Goal: Book appointment/travel/reservation

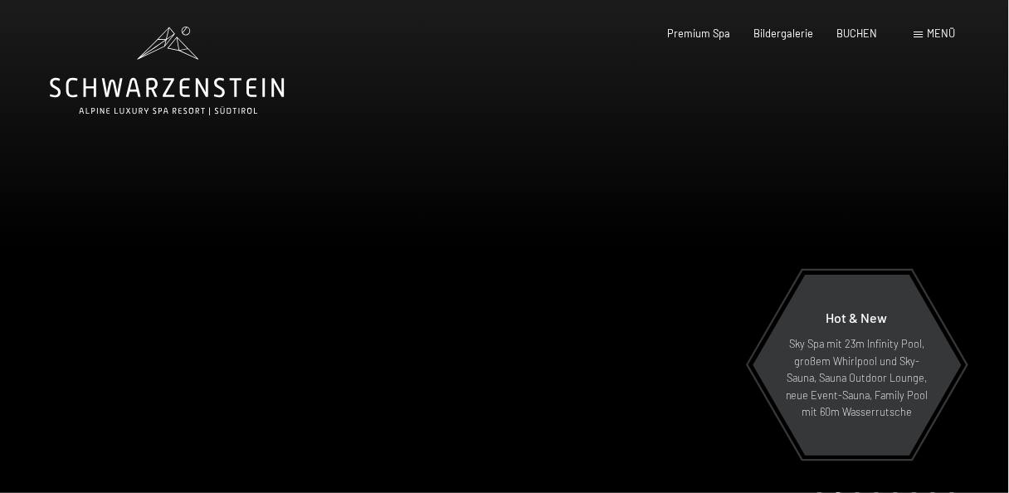
drag, startPoint x: 717, startPoint y: 38, endPoint x: 731, endPoint y: 39, distance: 14.1
click at [717, 38] on div "Premium Spa" at bounding box center [699, 34] width 63 height 15
click at [726, 34] on span "Premium Spa" at bounding box center [699, 30] width 63 height 13
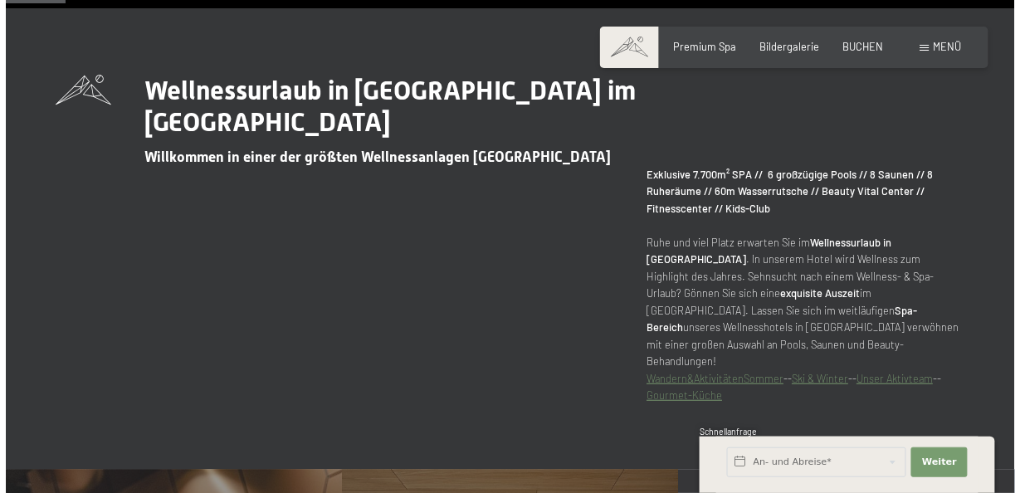
scroll to position [531, 0]
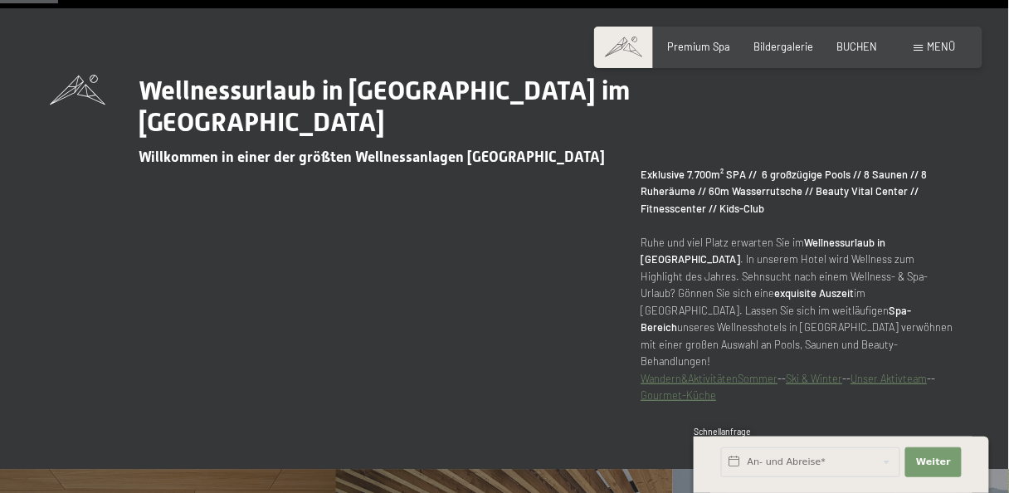
click at [956, 41] on div "Buchen Anfragen Premium Spa Bildergalerie BUCHEN Menü DE IT EN Gutschein Bilder…" at bounding box center [788, 47] width 335 height 15
click at [936, 46] on span "Menü" at bounding box center [942, 46] width 28 height 13
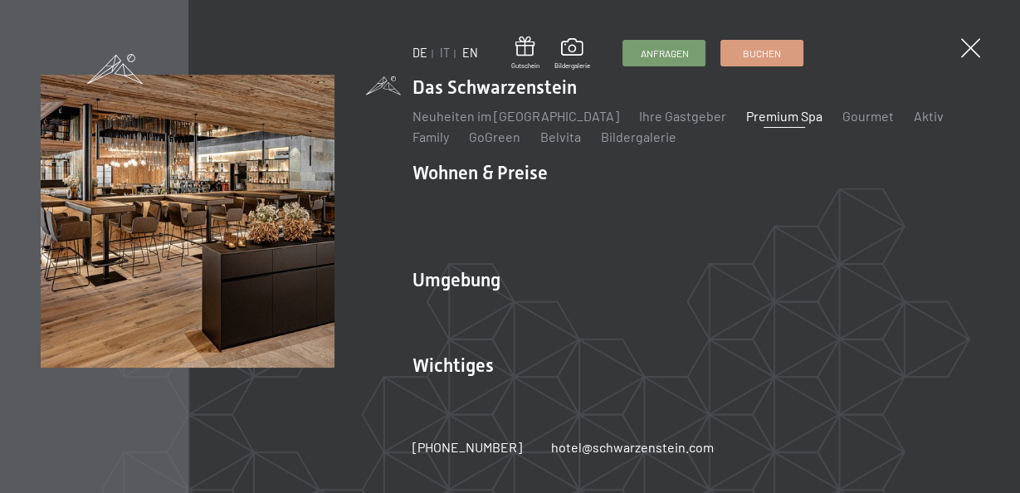
click at [466, 47] on link "EN" at bounding box center [470, 53] width 16 height 14
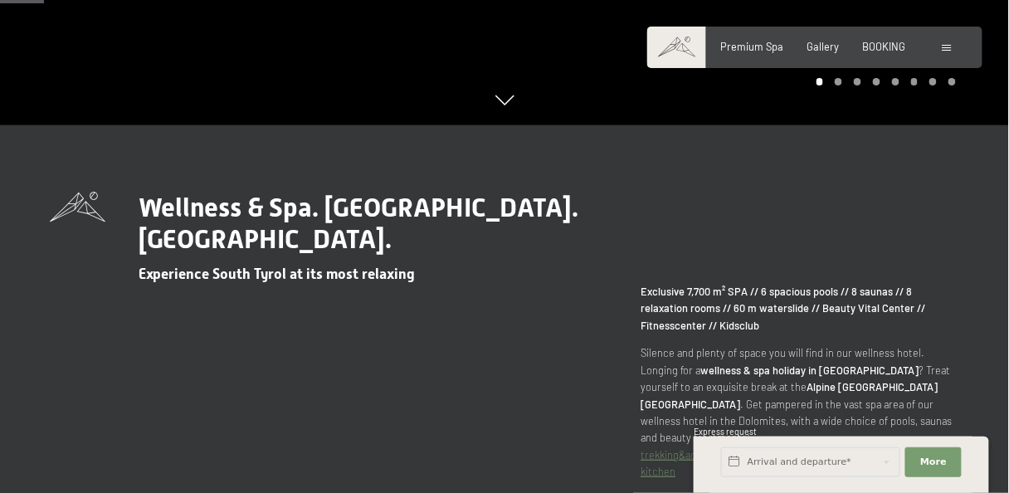
scroll to position [531, 0]
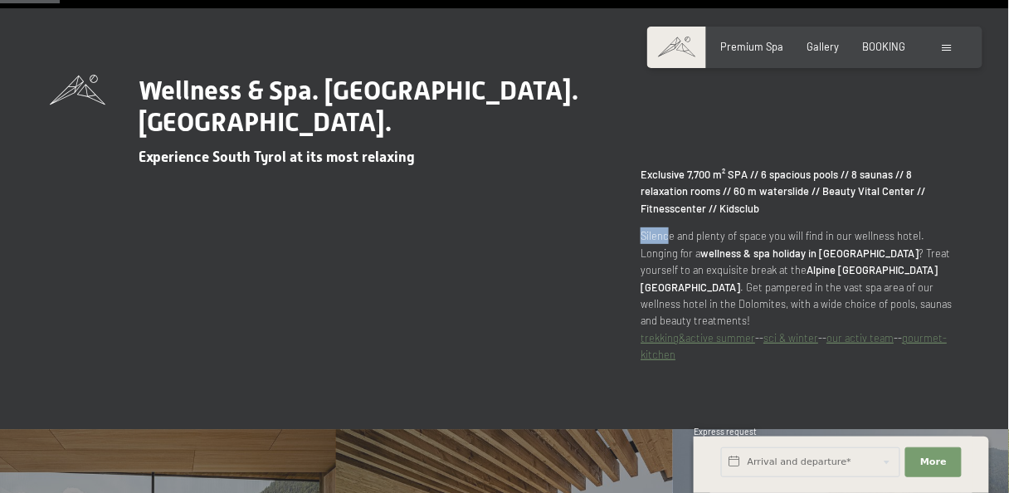
drag, startPoint x: 643, startPoint y: 206, endPoint x: 681, endPoint y: 200, distance: 38.6
click at [669, 227] on p "Silence and plenty of space you will find in our wellness hotel. Longing for a …" at bounding box center [800, 295] width 319 height 136
click at [889, 46] on span "BOOKING" at bounding box center [884, 43] width 43 height 13
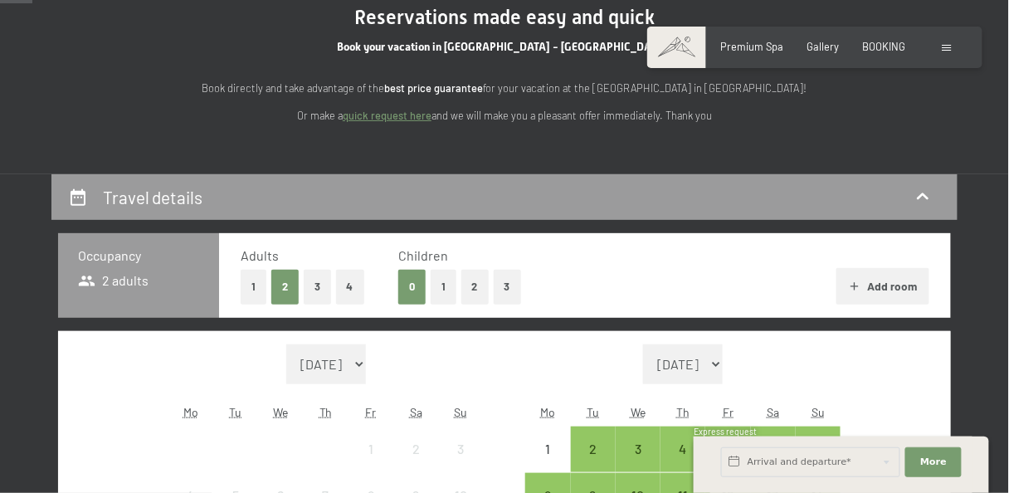
scroll to position [354, 0]
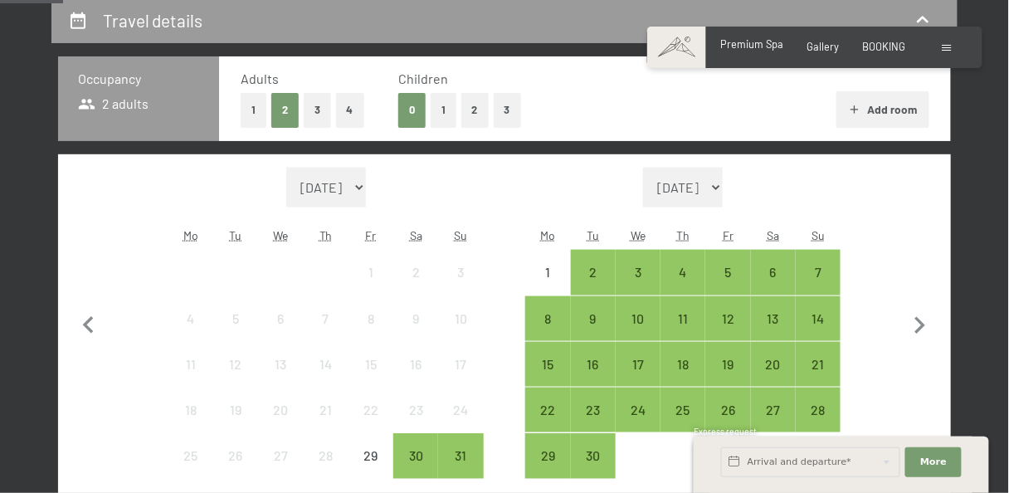
click at [736, 47] on span "Premium Spa" at bounding box center [752, 43] width 63 height 13
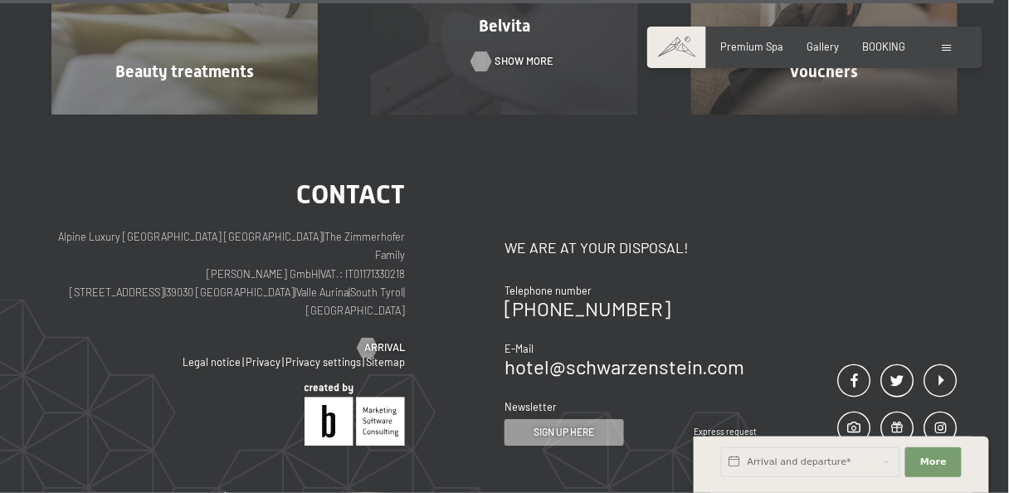
scroll to position [7514, 0]
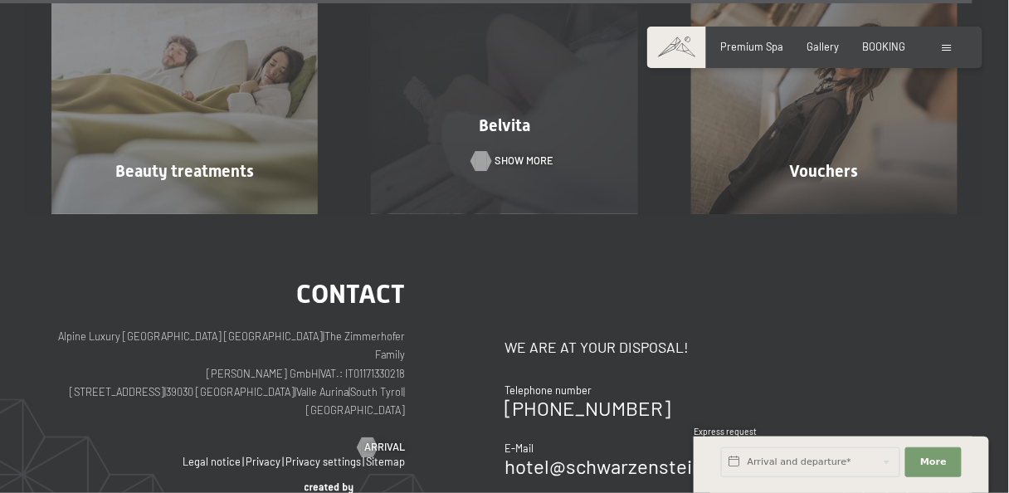
click at [492, 65] on div "Belvita Show more" at bounding box center [504, 80] width 320 height 266
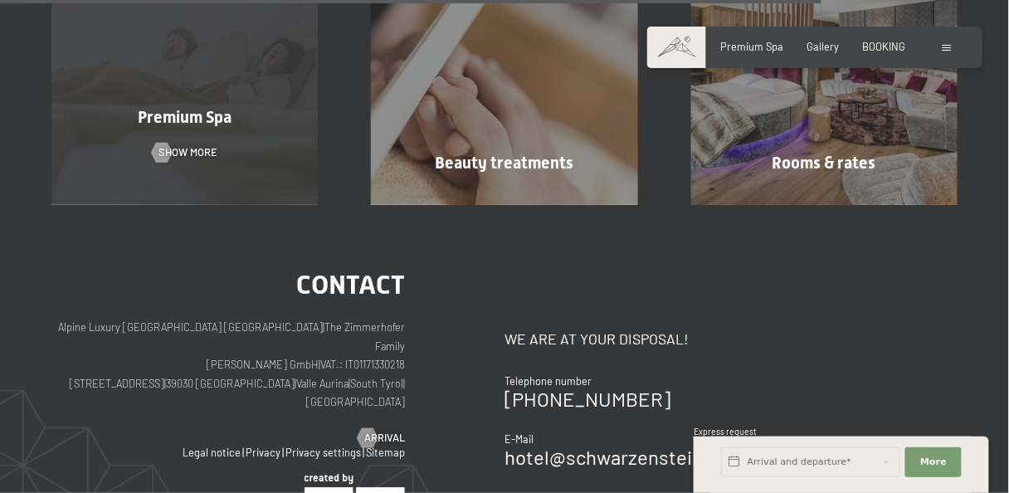
scroll to position [1593, 0]
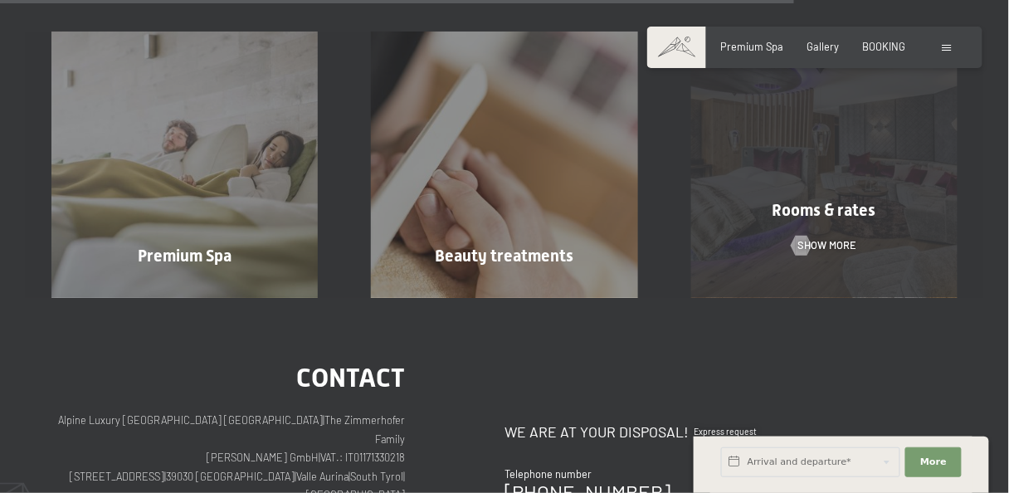
click at [879, 204] on div "Rooms & rates" at bounding box center [825, 209] width 320 height 23
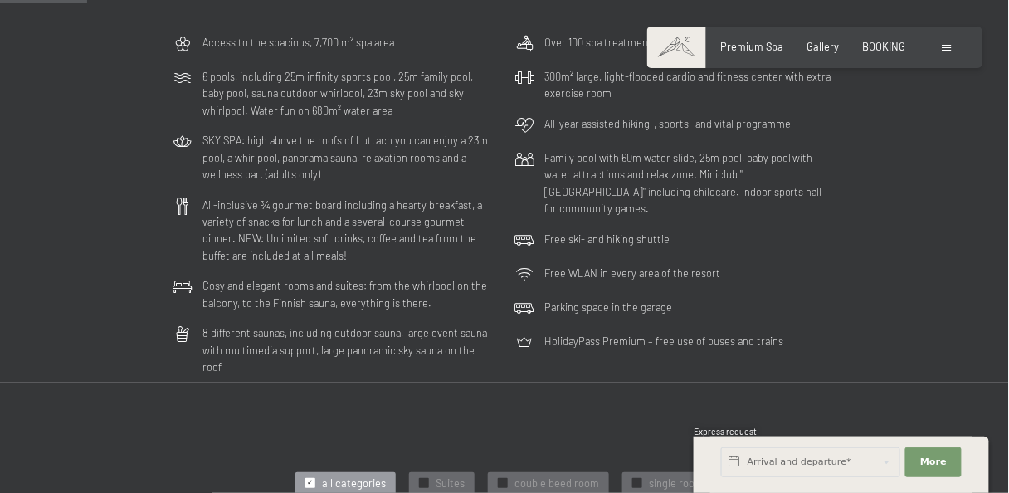
scroll to position [708, 0]
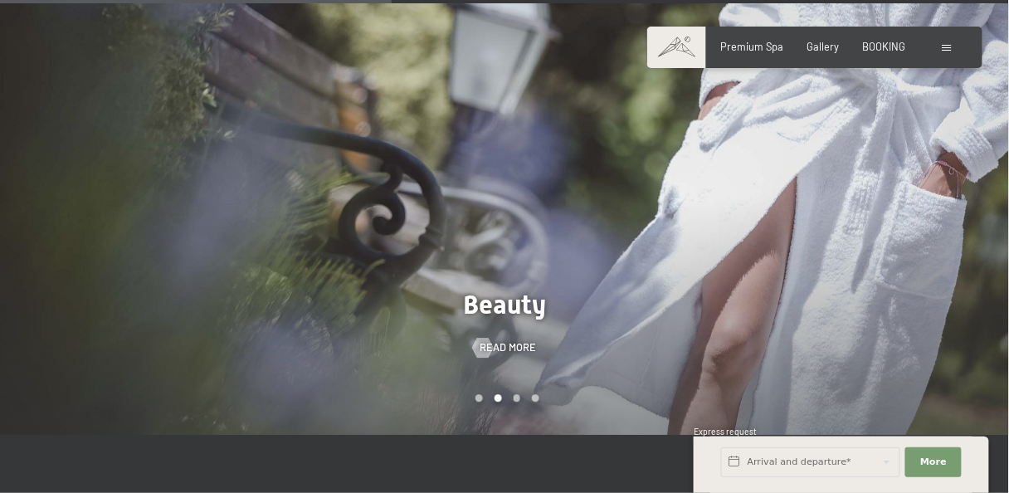
scroll to position [786, 0]
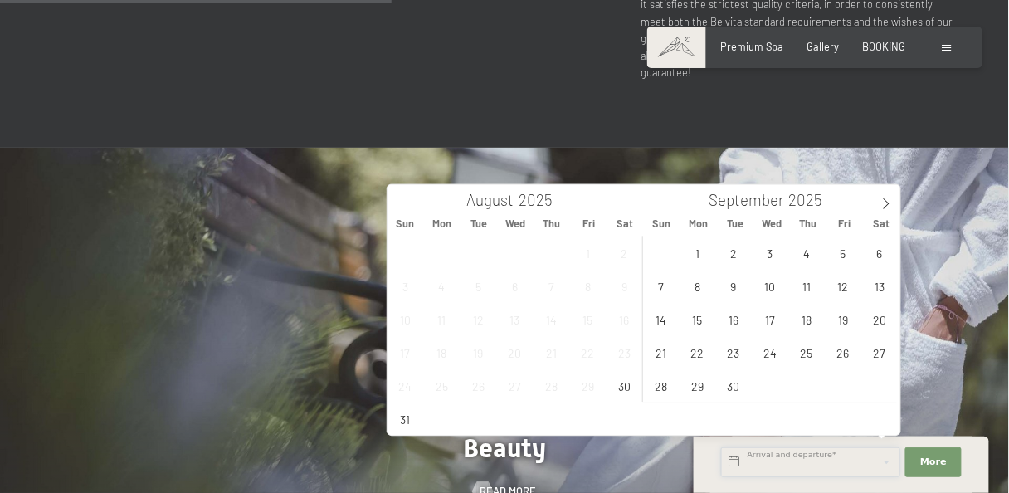
click at [810, 458] on input "text" at bounding box center [810, 462] width 179 height 30
click at [893, 203] on span at bounding box center [886, 199] width 28 height 28
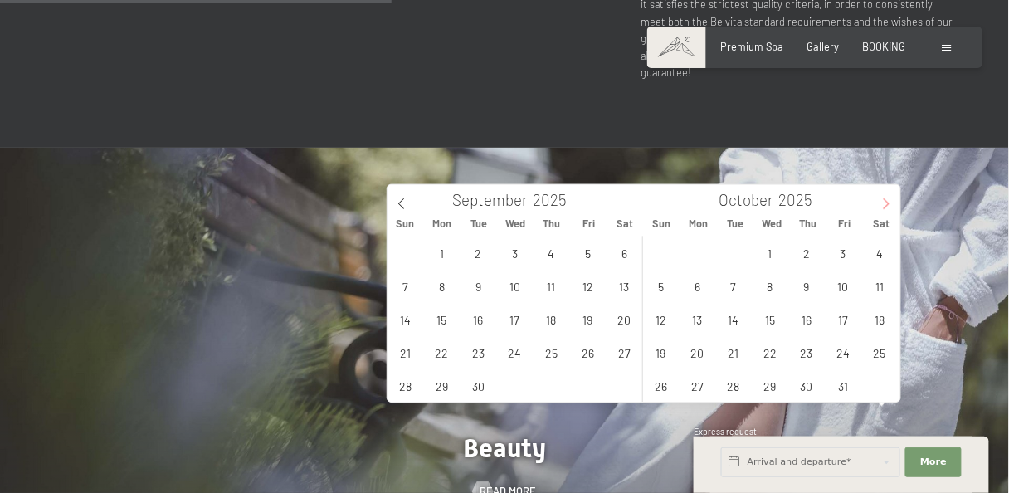
click at [893, 203] on span at bounding box center [886, 199] width 28 height 28
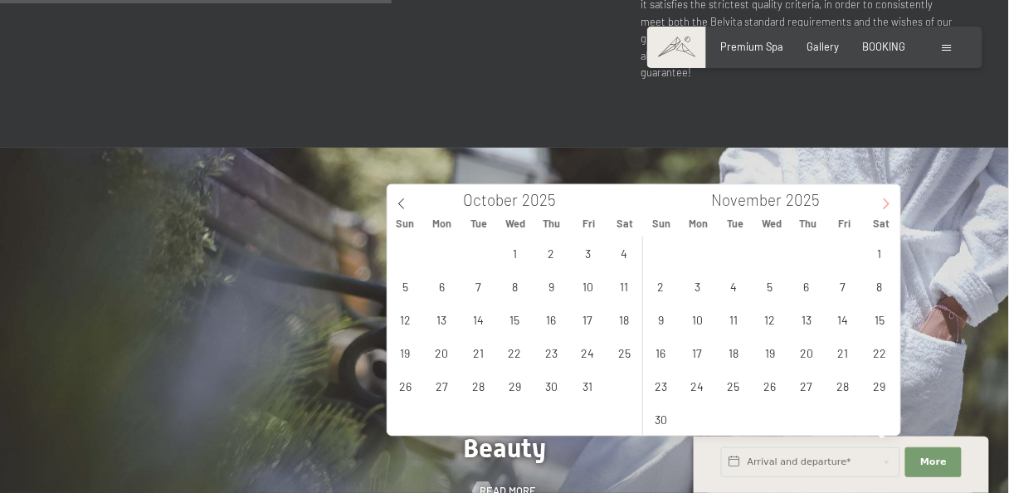
click at [893, 203] on span at bounding box center [886, 199] width 28 height 28
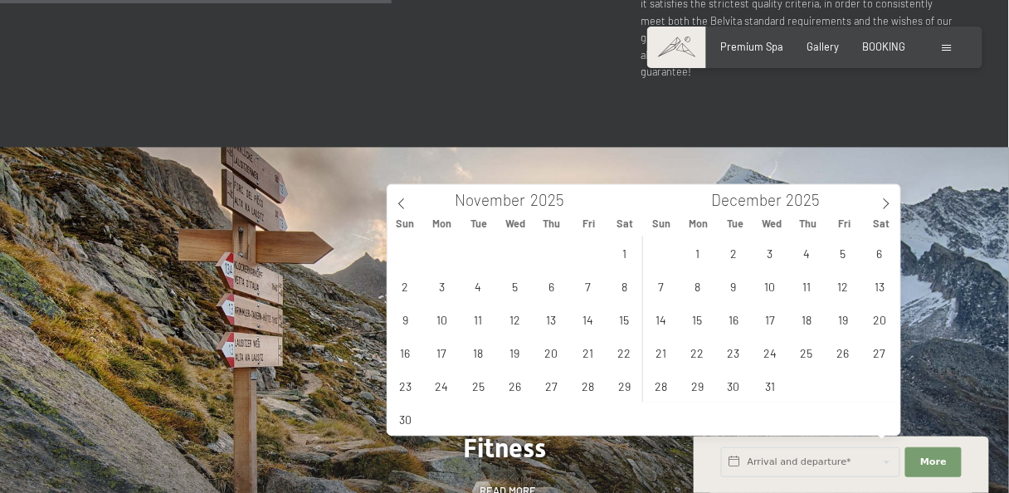
drag, startPoint x: 404, startPoint y: 202, endPoint x: 457, endPoint y: 228, distance: 59.4
click at [407, 203] on icon at bounding box center [402, 204] width 12 height 12
click at [439, 355] on span "20" at bounding box center [442, 353] width 32 height 32
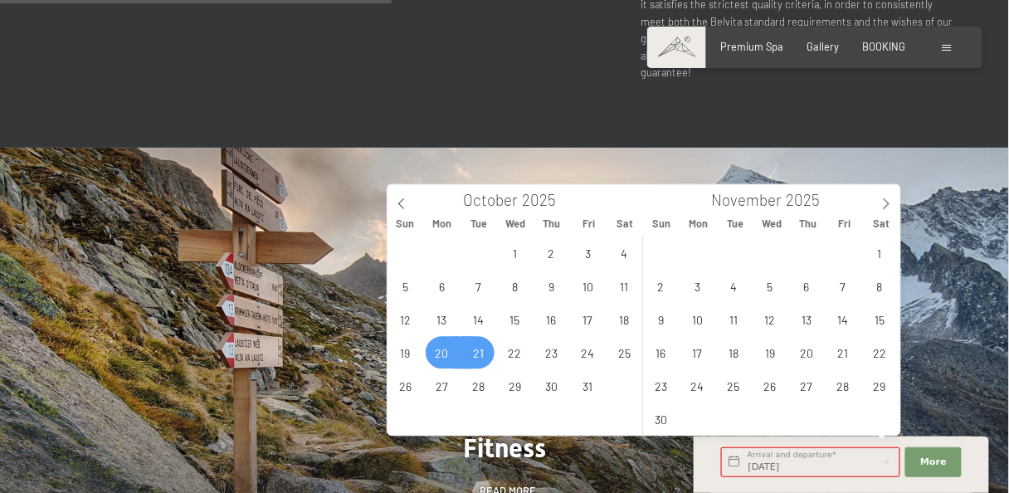
click at [481, 355] on span "21" at bounding box center [478, 353] width 32 height 32
type input "Mon. 20/10/2025 - Tue. 21/10/2025"
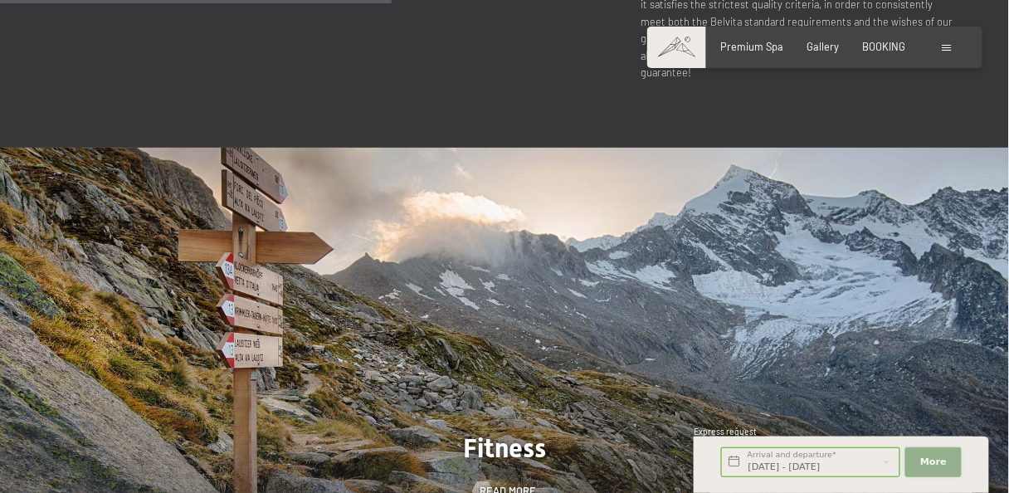
click at [954, 462] on button "More Hide address fields" at bounding box center [933, 462] width 56 height 30
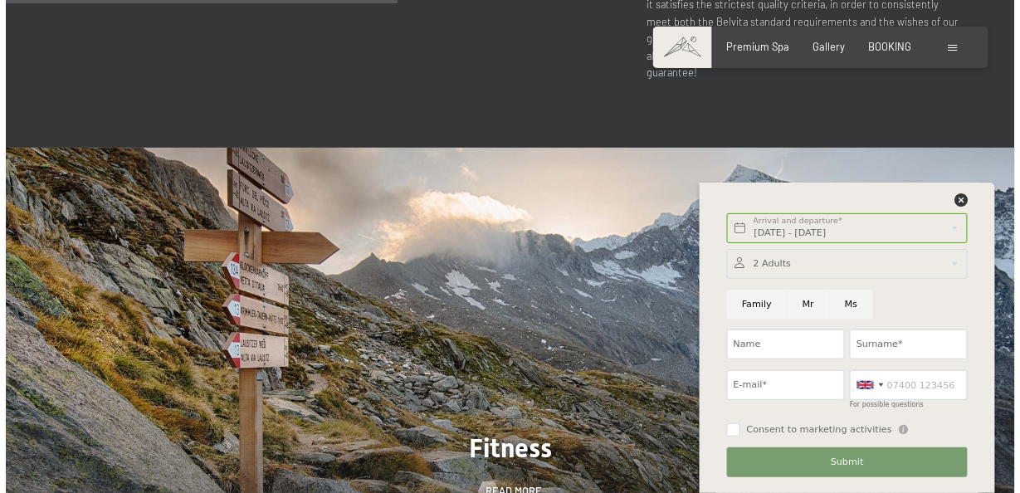
scroll to position [0, 0]
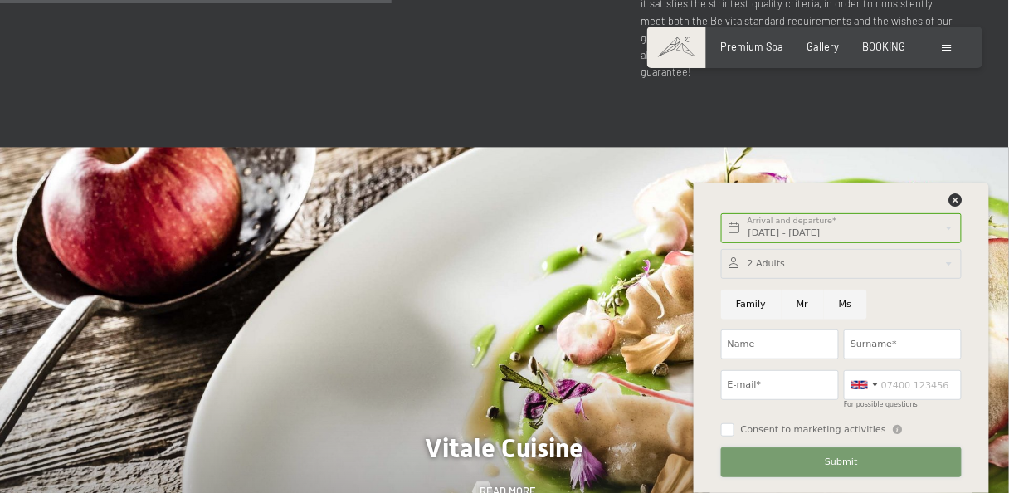
click at [883, 463] on button "Submit" at bounding box center [841, 462] width 241 height 30
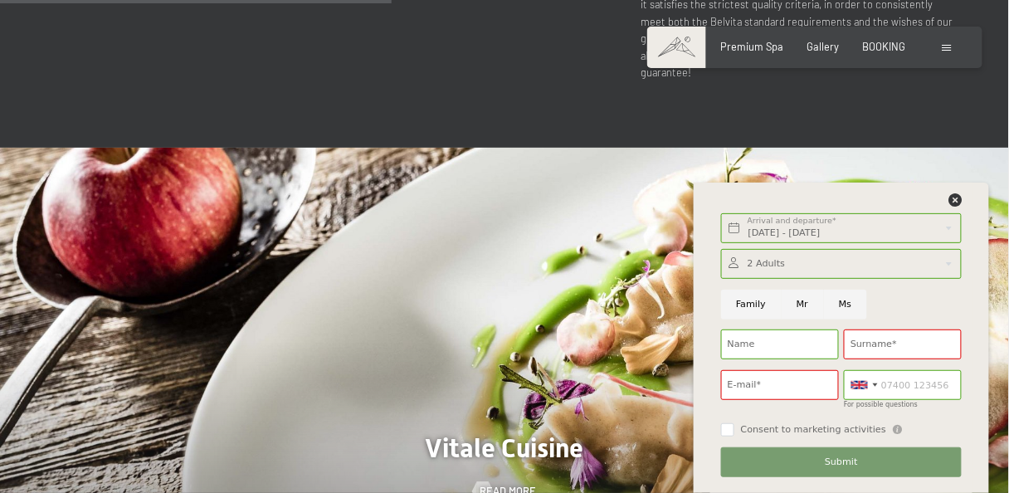
click at [964, 202] on div at bounding box center [842, 203] width 246 height 21
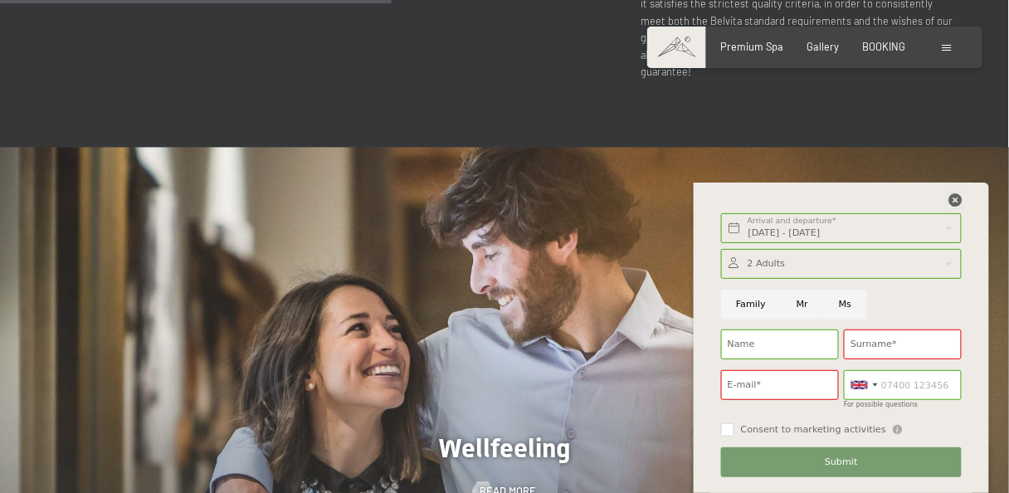
click at [955, 196] on icon at bounding box center [955, 199] width 13 height 13
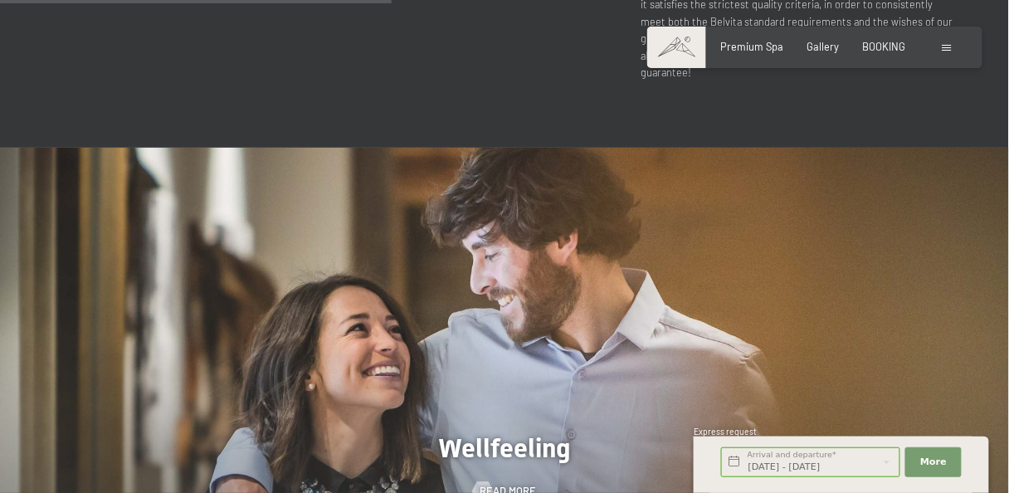
click at [956, 46] on div at bounding box center [949, 47] width 13 height 15
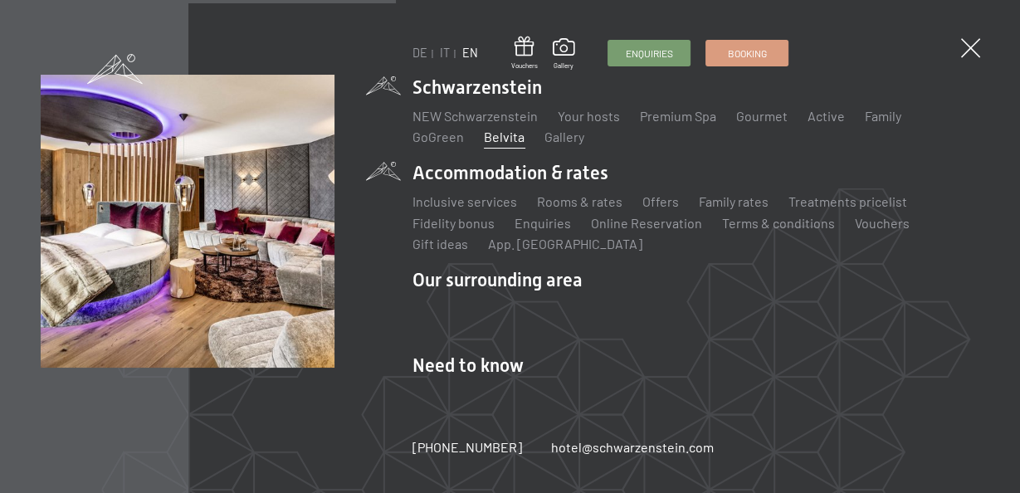
click at [531, 174] on li "Accommodation & rates Inclusive services Rooms & rates List Offers List Family …" at bounding box center [695, 207] width 567 height 94
click at [810, 200] on link "Treatments pricelist" at bounding box center [847, 201] width 119 height 16
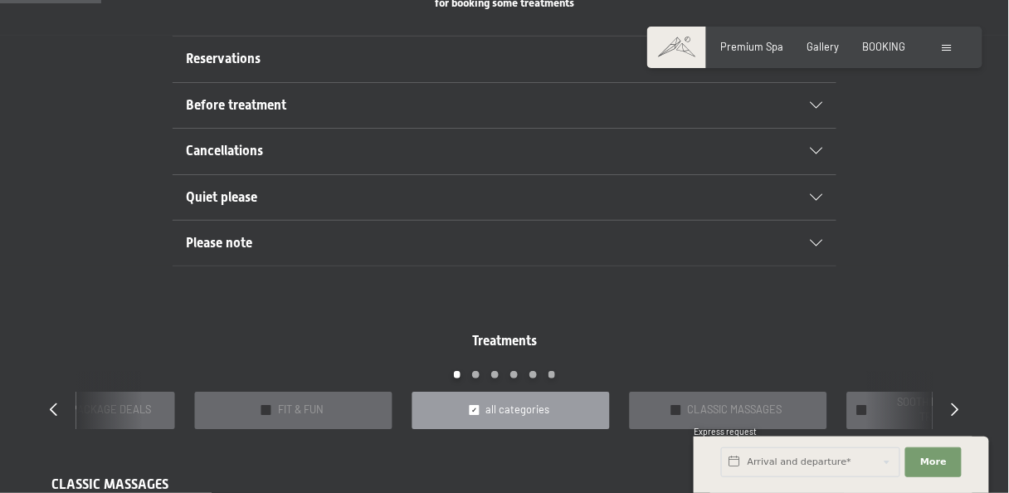
scroll to position [974, 0]
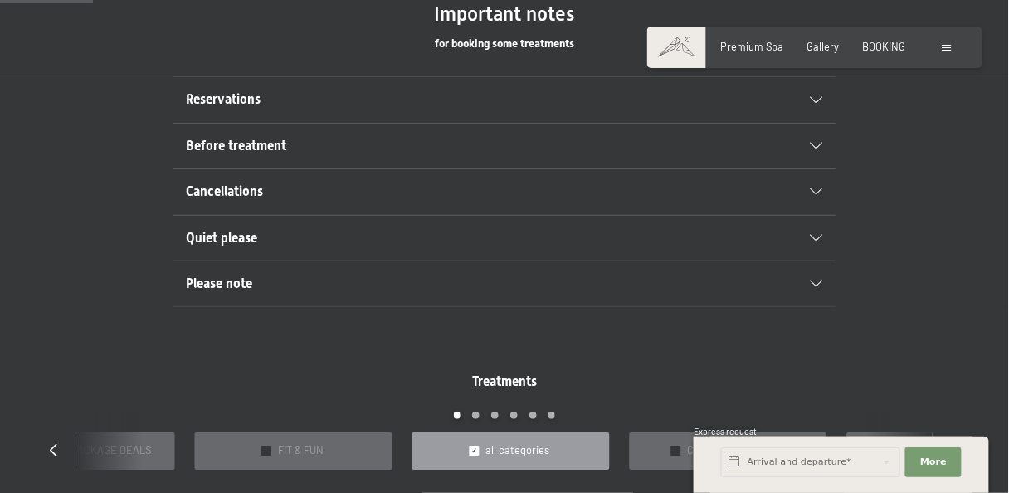
click at [253, 97] on span "Reservations" at bounding box center [223, 99] width 75 height 16
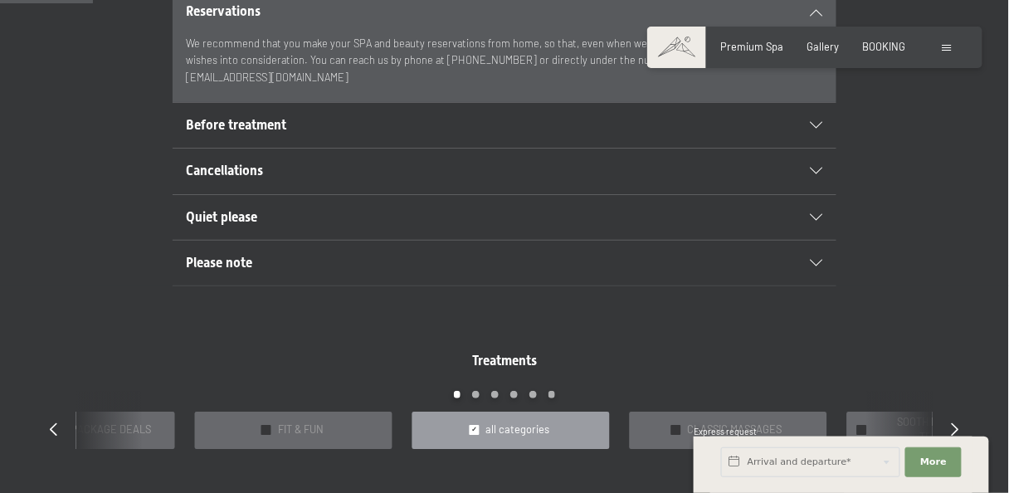
scroll to position [1062, 0]
click at [310, 125] on h2 "Before treatment" at bounding box center [472, 124] width 573 height 18
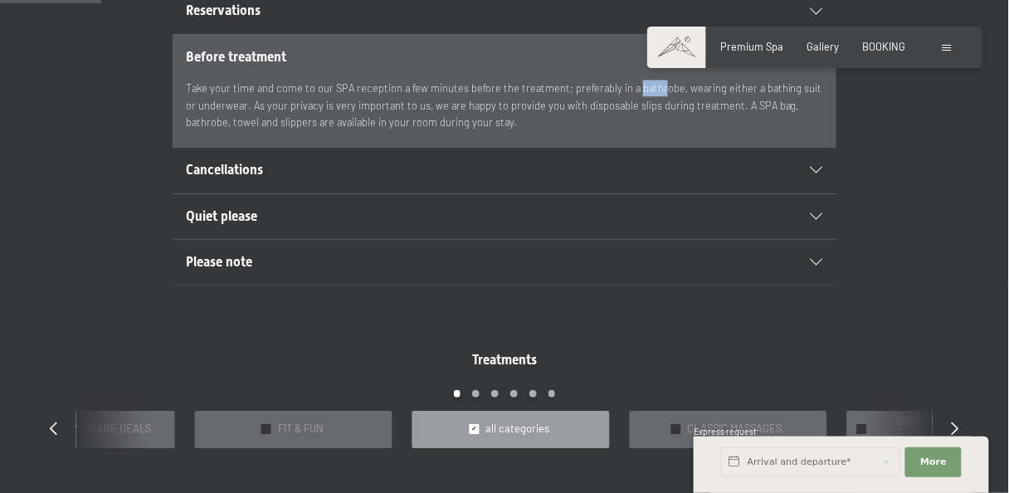
drag, startPoint x: 627, startPoint y: 93, endPoint x: 676, endPoint y: 90, distance: 49.9
click at [654, 90] on p "Take your time and come to our SPA reception a few minutes before the treatment…" at bounding box center [504, 105] width 637 height 51
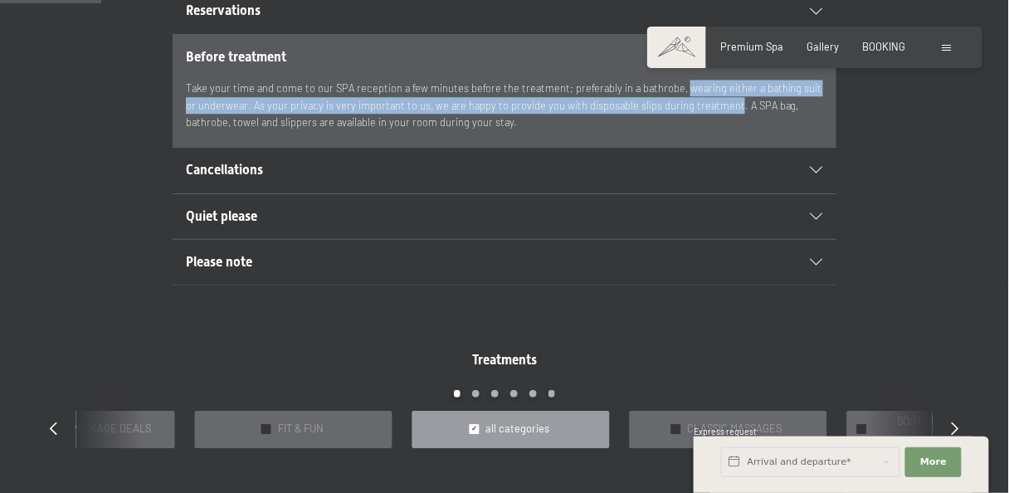
drag, startPoint x: 675, startPoint y: 90, endPoint x: 714, endPoint y: 112, distance: 45.0
click at [714, 112] on p "Take your time and come to our SPA reception a few minutes before the treatment…" at bounding box center [504, 105] width 637 height 51
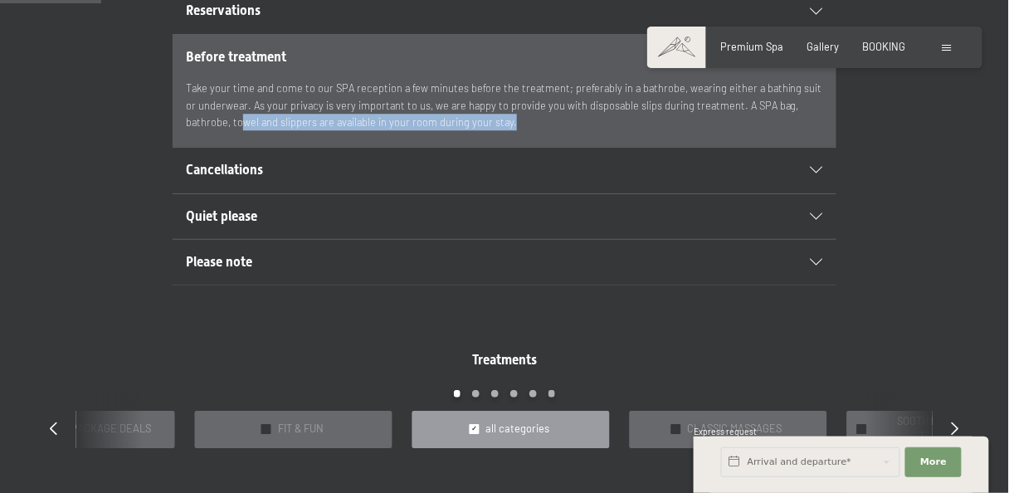
drag, startPoint x: 193, startPoint y: 120, endPoint x: 461, endPoint y: 127, distance: 268.2
click at [465, 127] on p "Take your time and come to our SPA reception a few minutes before the treatment…" at bounding box center [504, 105] width 637 height 51
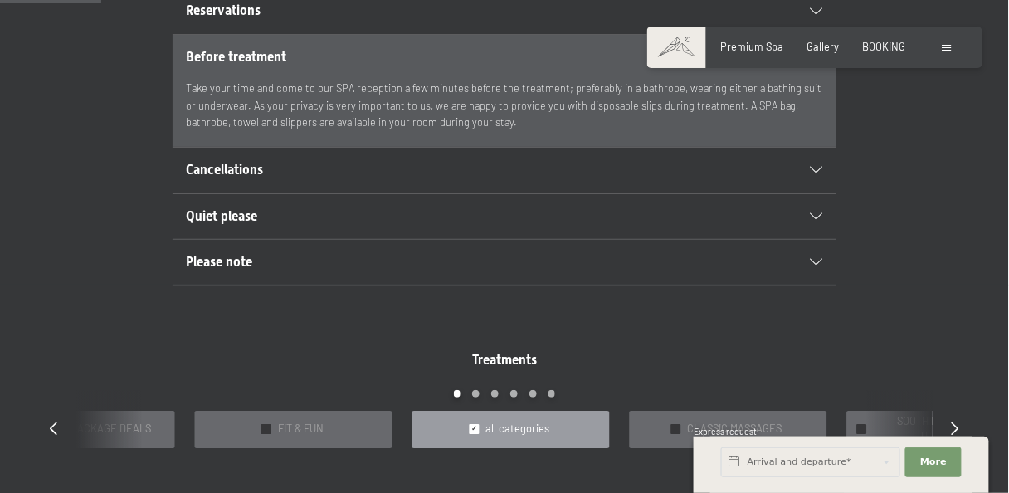
click at [199, 163] on span "Cancellations" at bounding box center [224, 170] width 77 height 16
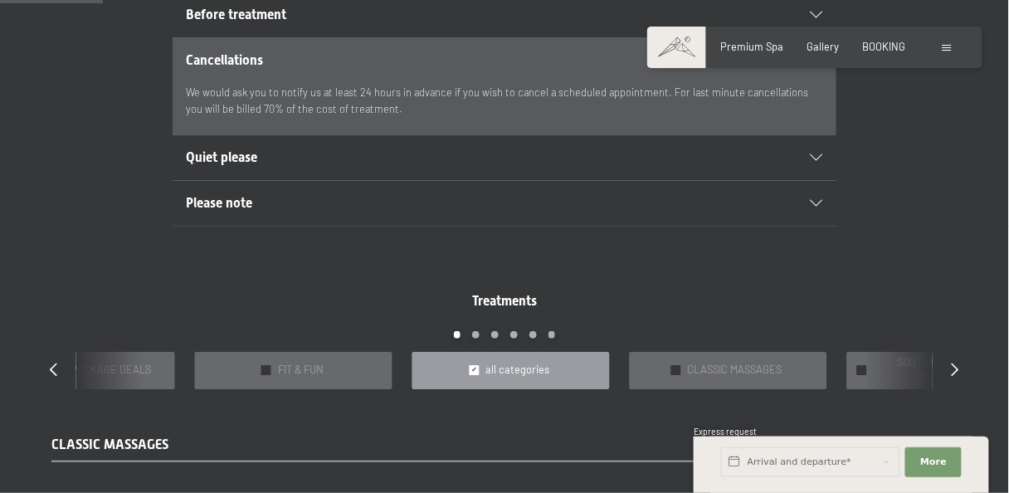
scroll to position [1150, 0]
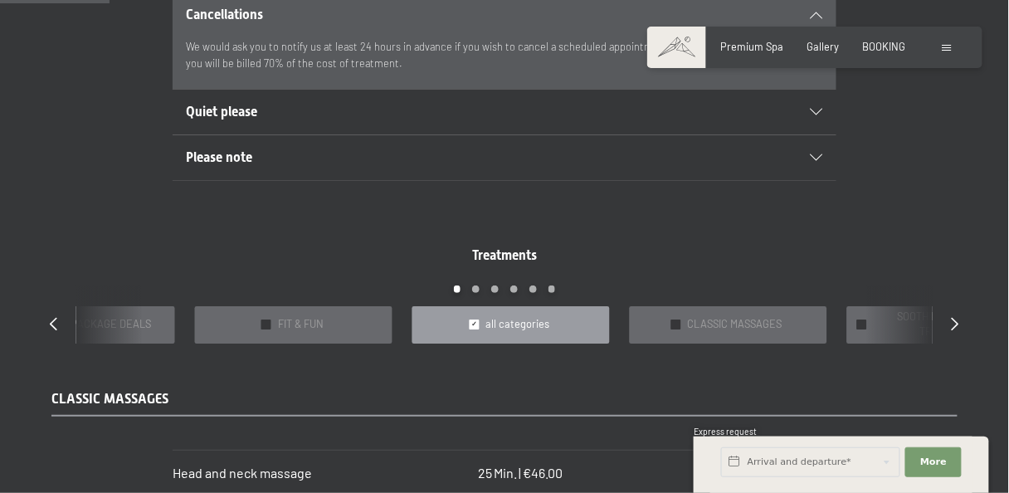
click at [212, 105] on span "Quiet please" at bounding box center [221, 112] width 71 height 16
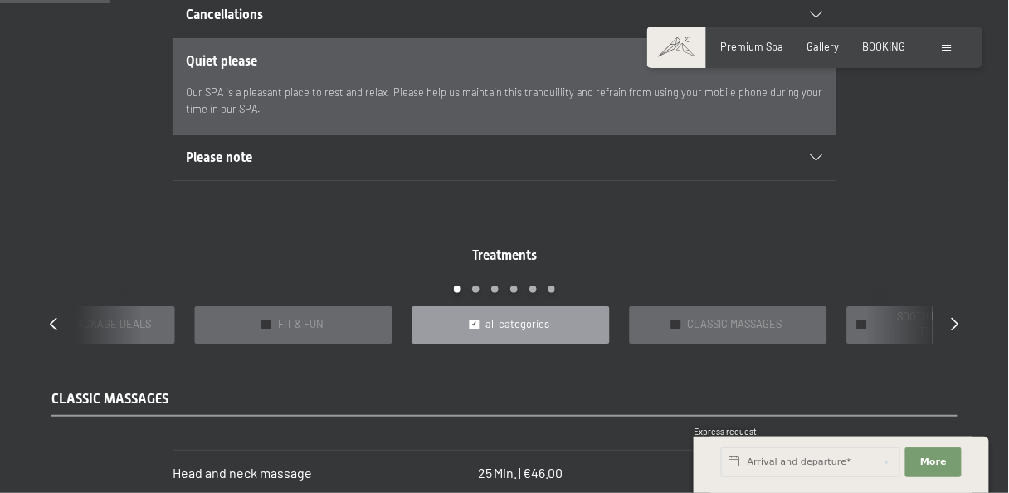
click at [256, 157] on h2 "Please note" at bounding box center [472, 158] width 573 height 18
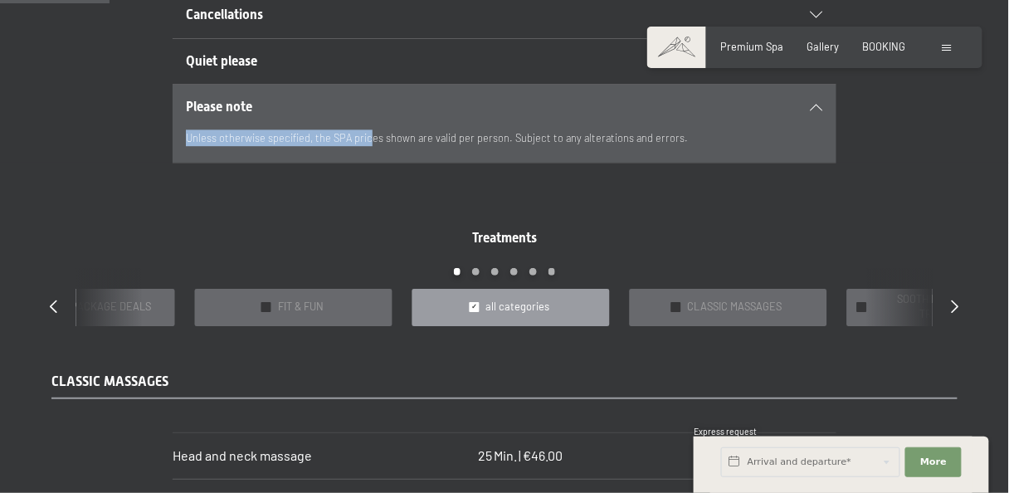
drag, startPoint x: 187, startPoint y: 137, endPoint x: 366, endPoint y: 140, distance: 179.3
click at [366, 140] on p "Unless otherwise specified, the SPA prices shown are valid per person. Subject …" at bounding box center [504, 137] width 637 height 17
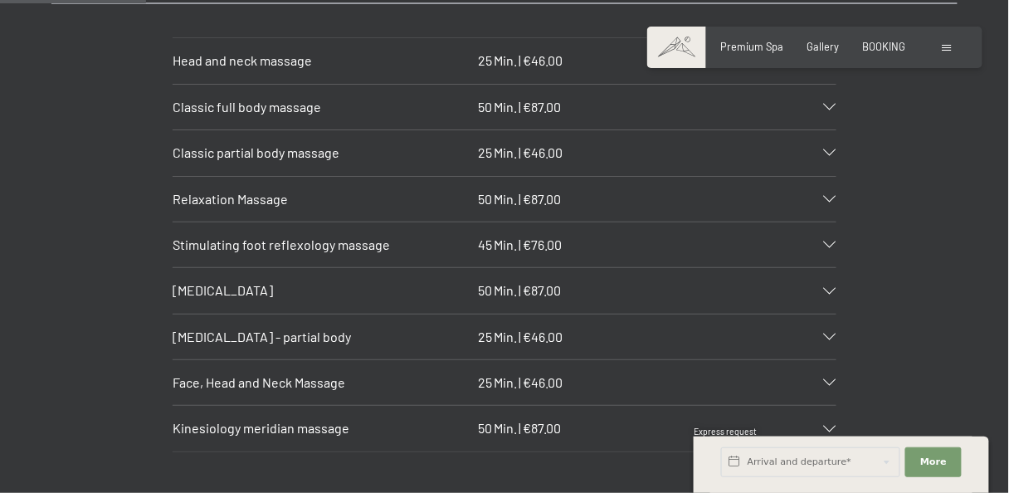
scroll to position [1505, 0]
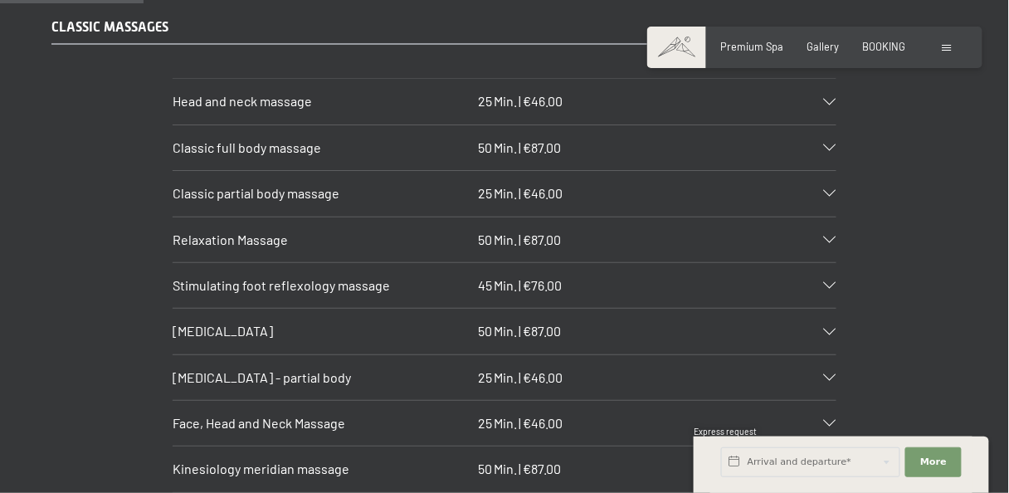
click at [404, 191] on h3 "Classic partial body massage" at bounding box center [322, 193] width 299 height 18
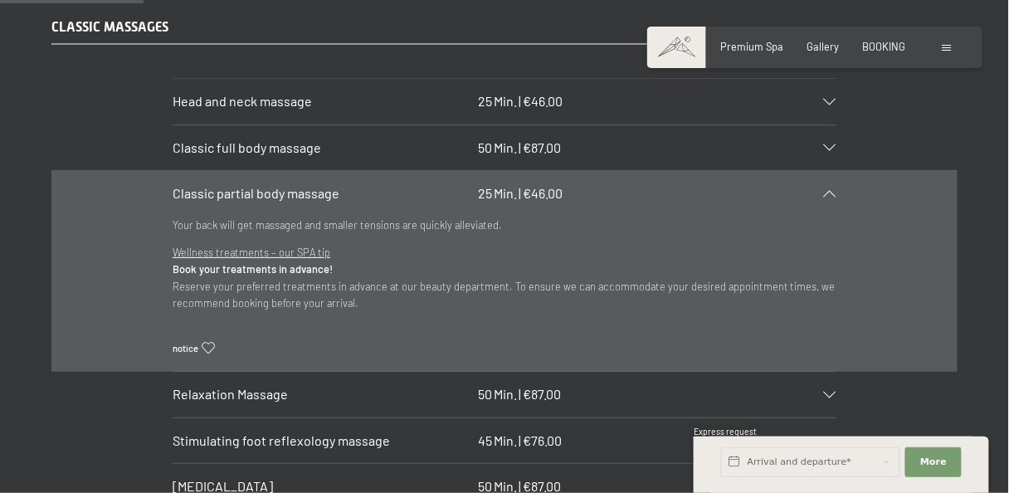
click at [173, 198] on div "Classic partial body massage 25 Min. | €46.00" at bounding box center [505, 193] width 664 height 45
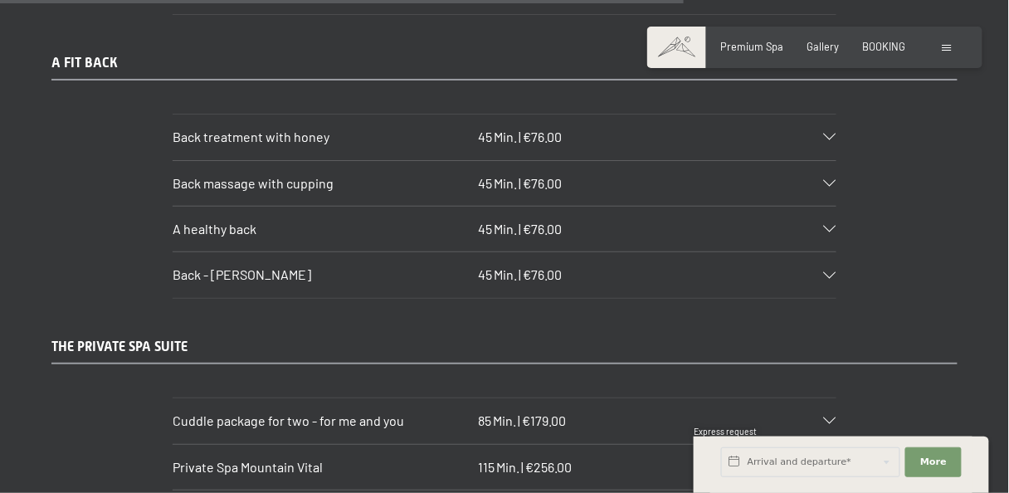
scroll to position [7347, 0]
click at [274, 458] on span "Private Spa Mountain Vital" at bounding box center [248, 466] width 150 height 16
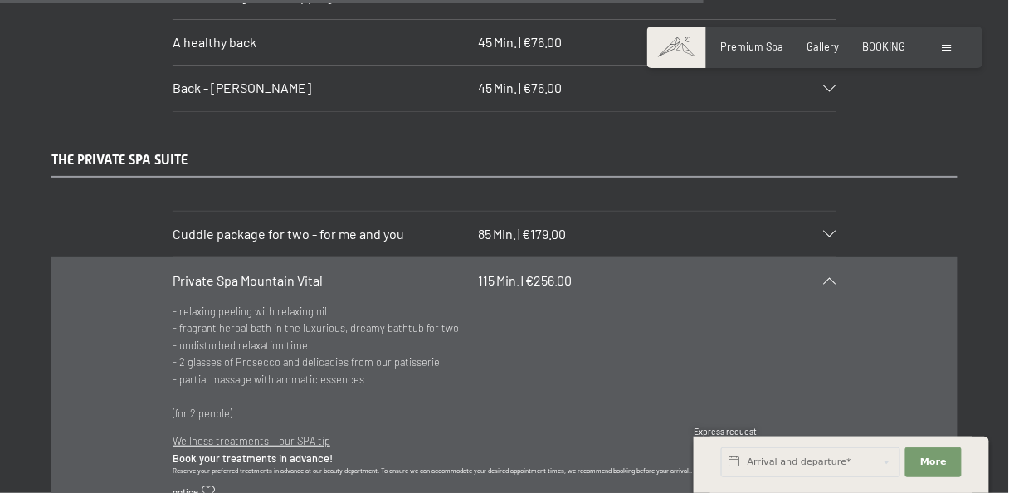
scroll to position [7524, 0]
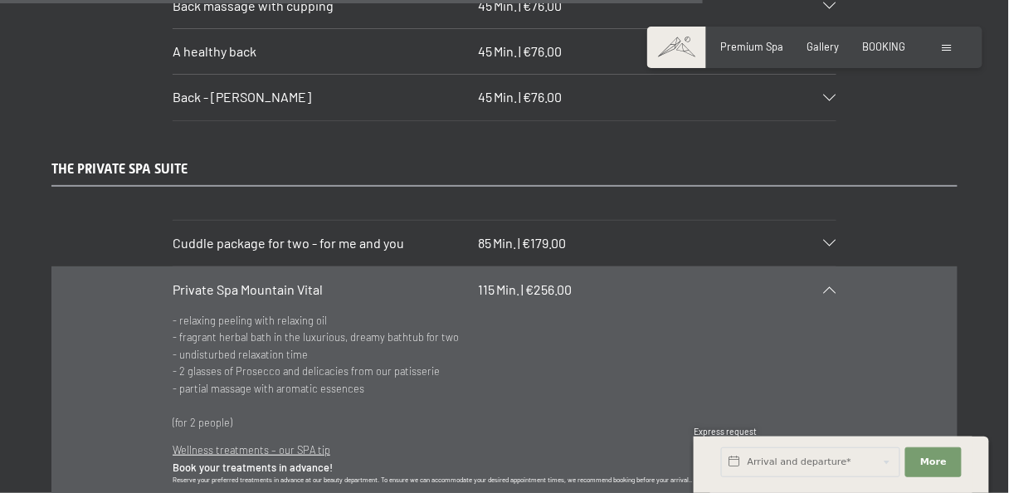
click at [318, 235] on span "Cuddle package for two - for me and you" at bounding box center [289, 243] width 232 height 16
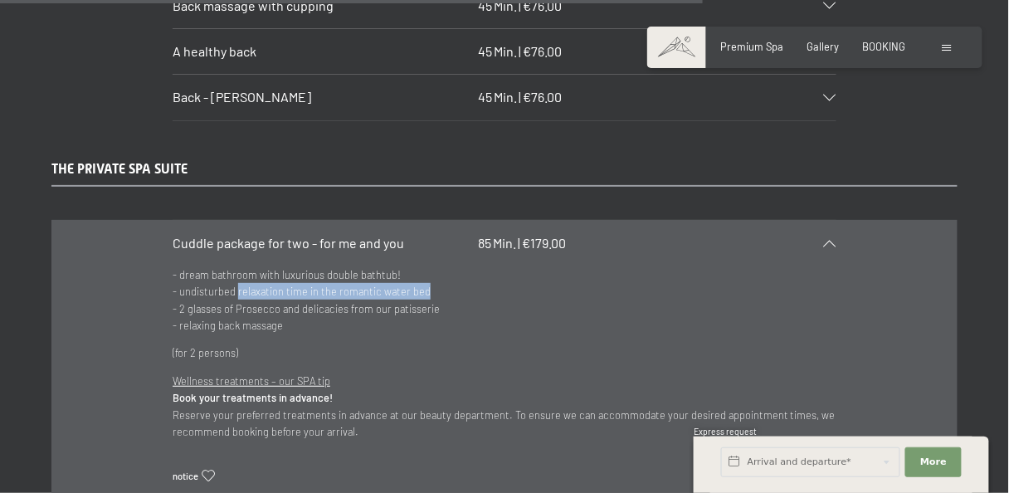
drag, startPoint x: 425, startPoint y: 167, endPoint x: 236, endPoint y: 165, distance: 189.2
click at [236, 266] on p "- dream bathroom with luxurious double bathtub! - undisturbed relaxation time i…" at bounding box center [505, 300] width 664 height 68
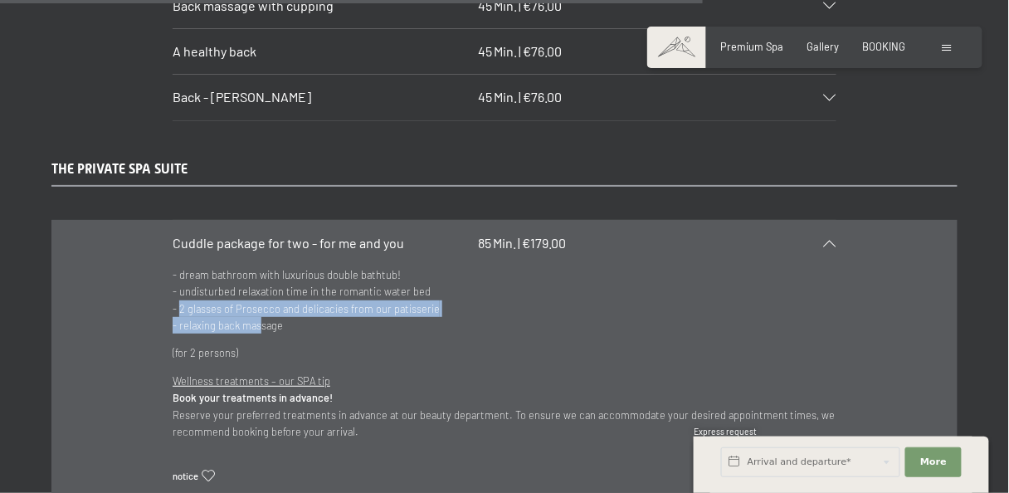
drag, startPoint x: 233, startPoint y: 194, endPoint x: 247, endPoint y: 206, distance: 18.3
click at [259, 266] on p "- dream bathroom with luxurious double bathtub! - undisturbed relaxation time i…" at bounding box center [505, 300] width 664 height 68
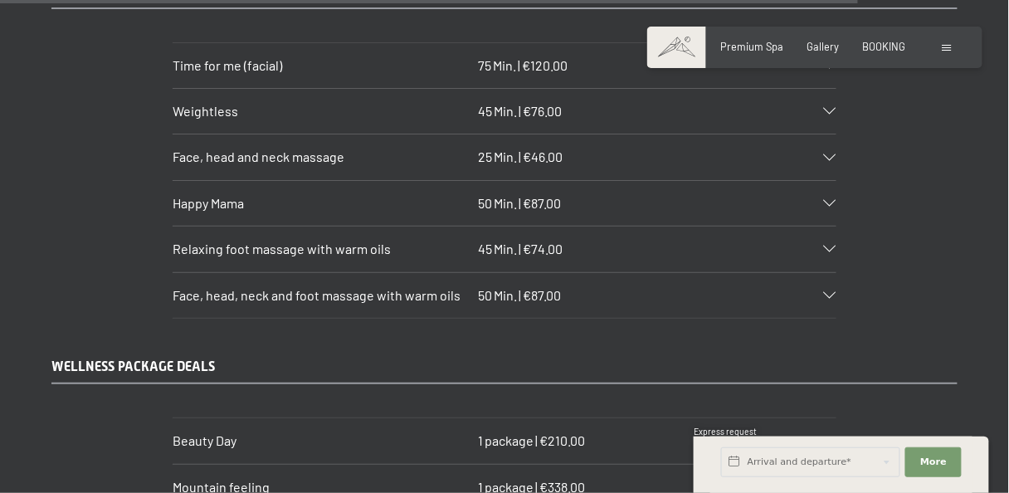
scroll to position [9207, 0]
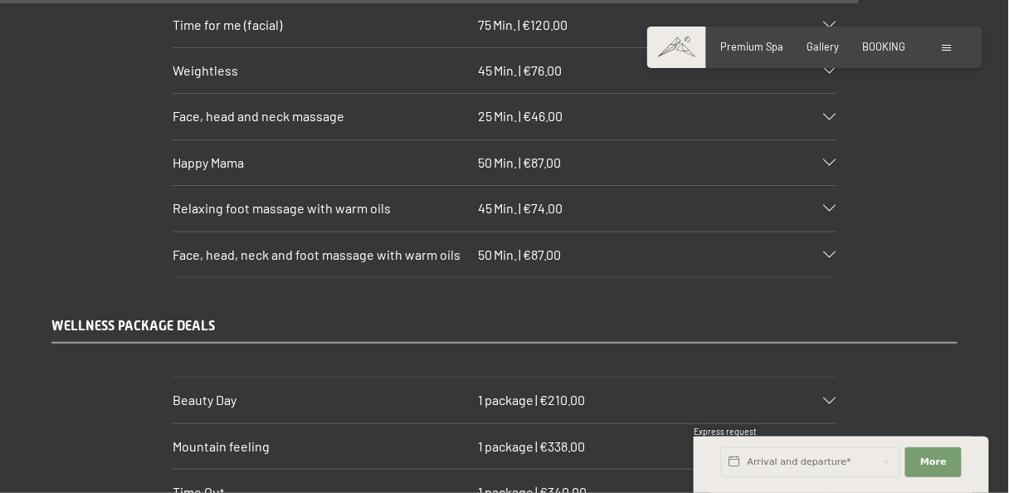
click at [547, 470] on div "Time Out 1 package | €340.00" at bounding box center [505, 492] width 664 height 45
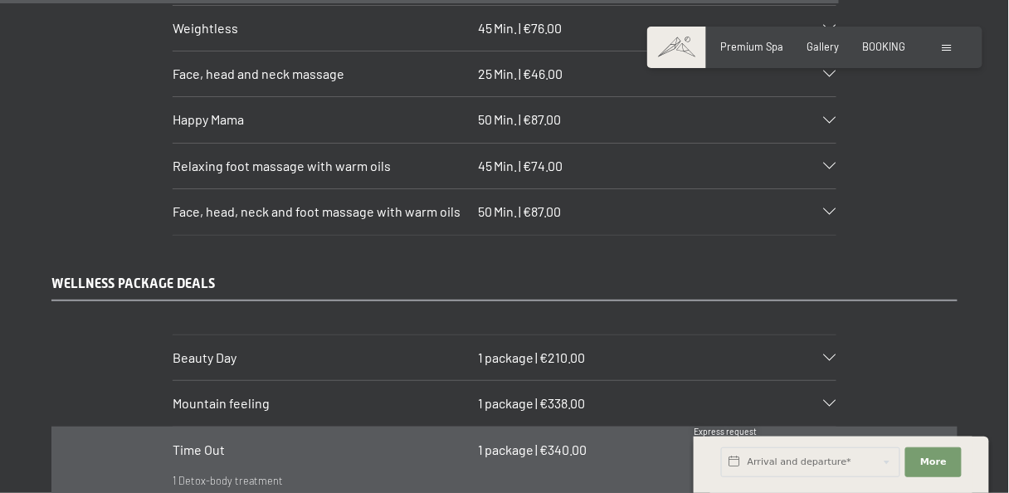
scroll to position [9061, 0]
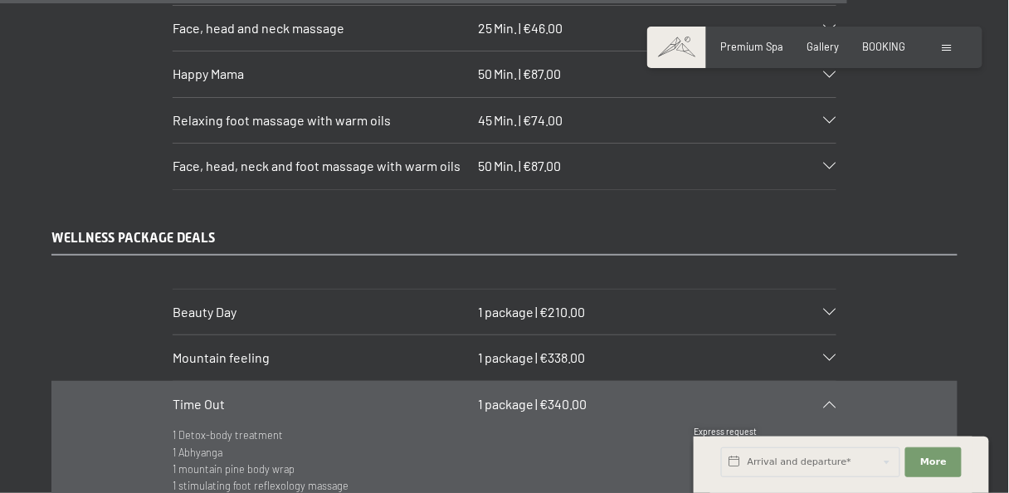
click at [498, 382] on div "Time Out 1 package | €340.00" at bounding box center [505, 404] width 664 height 45
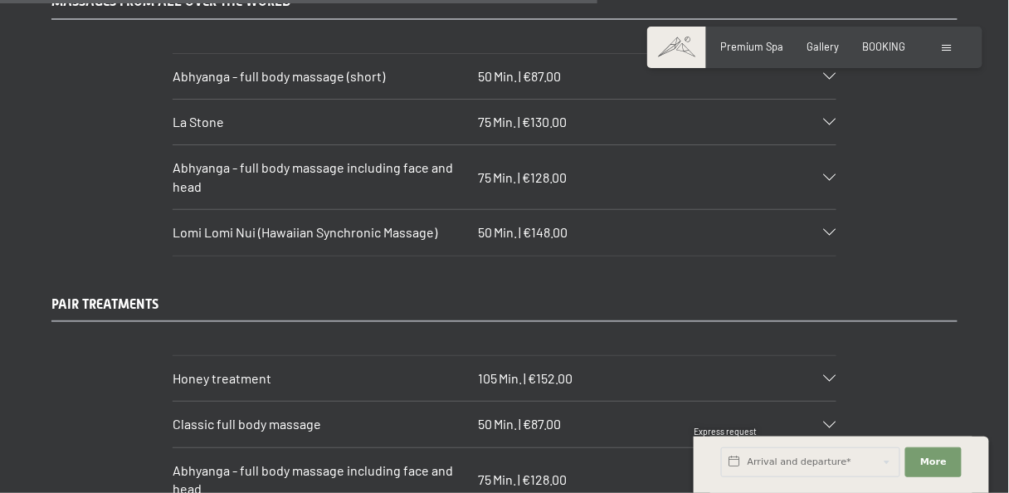
scroll to position [5963, 0]
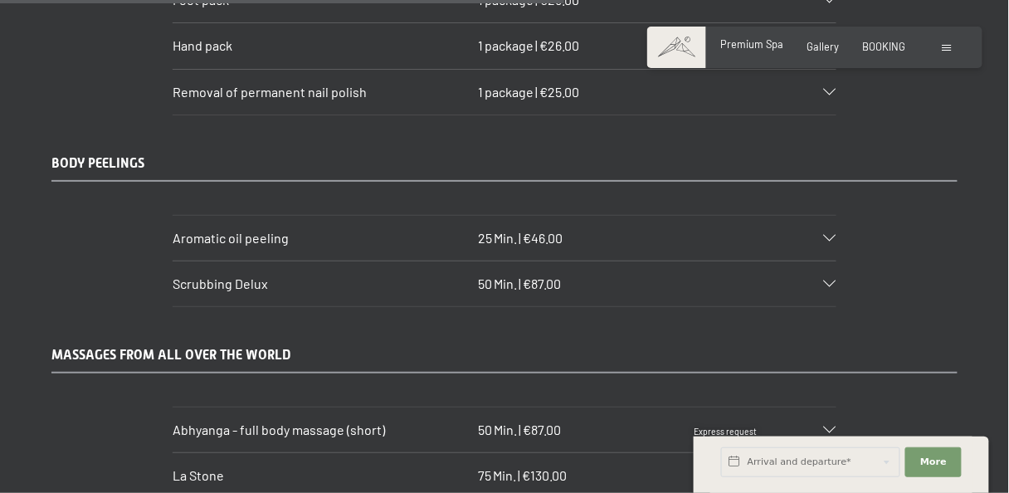
click at [768, 47] on span "Premium Spa" at bounding box center [752, 43] width 63 height 13
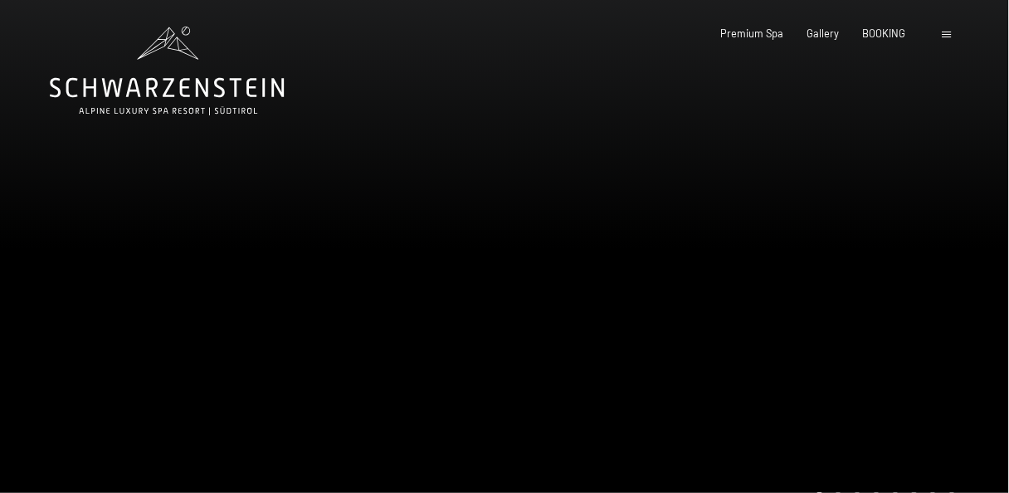
click at [940, 38] on div "Booking Enquiries Premium Spa Gallery BOOKING DE IT EN Vouchers Gallery Enquiri…" at bounding box center [815, 34] width 282 height 15
click at [947, 37] on span at bounding box center [947, 34] width 9 height 7
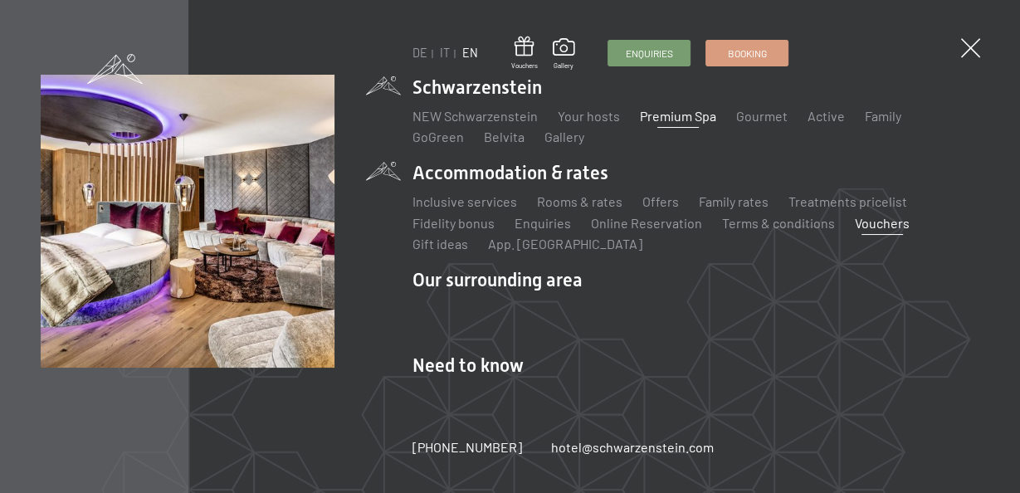
click at [857, 222] on link "Vouchers" at bounding box center [882, 223] width 55 height 16
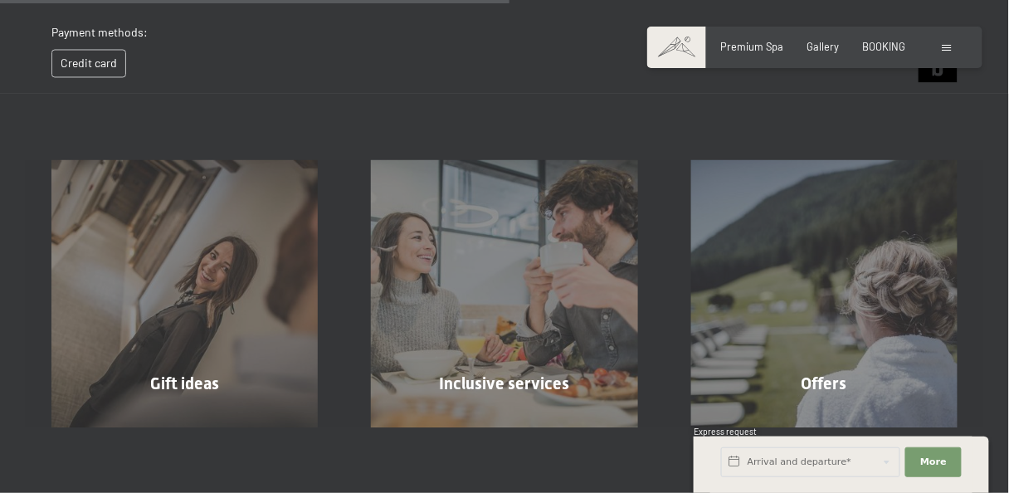
scroll to position [867, 0]
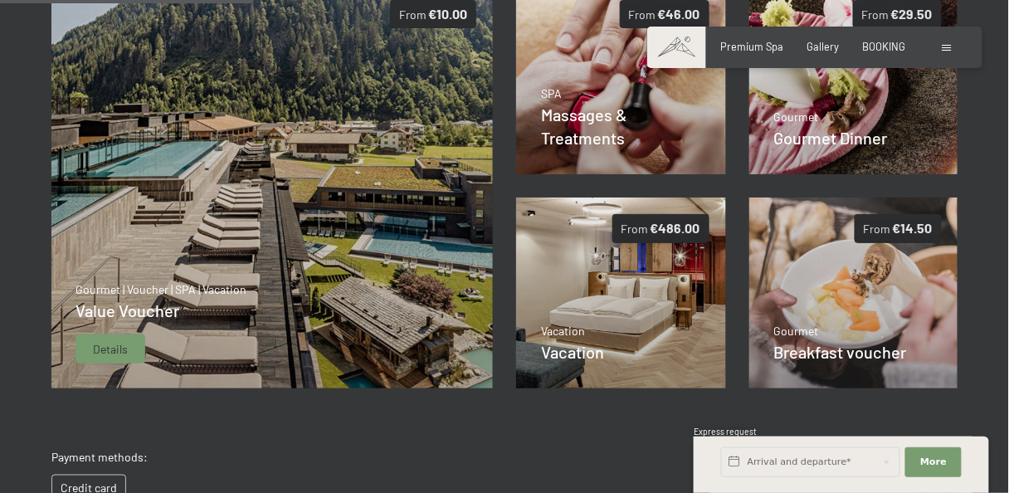
click at [140, 193] on img at bounding box center [272, 186] width 442 height 406
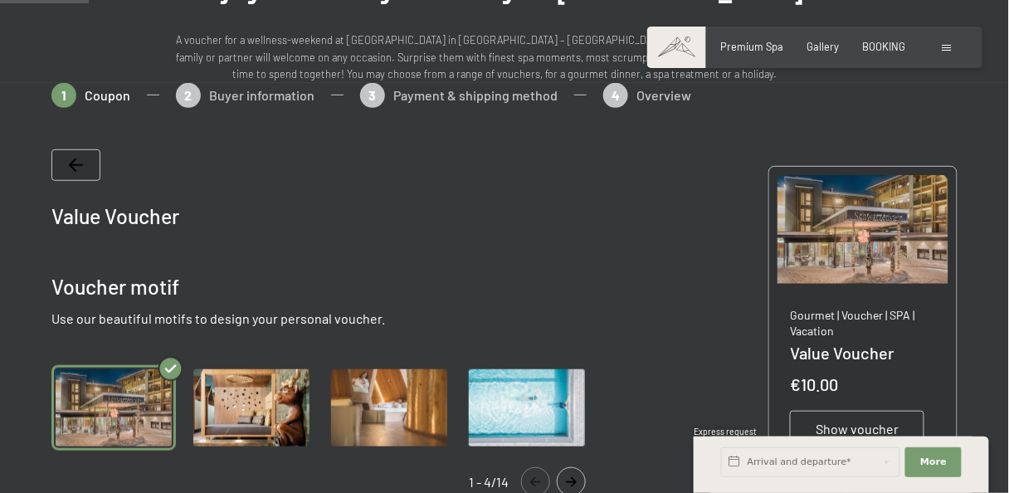
scroll to position [336, 0]
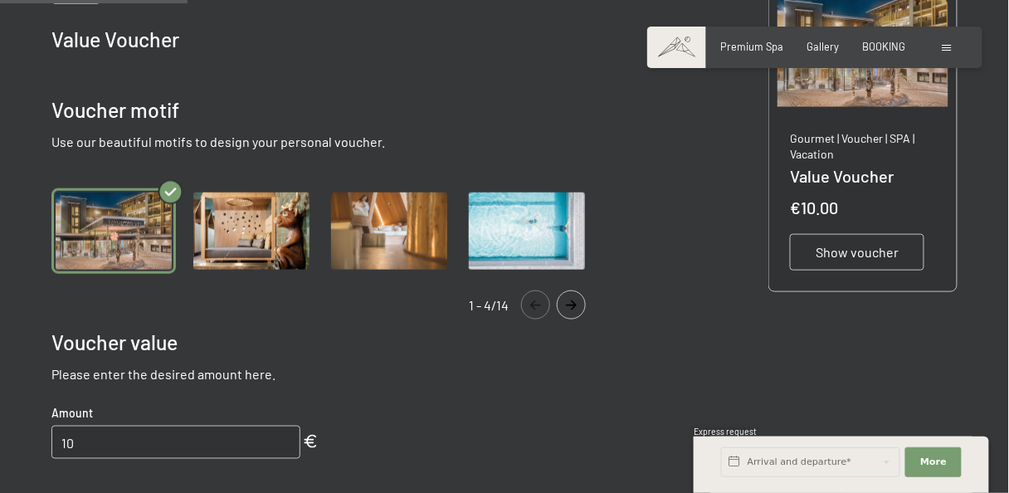
click at [258, 231] on img "Gallery" at bounding box center [251, 230] width 124 height 85
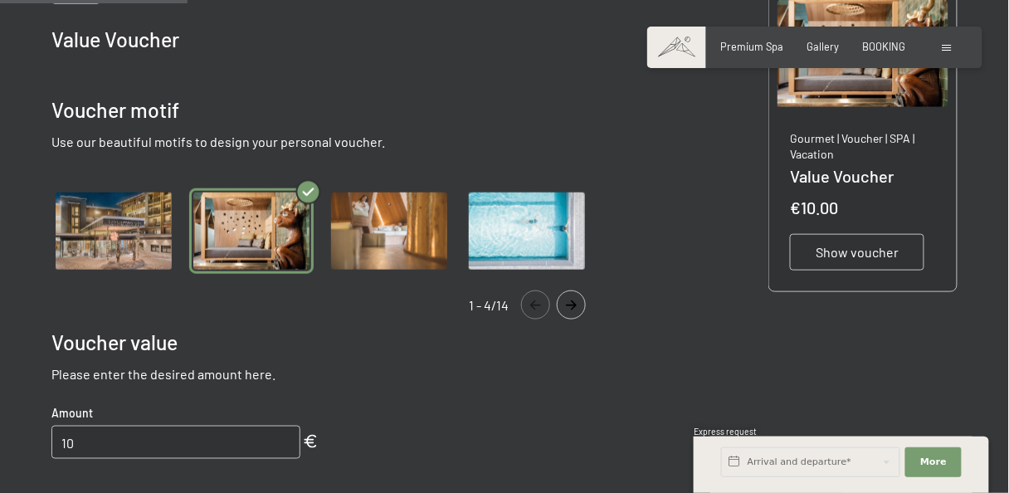
click at [122, 228] on img "Gallery" at bounding box center [113, 230] width 124 height 85
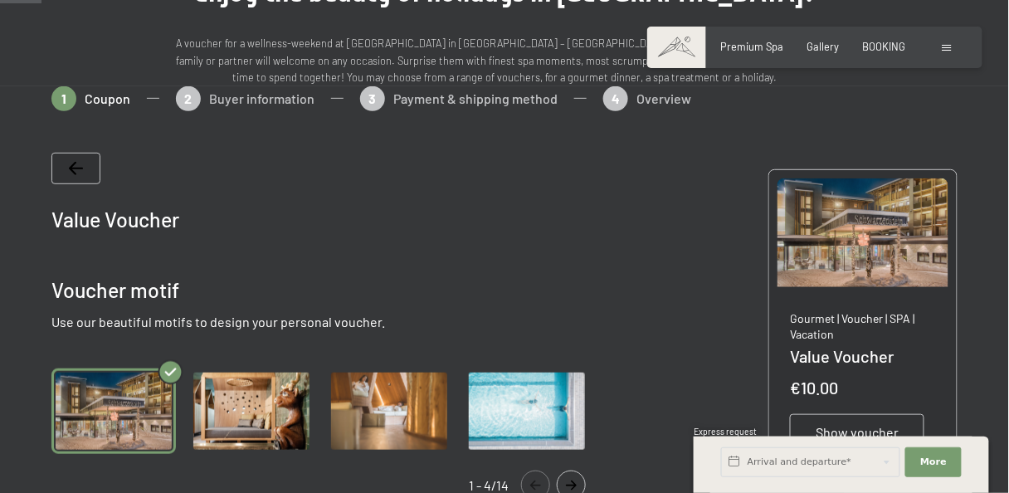
scroll to position [159, 0]
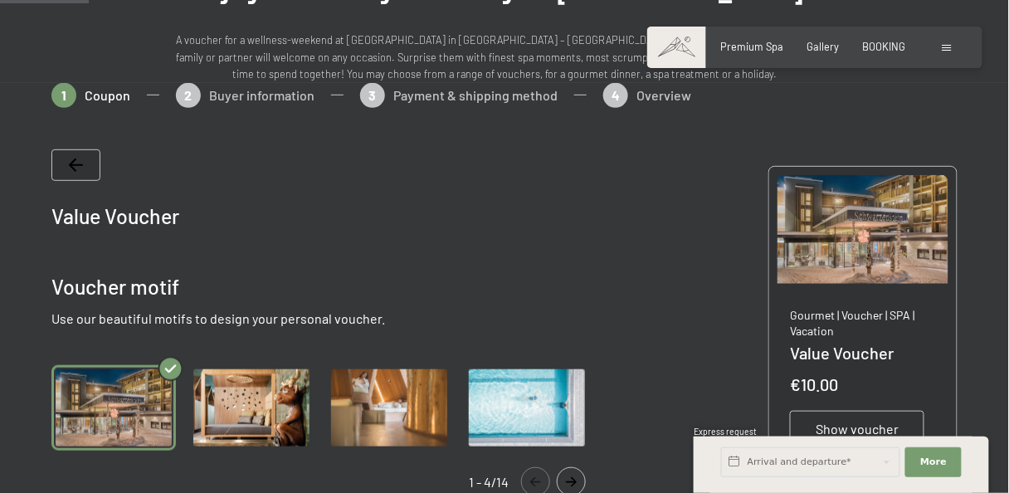
drag, startPoint x: 264, startPoint y: 388, endPoint x: 328, endPoint y: 382, distance: 64.2
click at [266, 388] on img "Gallery" at bounding box center [251, 407] width 124 height 85
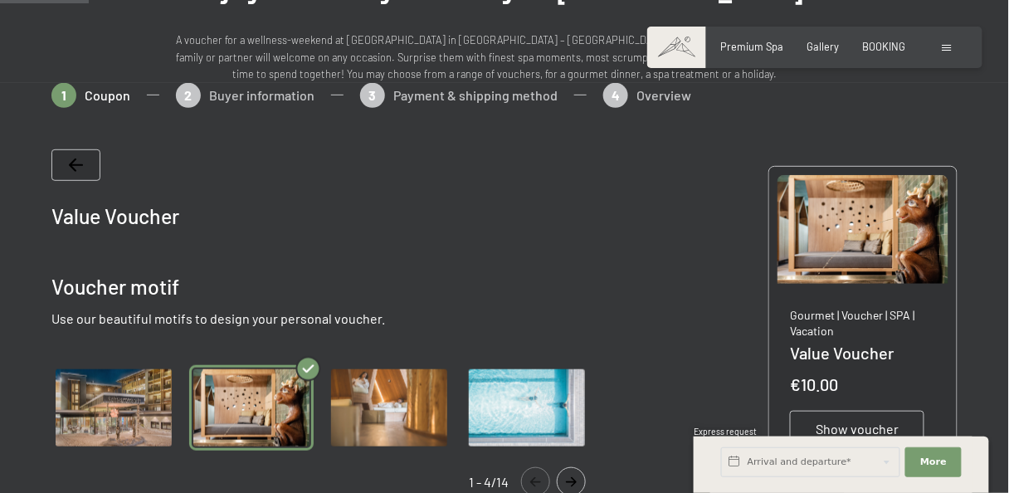
click at [405, 382] on img "Gallery" at bounding box center [389, 407] width 124 height 85
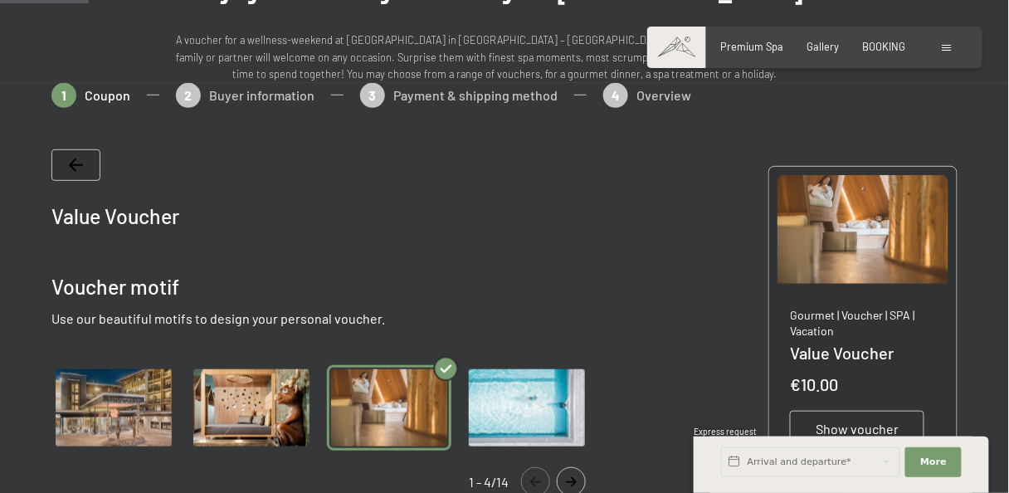
click at [478, 388] on img "Gallery" at bounding box center [527, 407] width 124 height 85
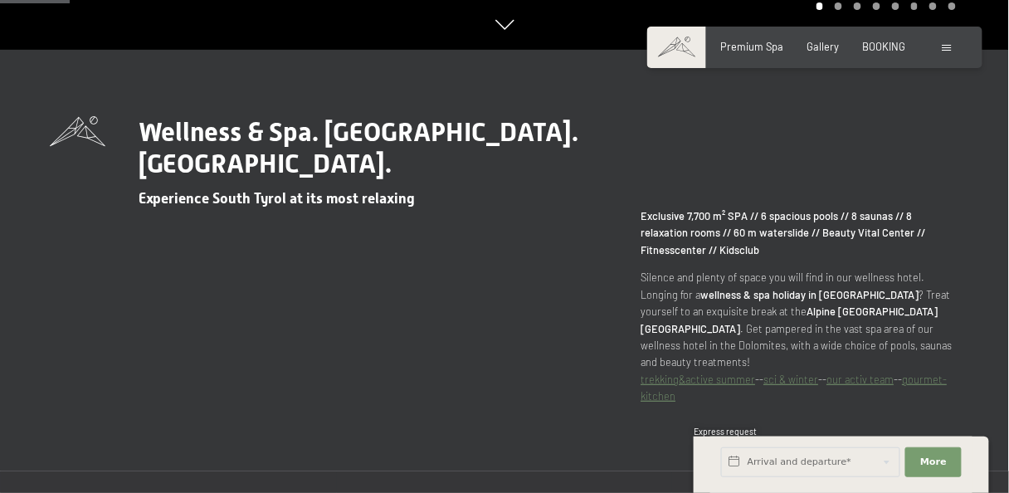
scroll to position [619, 0]
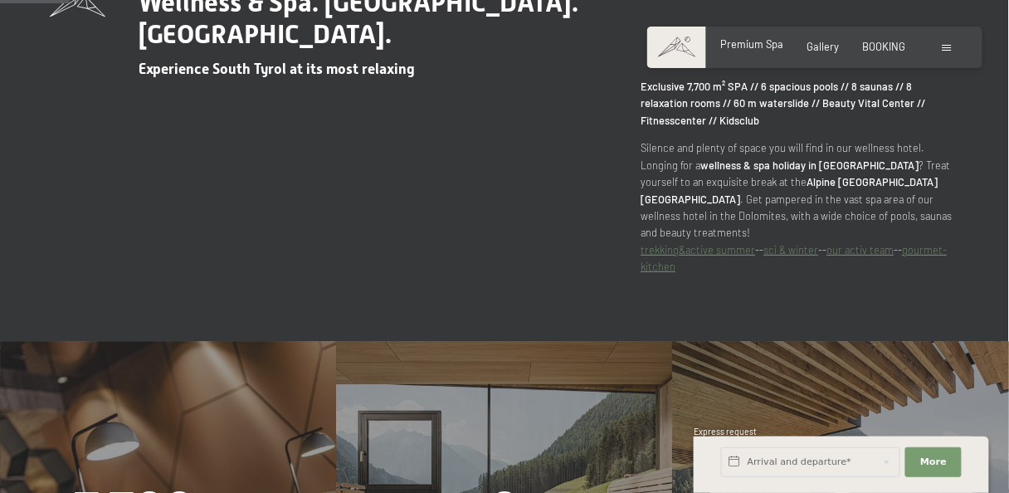
click at [774, 50] on span "Premium Spa" at bounding box center [752, 43] width 63 height 13
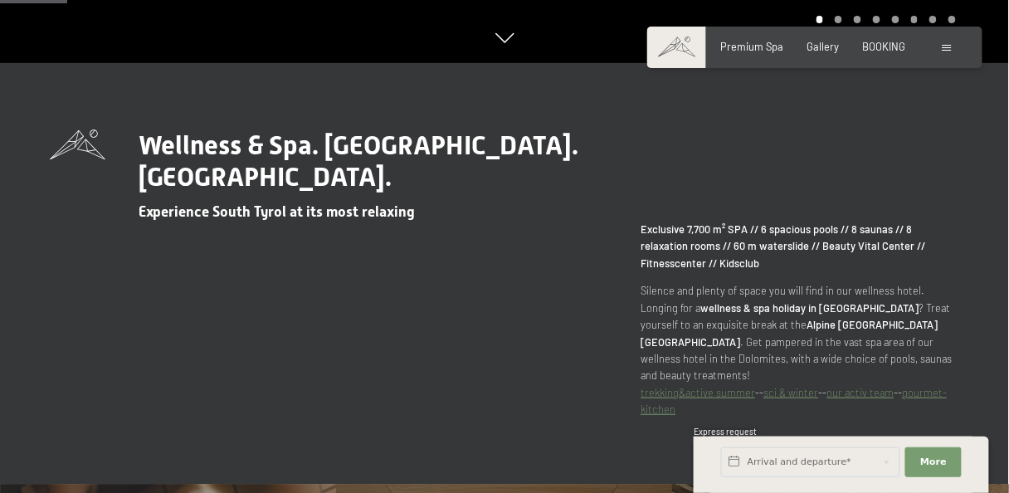
scroll to position [442, 0]
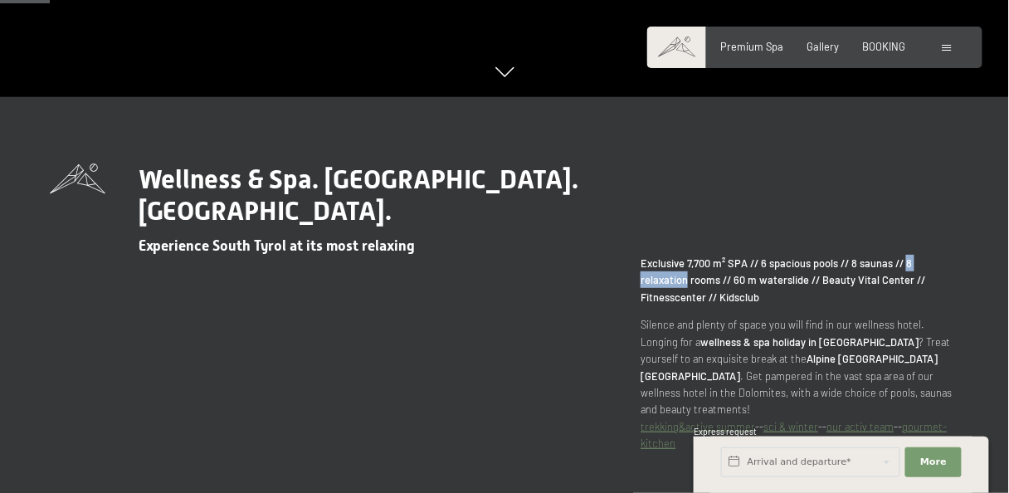
drag, startPoint x: 905, startPoint y: 230, endPoint x: 991, endPoint y: 232, distance: 86.4
click at [991, 232] on div "Wellness & Spa. [GEOGRAPHIC_DATA]. [GEOGRAPHIC_DATA]. Experience South Tyrol at…" at bounding box center [504, 307] width 1009 height 289
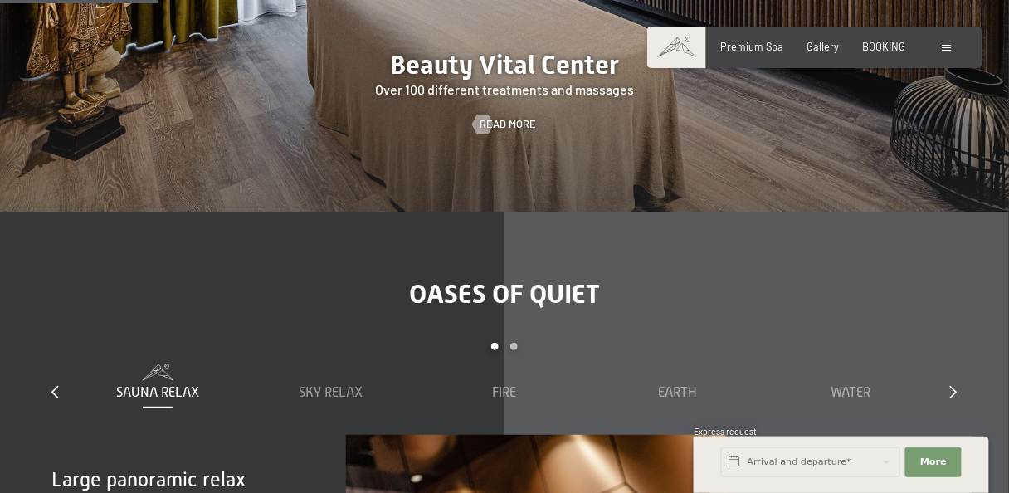
scroll to position [1681, 0]
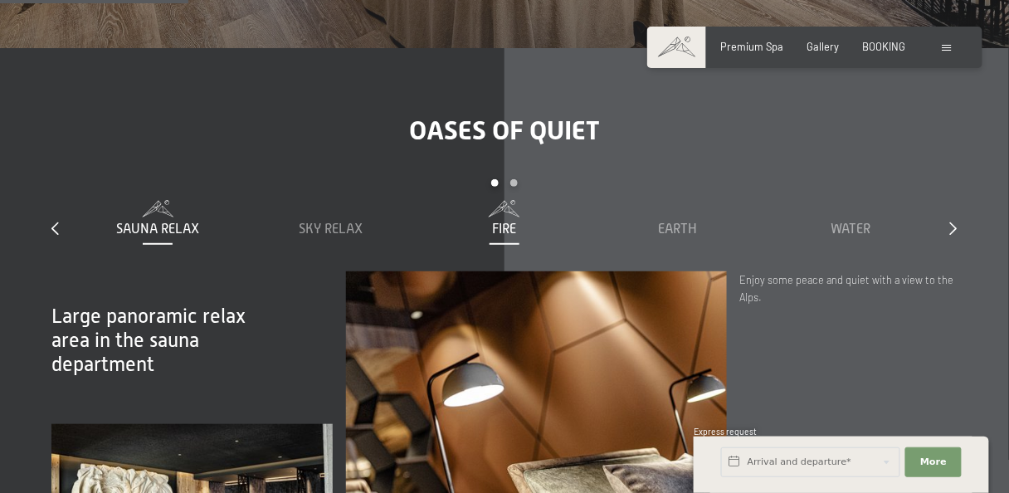
click at [498, 222] on span "Fire" at bounding box center [504, 229] width 24 height 15
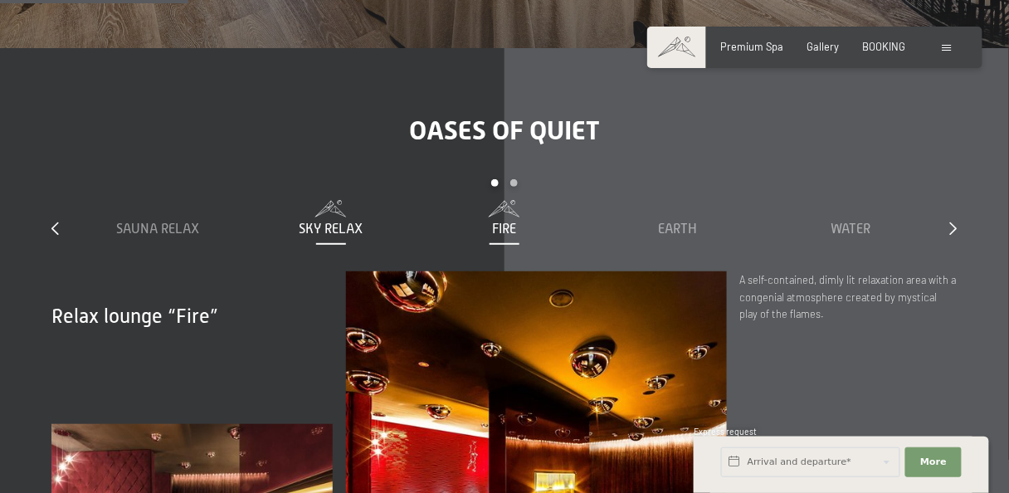
click at [359, 222] on span "Sky Relax" at bounding box center [332, 229] width 64 height 15
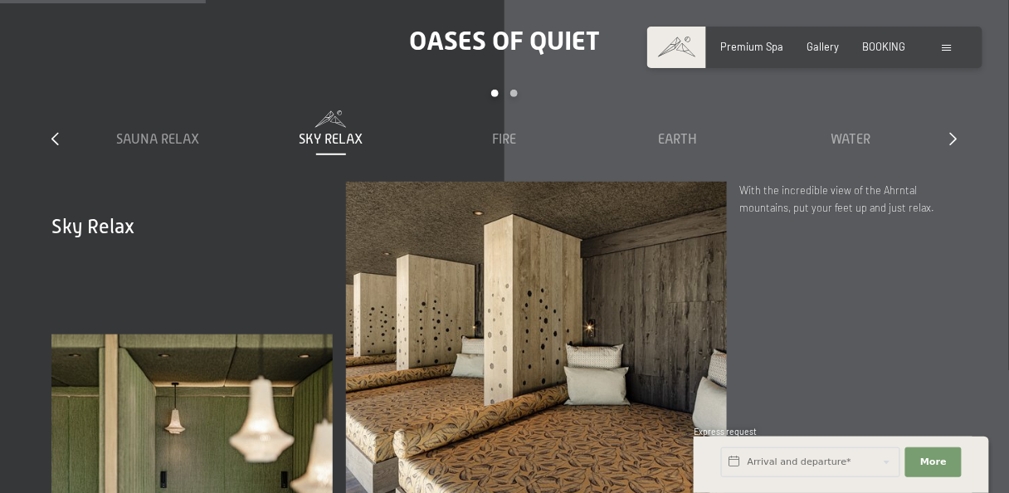
scroll to position [1770, 0]
click at [688, 133] on span "Earth" at bounding box center [677, 140] width 39 height 15
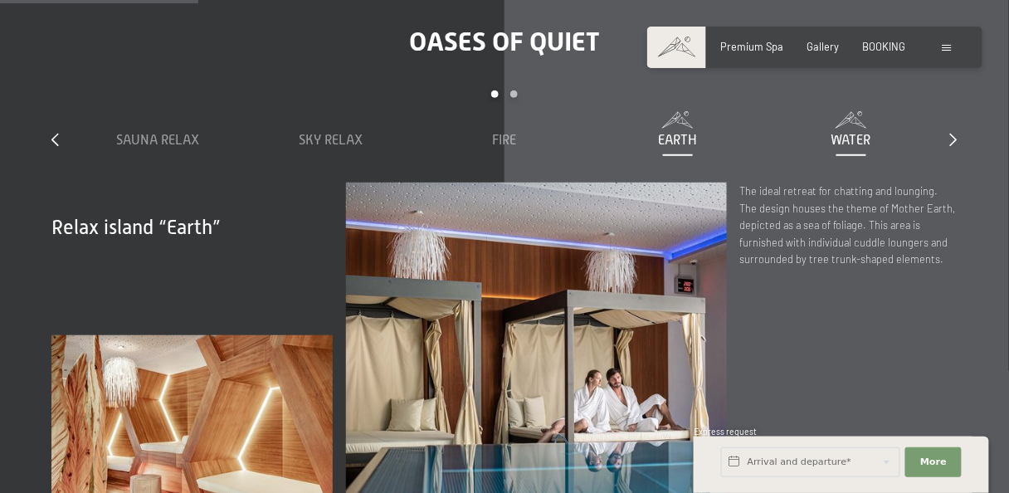
click at [843, 133] on span "Water" at bounding box center [852, 140] width 40 height 15
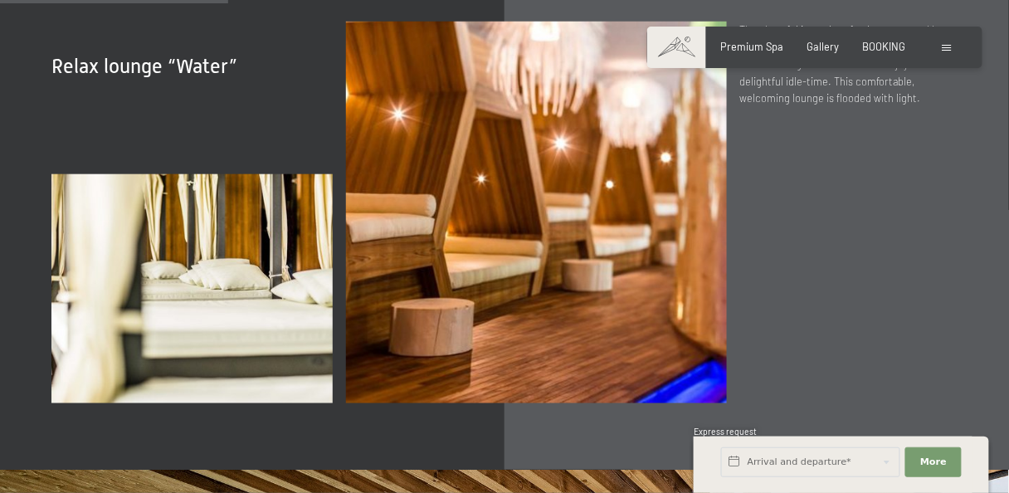
scroll to position [2036, 0]
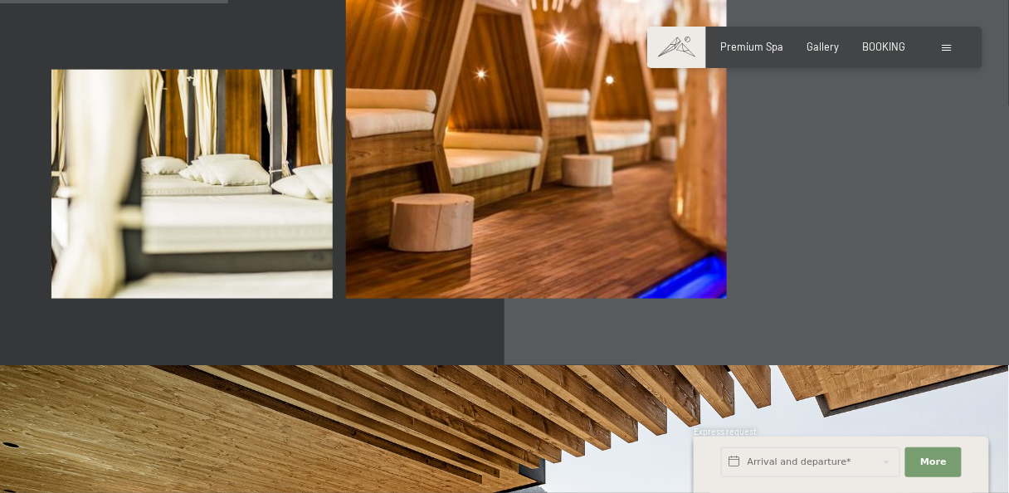
click at [949, 44] on div at bounding box center [949, 47] width 13 height 15
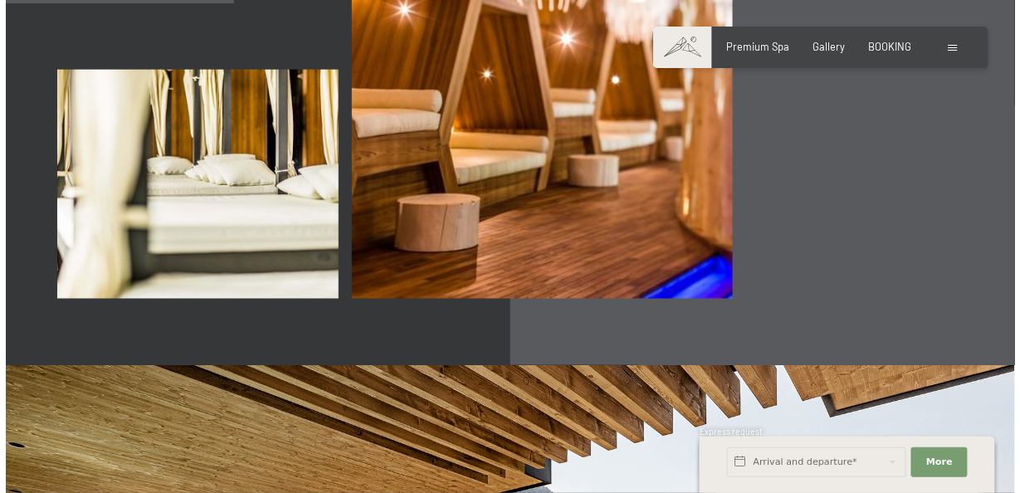
scroll to position [2043, 0]
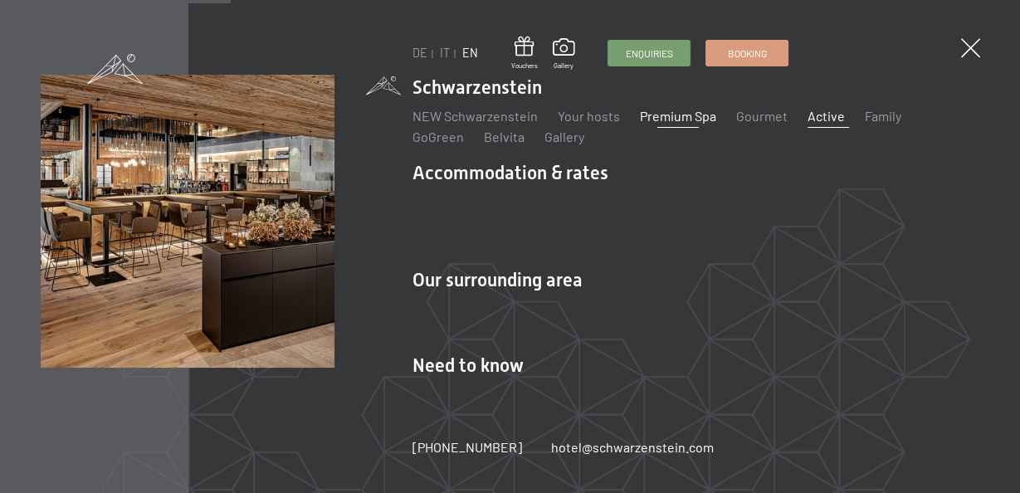
click at [820, 120] on link "Active" at bounding box center [826, 116] width 37 height 16
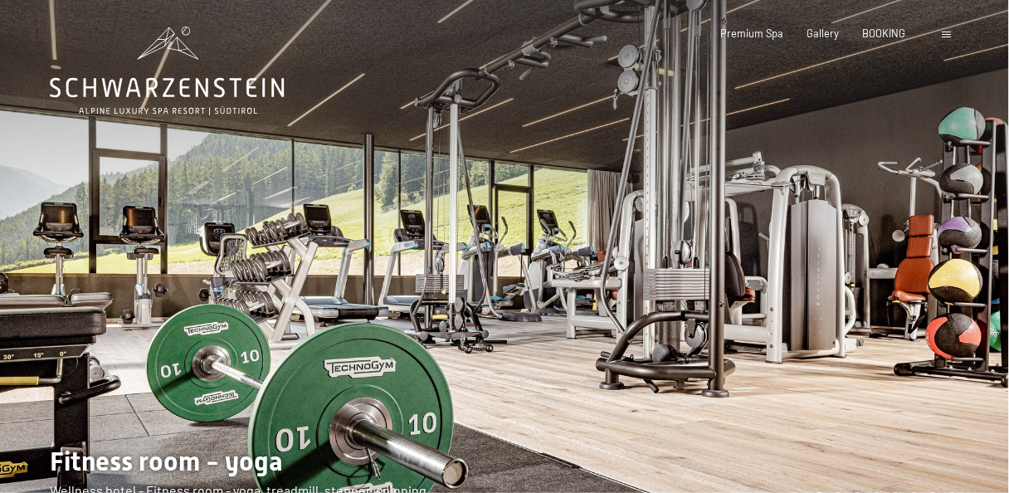
click at [956, 35] on div "Booking Enquiries Premium Spa Gallery BOOKING DE IT EN Vouchers Gallery Enquiri…" at bounding box center [815, 34] width 282 height 15
click at [895, 32] on span "BOOKING" at bounding box center [884, 30] width 43 height 13
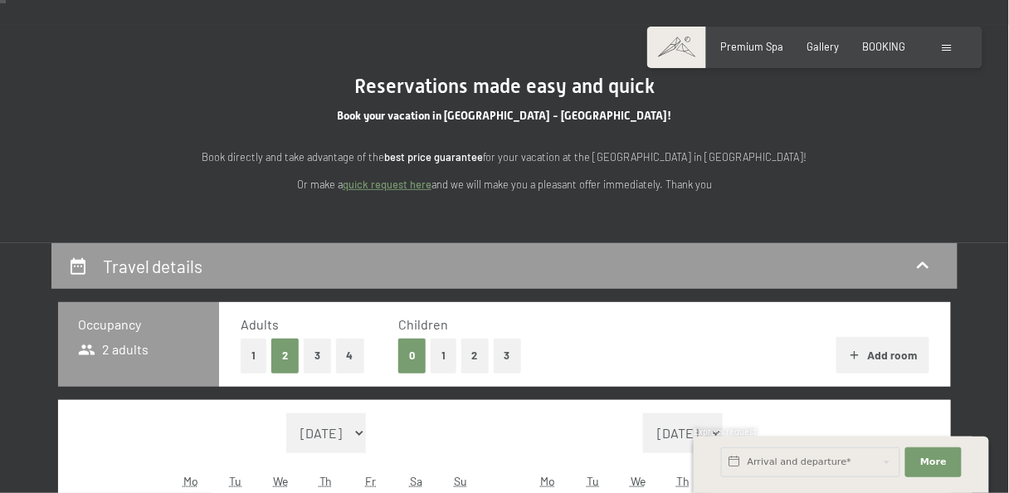
scroll to position [266, 0]
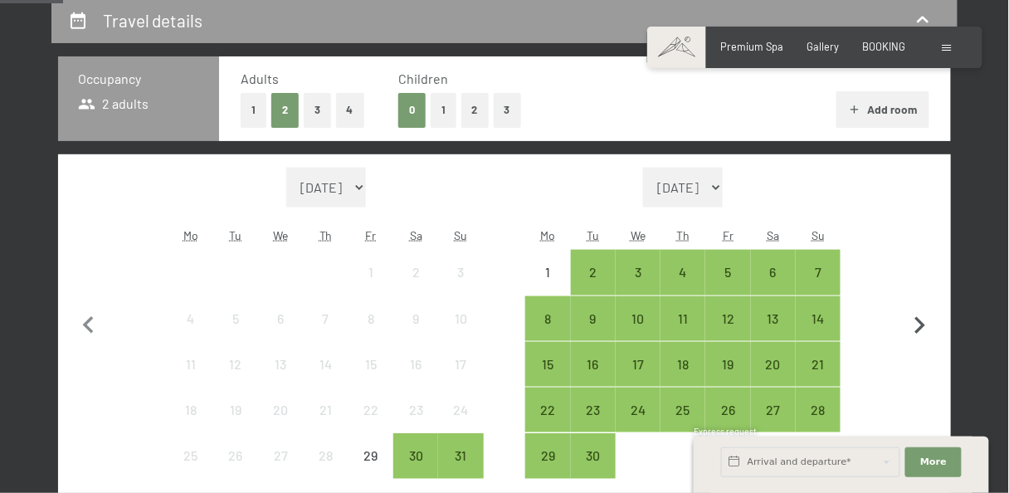
click at [920, 329] on icon "button" at bounding box center [920, 325] width 11 height 17
select select "2025-09-01"
select select "2025-10-01"
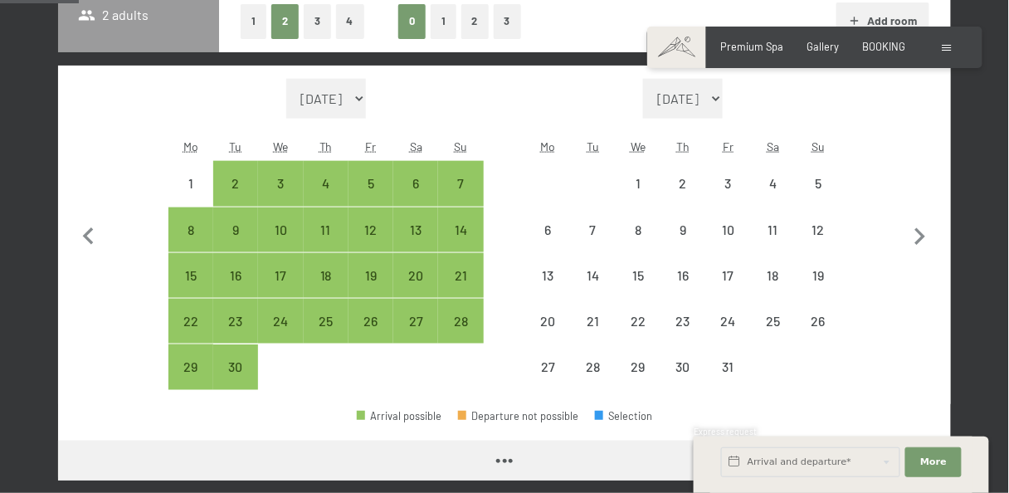
scroll to position [442, 0]
select select "2025-09-01"
select select "2025-10-01"
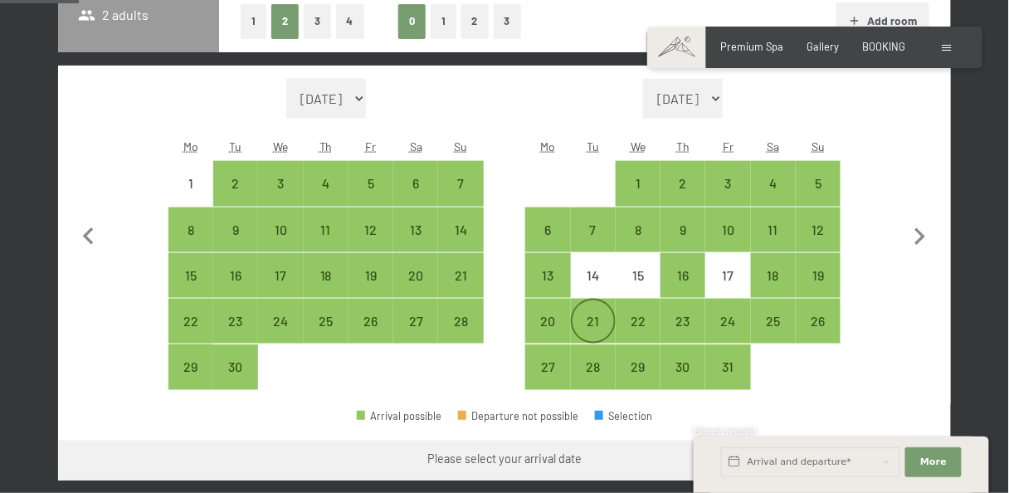
drag, startPoint x: 544, startPoint y: 325, endPoint x: 581, endPoint y: 322, distance: 36.7
click at [545, 325] on div "20" at bounding box center [547, 335] width 41 height 41
select select "2025-09-01"
select select "2025-10-01"
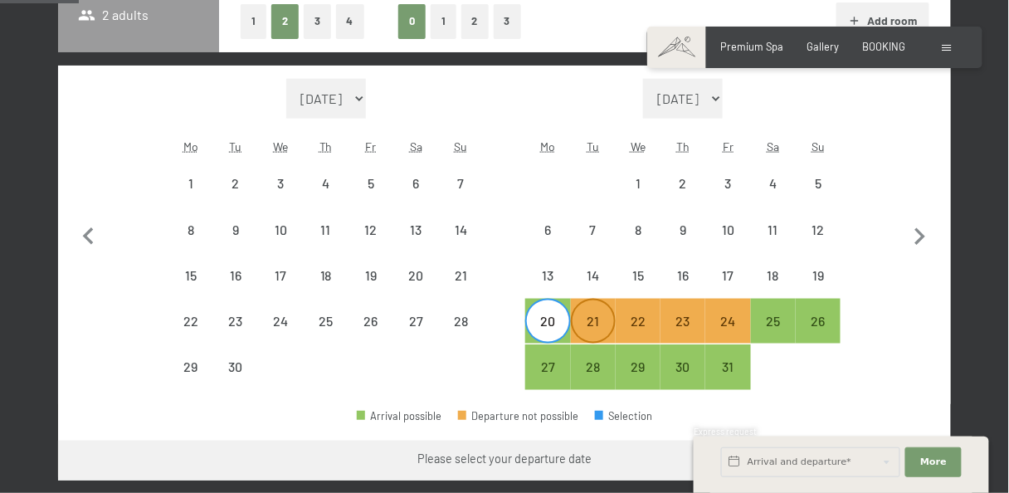
click at [584, 318] on div "21" at bounding box center [593, 335] width 41 height 41
select select "2025-09-01"
select select "2025-10-01"
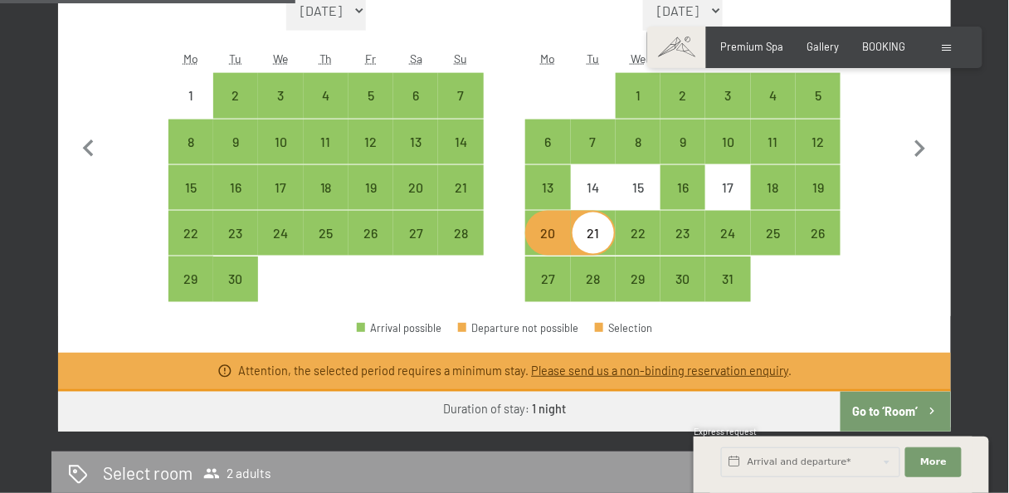
scroll to position [531, 0]
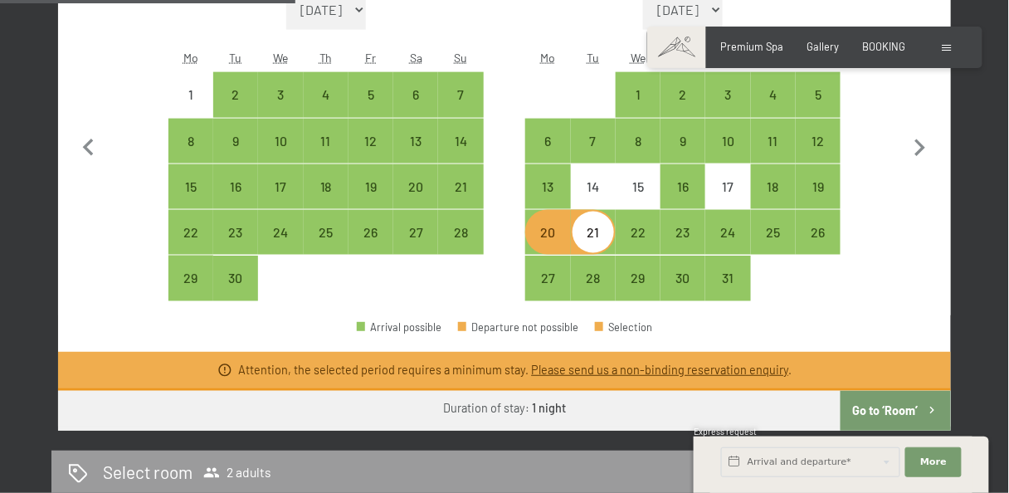
click at [896, 405] on button "Go to ‘Room’" at bounding box center [896, 411] width 110 height 40
select select "2025-09-01"
select select "2025-10-01"
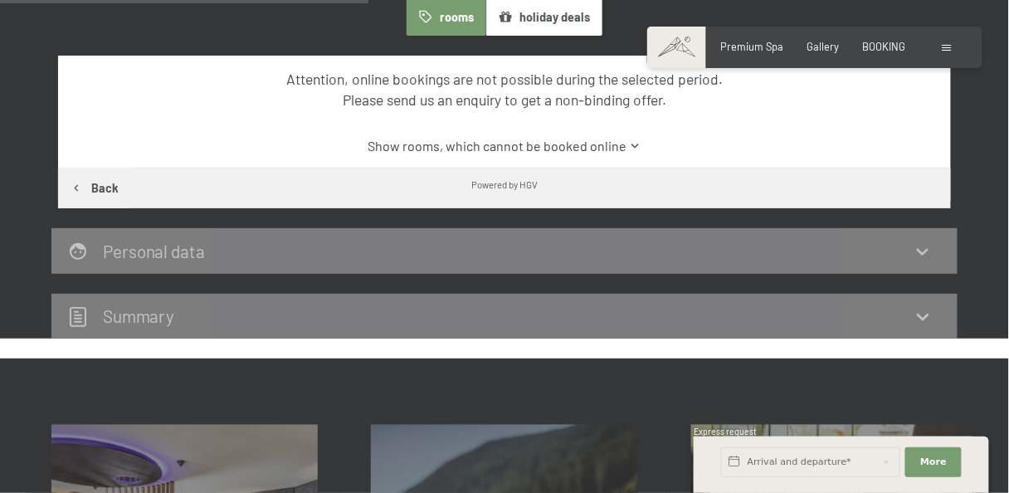
scroll to position [439, 0]
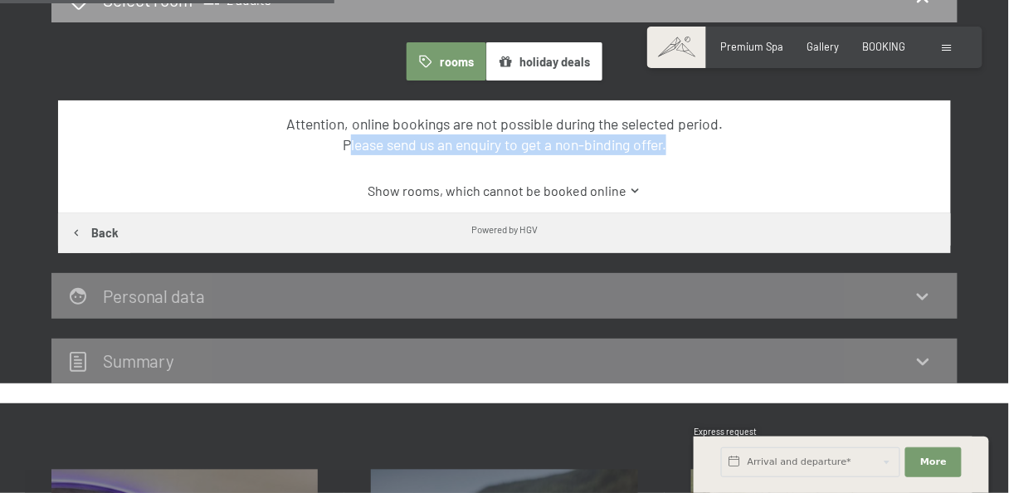
drag, startPoint x: 348, startPoint y: 144, endPoint x: 694, endPoint y: 134, distance: 346.2
click at [694, 134] on div "Attention, online bookings are not possible during the selected period. Please …" at bounding box center [504, 134] width 839 height 41
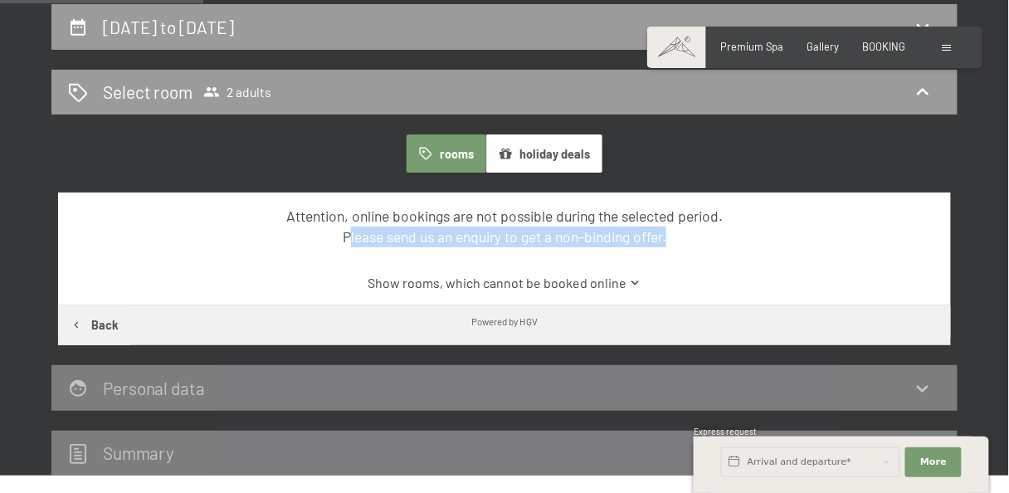
scroll to position [351, 0]
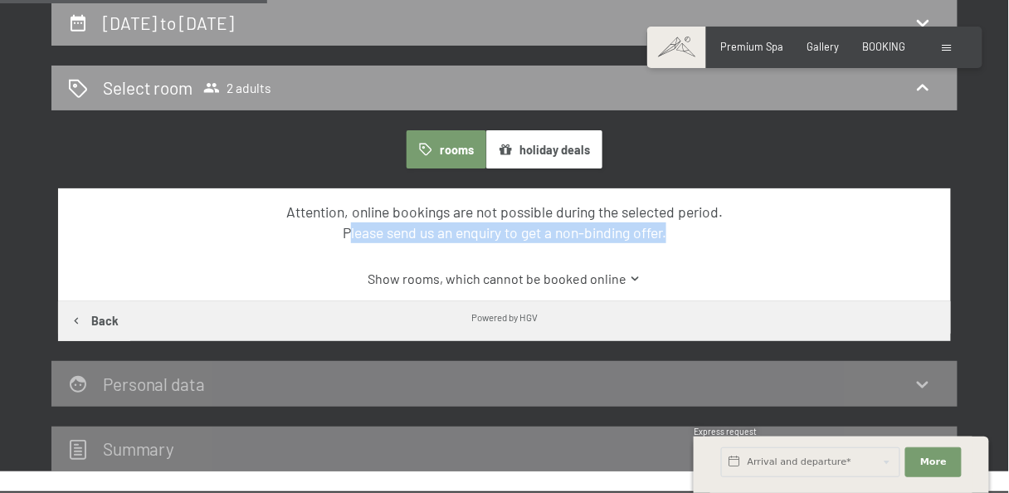
click at [444, 284] on link "Show rooms, which cannot be booked online" at bounding box center [504, 279] width 839 height 18
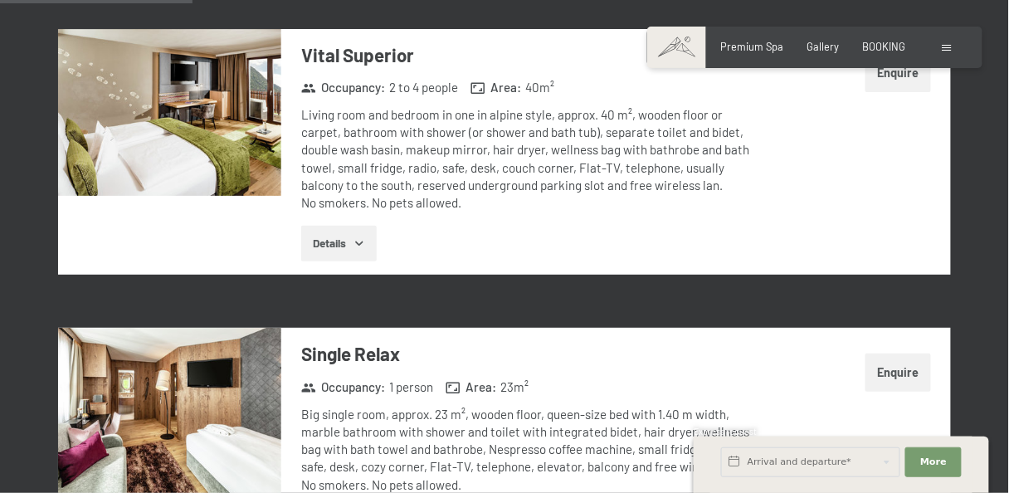
scroll to position [1059, 0]
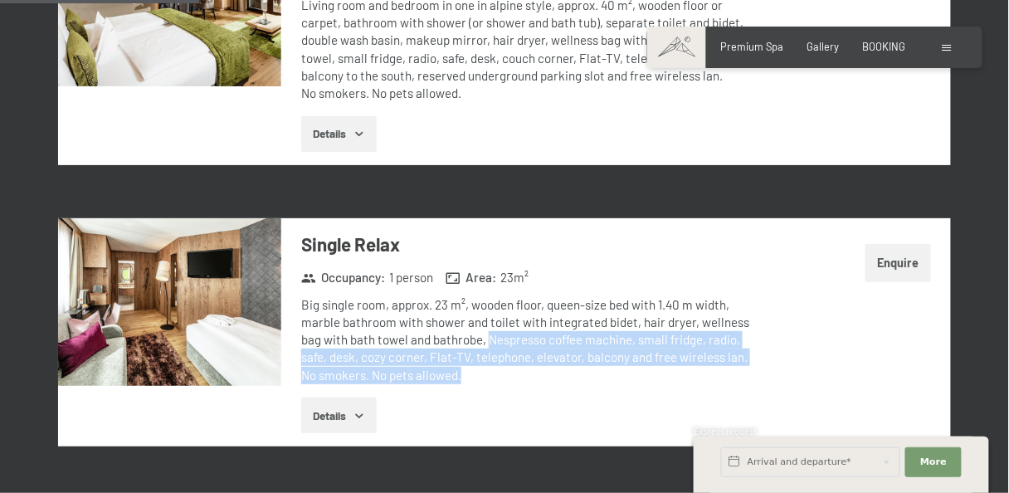
drag, startPoint x: 486, startPoint y: 339, endPoint x: 336, endPoint y: 408, distance: 164.9
click at [462, 377] on div "Big single room, approx. 23 m², wooden floor, queen-size bed with 1.40 m width,…" at bounding box center [525, 340] width 449 height 88
drag, startPoint x: 325, startPoint y: 415, endPoint x: 395, endPoint y: 398, distance: 72.7
click at [327, 414] on button "Details" at bounding box center [339, 416] width 76 height 37
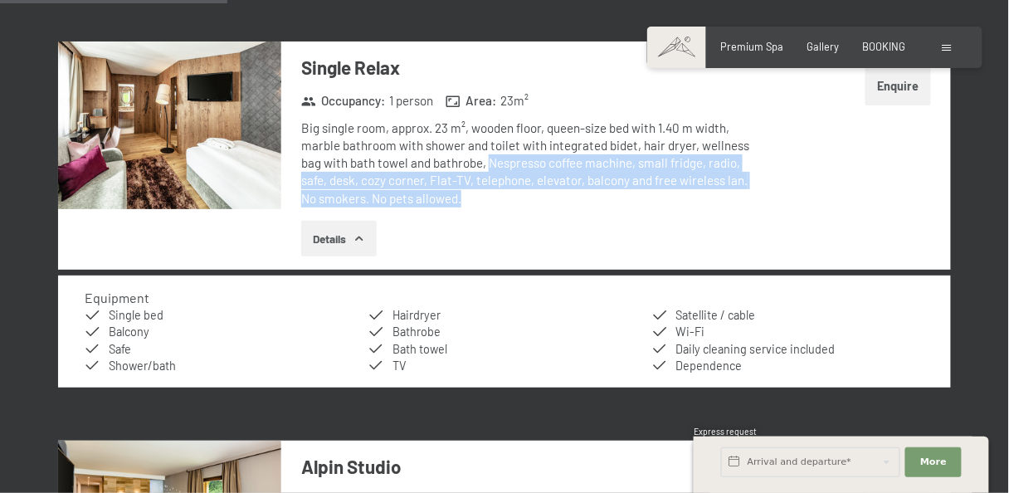
scroll to position [1325, 0]
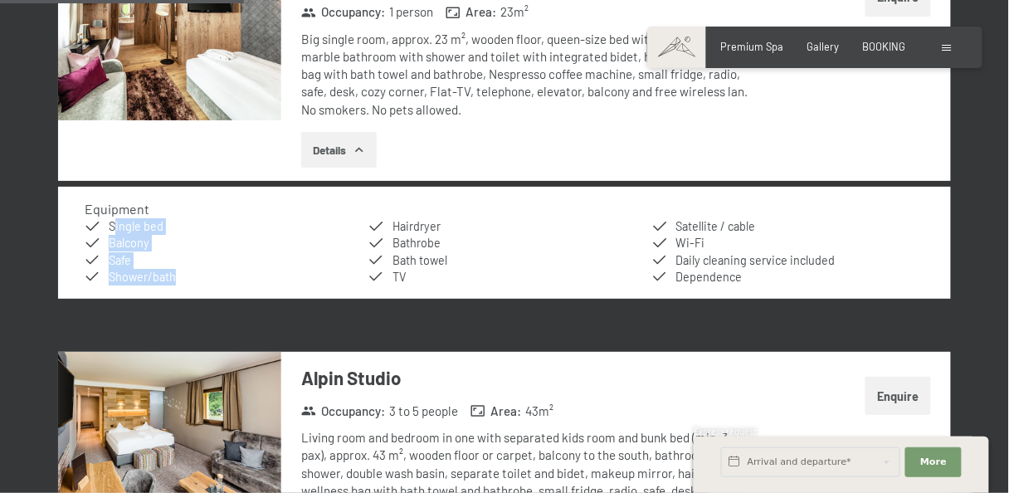
drag, startPoint x: 118, startPoint y: 224, endPoint x: 192, endPoint y: 280, distance: 92.5
click at [192, 280] on ul "Single bed Balcony Safe Shower/bath Hairdryer Bathrobe Bath towel TV Satellite …" at bounding box center [504, 251] width 839 height 67
click at [197, 274] on li "Shower/bath" at bounding box center [221, 277] width 272 height 17
click at [125, 266] on span "Safe" at bounding box center [120, 260] width 22 height 14
drag, startPoint x: 139, startPoint y: 262, endPoint x: 167, endPoint y: 261, distance: 27.4
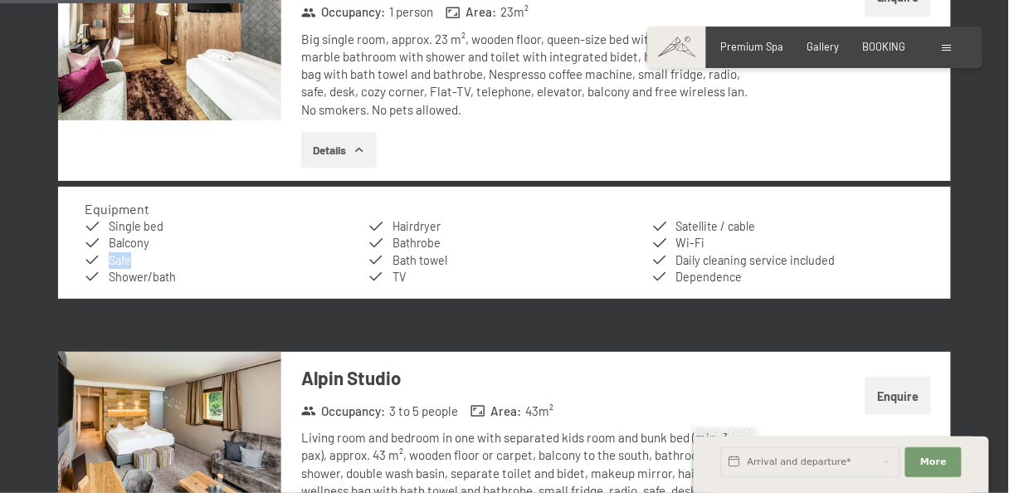
click at [106, 265] on li "Safe" at bounding box center [221, 260] width 272 height 17
click at [224, 252] on li "Safe" at bounding box center [221, 260] width 272 height 17
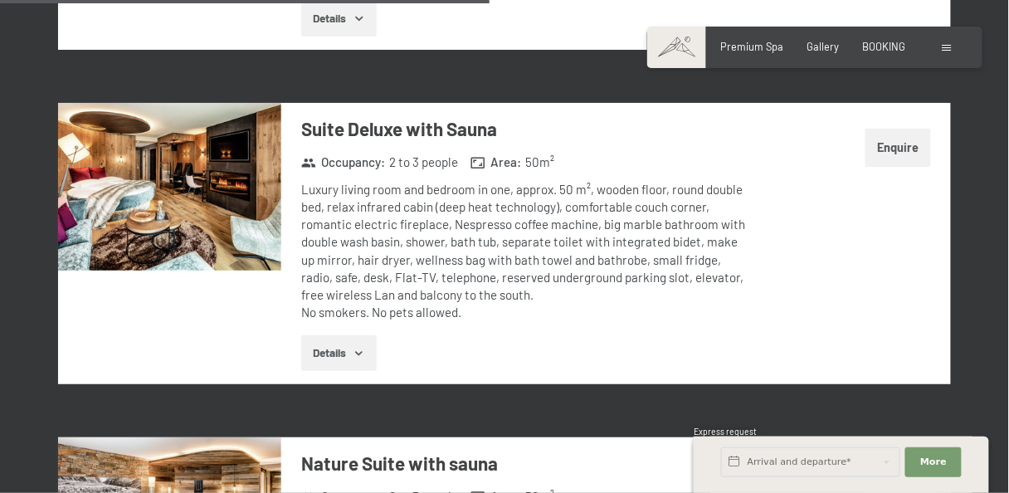
scroll to position [3007, 0]
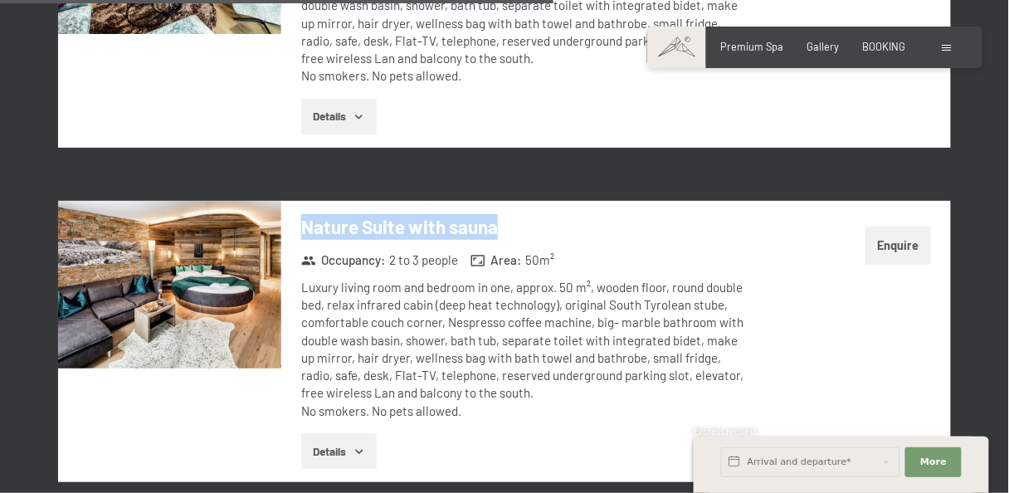
drag, startPoint x: 303, startPoint y: 227, endPoint x: 537, endPoint y: 223, distance: 234.1
click at [537, 223] on h3 "Nature Suite with sauna" at bounding box center [525, 227] width 449 height 26
click at [365, 449] on icon "button" at bounding box center [359, 451] width 13 height 13
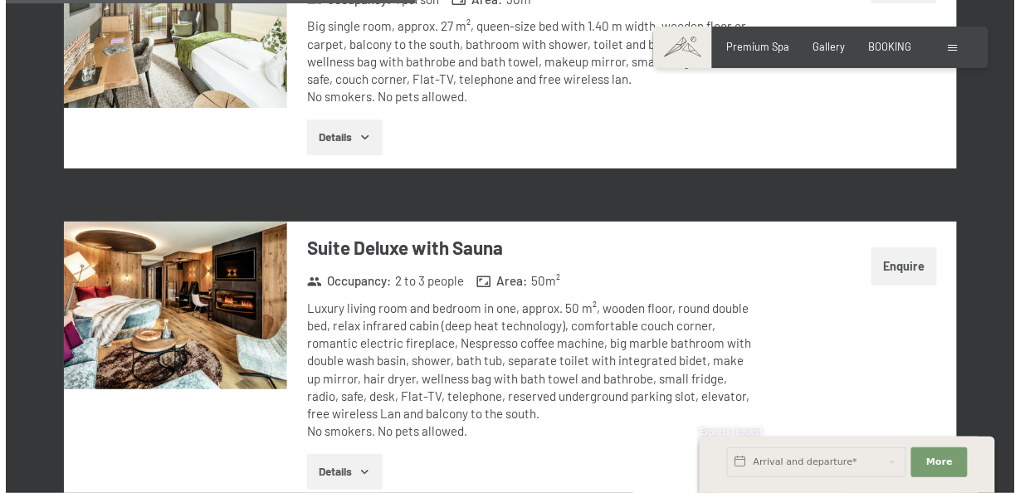
scroll to position [0, 0]
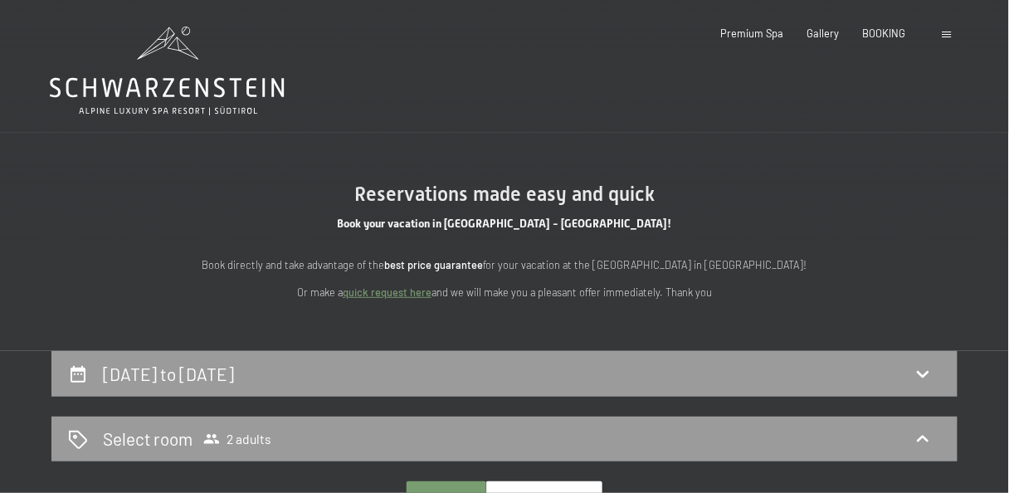
click at [935, 33] on div "Booking Enquiries Premium Spa Gallery BOOKING DE IT EN Vouchers Gallery Enquiri…" at bounding box center [815, 34] width 282 height 15
click at [944, 33] on span at bounding box center [947, 34] width 9 height 7
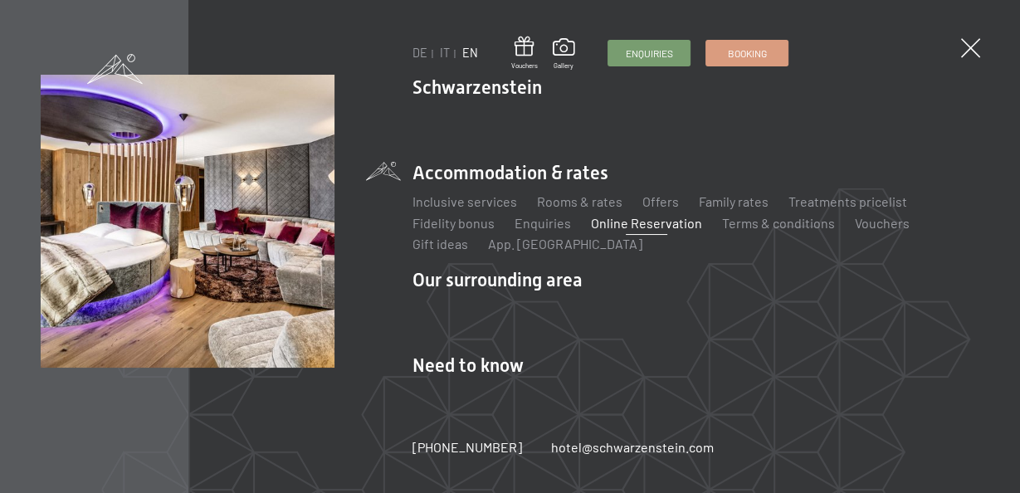
click at [944, 33] on div "DE IT EN Vouchers Gallery Enquiries Booking DE IT EN Schwarzenstein NEW Schwarz…" at bounding box center [510, 246] width 1020 height 493
click at [578, 200] on link "Rooms & rates" at bounding box center [579, 201] width 85 height 16
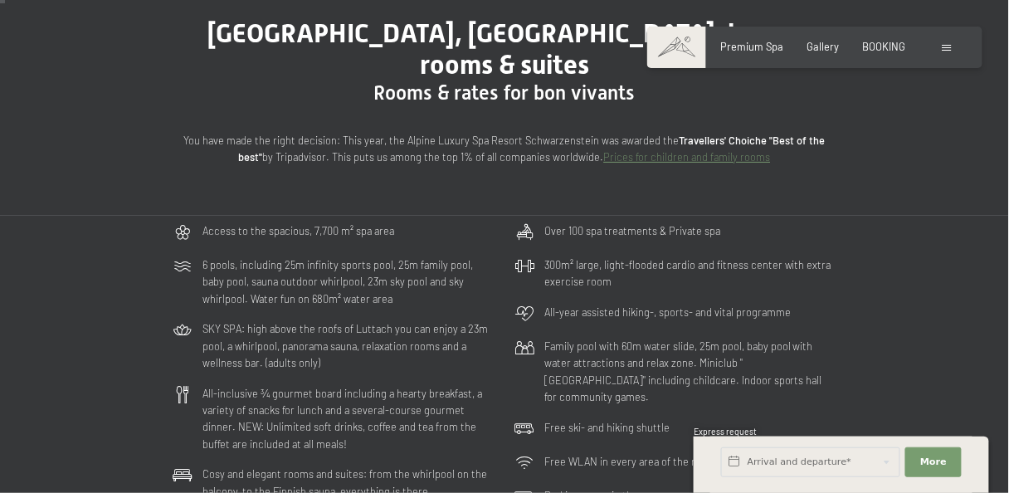
scroll to position [177, 0]
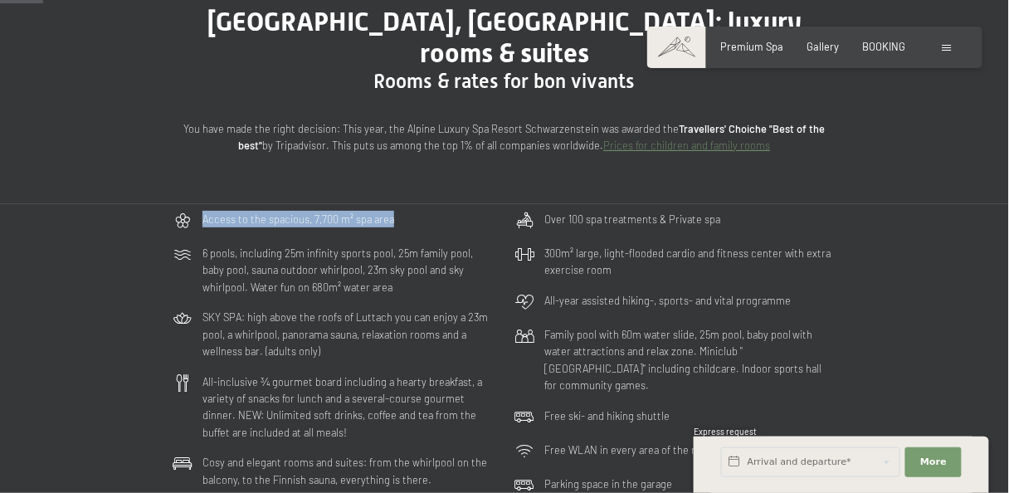
drag, startPoint x: 205, startPoint y: 191, endPoint x: 393, endPoint y: 197, distance: 188.5
click at [393, 204] on div "Access to the spacious, 7,700 m² spa area" at bounding box center [333, 221] width 335 height 34
click at [205, 211] on p "Access to the spacious, 7,700 m² spa area" at bounding box center [299, 219] width 192 height 17
drag, startPoint x: 205, startPoint y: 187, endPoint x: 406, endPoint y: 187, distance: 200.8
click at [406, 204] on div "Access to the spacious, 7,700 m² spa area" at bounding box center [333, 221] width 335 height 34
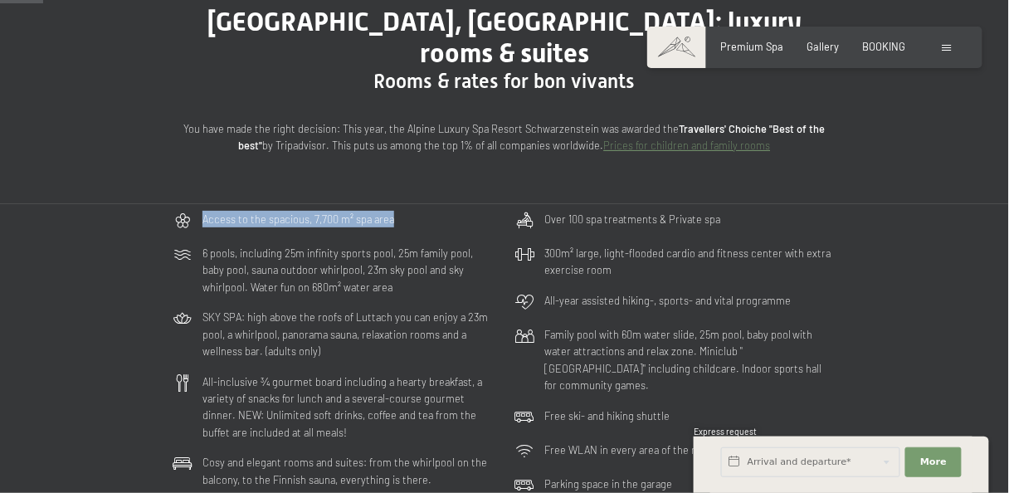
click at [403, 204] on div "Access to the spacious, 7,700 m² spa area" at bounding box center [333, 221] width 335 height 34
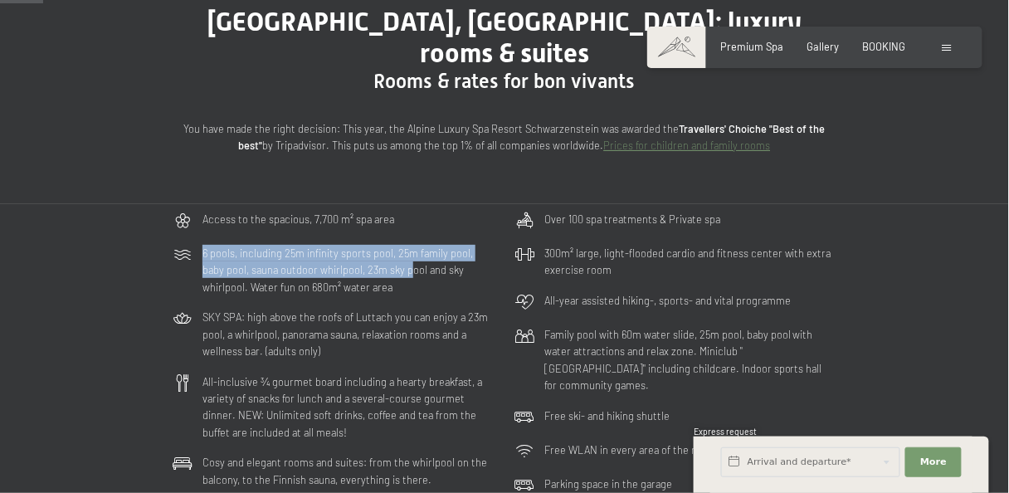
drag, startPoint x: 198, startPoint y: 221, endPoint x: 330, endPoint y: 251, distance: 135.5
click at [382, 246] on div "6 pools, including 25m infinity sports pool, 25m family pool, baby pool, sauna …" at bounding box center [333, 270] width 335 height 64
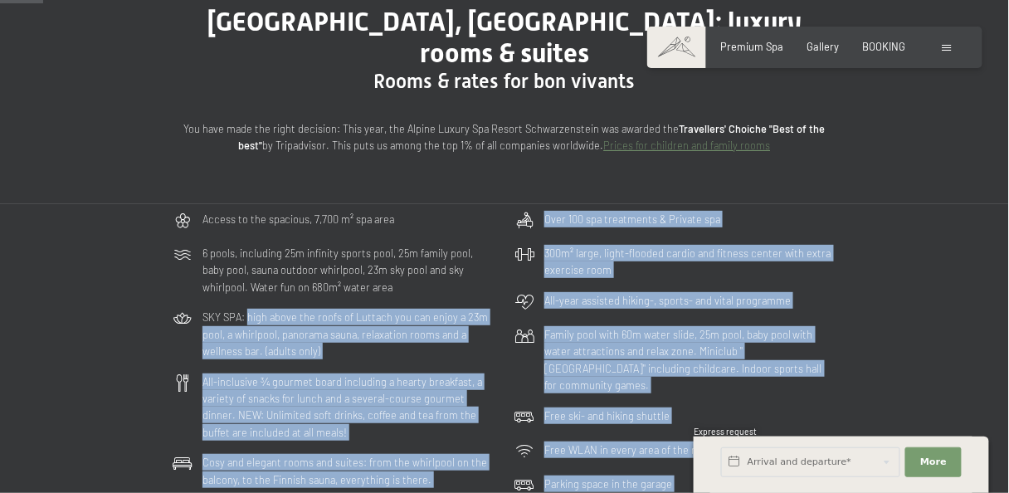
drag, startPoint x: 246, startPoint y: 287, endPoint x: 454, endPoint y: 295, distance: 207.6
click at [432, 290] on span "Consent to marketing activities*" at bounding box center [438, 294] width 188 height 17
click at [335, 290] on input "Consent to marketing activities*" at bounding box center [327, 294] width 17 height 17
checkbox input "false"
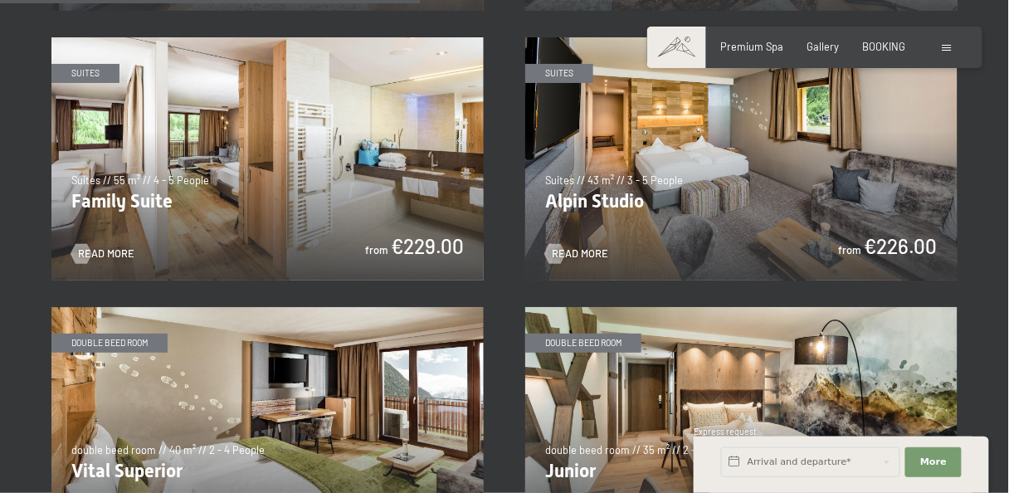
scroll to position [1770, 0]
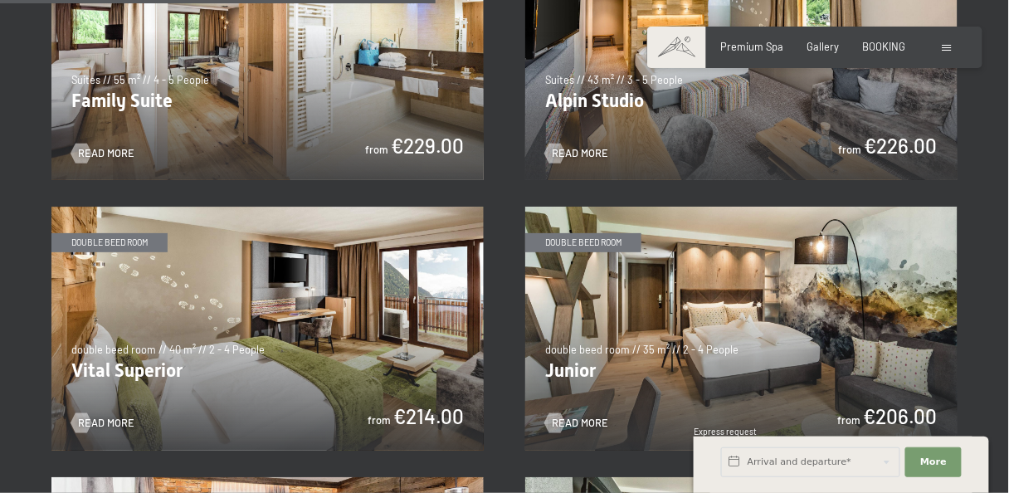
click at [662, 261] on img at bounding box center [741, 328] width 432 height 243
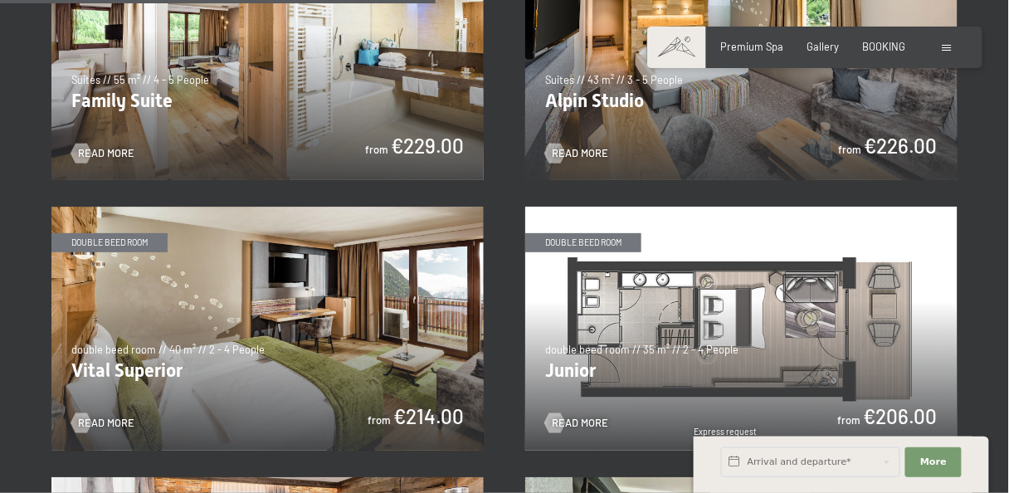
click at [925, 268] on img at bounding box center [741, 328] width 432 height 243
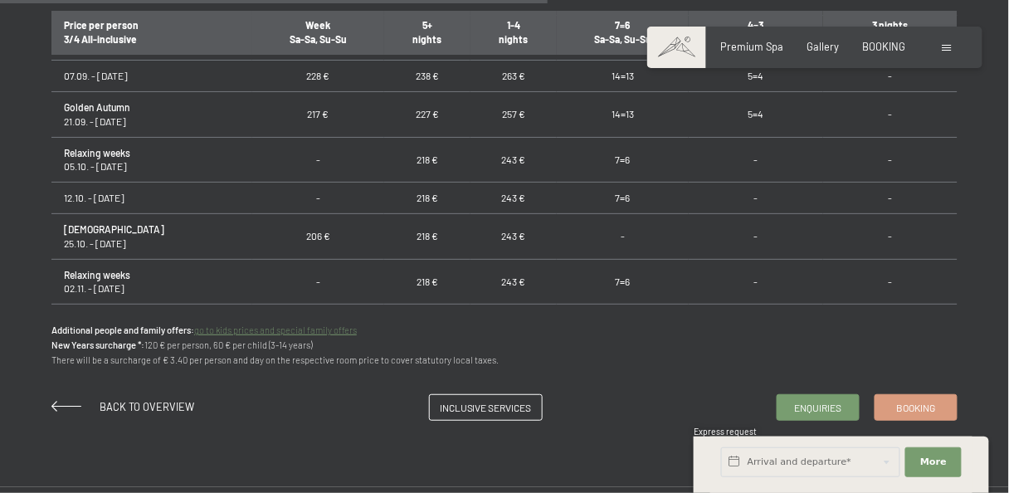
scroll to position [88, 0]
drag, startPoint x: 66, startPoint y: 193, endPoint x: 156, endPoint y: 193, distance: 89.6
click at [156, 193] on td "12.10. - [DATE]" at bounding box center [151, 198] width 201 height 32
drag, startPoint x: 479, startPoint y: 191, endPoint x: 518, endPoint y: 191, distance: 39.0
click at [518, 191] on td "243 €" at bounding box center [514, 198] width 86 height 32
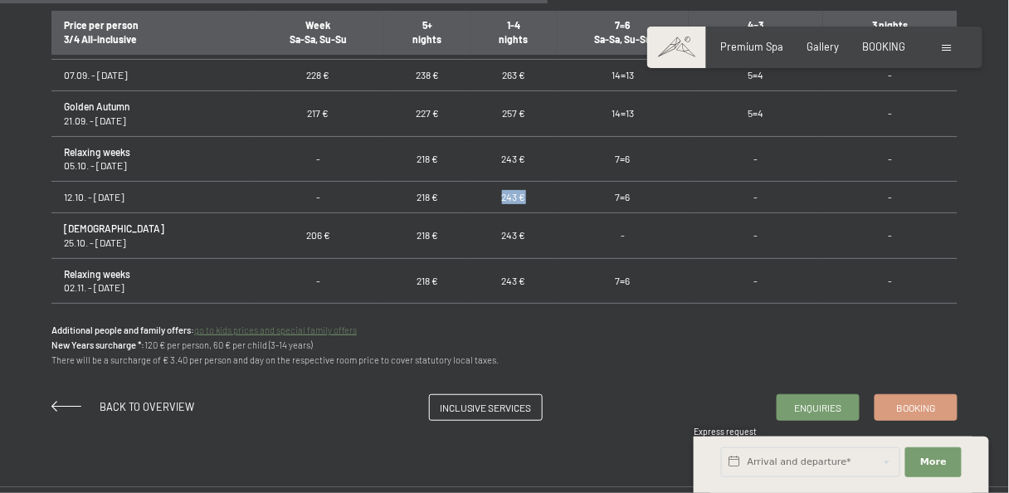
copy td "243 €"
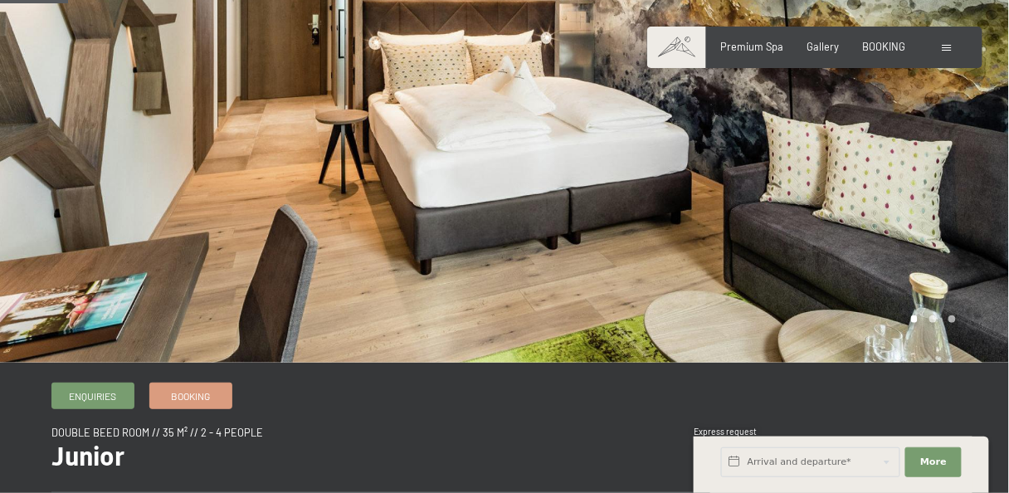
scroll to position [0, 0]
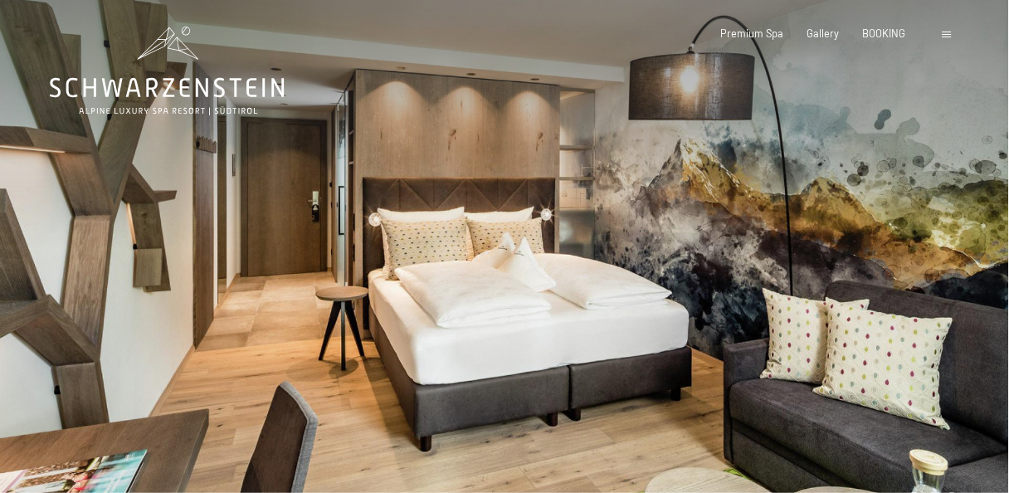
drag, startPoint x: 983, startPoint y: 281, endPoint x: 901, endPoint y: 274, distance: 82.5
click at [906, 276] on div at bounding box center [757, 269] width 505 height 539
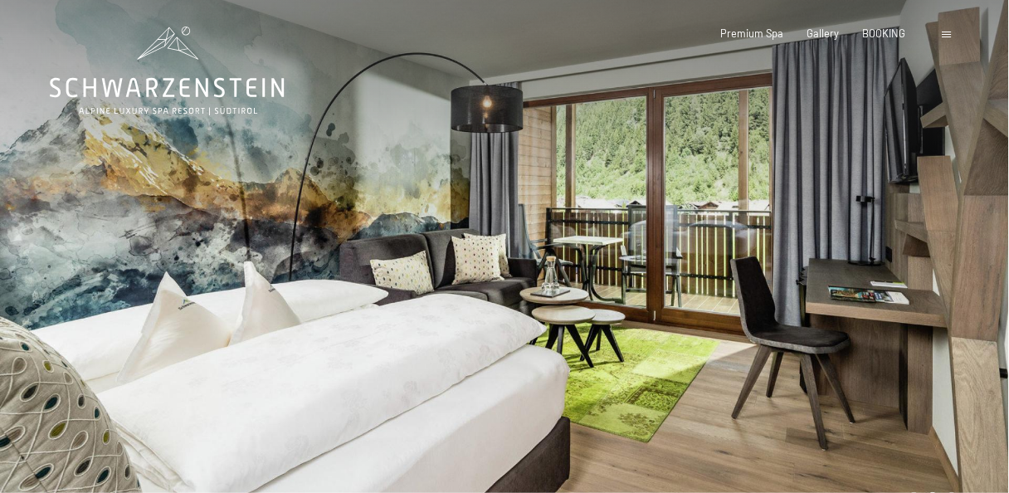
click at [730, 163] on div at bounding box center [757, 269] width 505 height 539
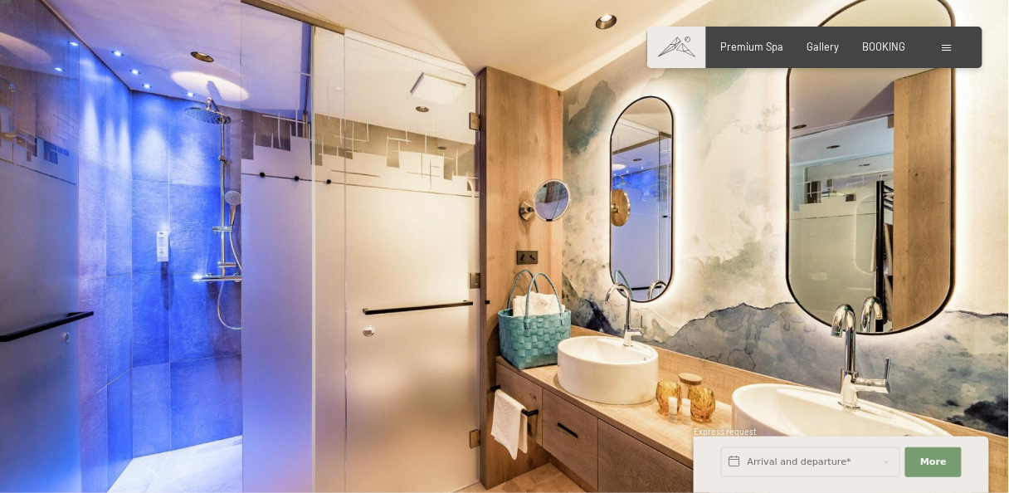
scroll to position [88, 0]
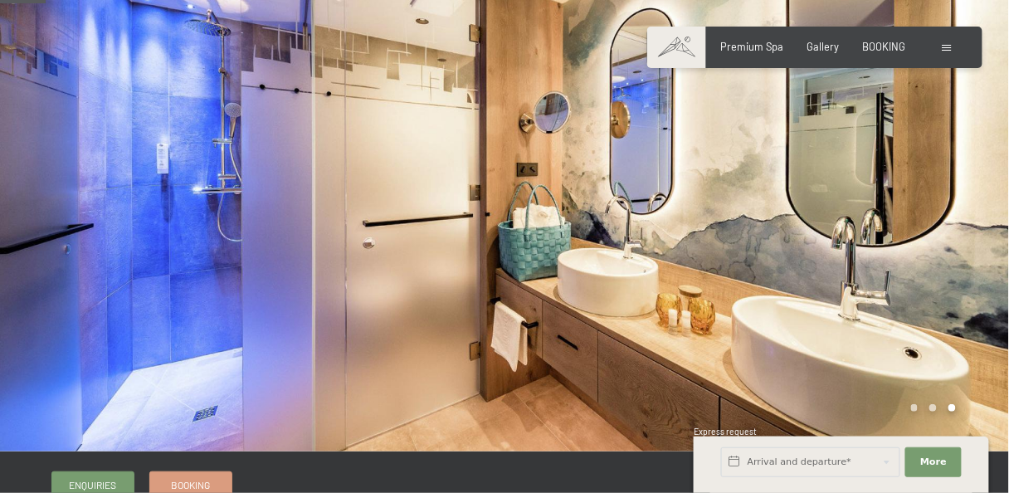
click at [896, 217] on div at bounding box center [757, 181] width 505 height 539
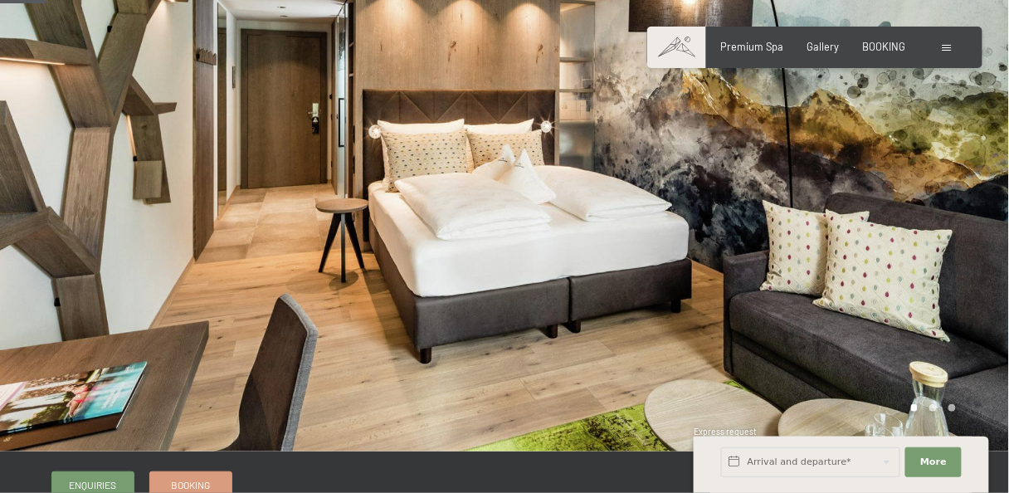
click at [896, 217] on div at bounding box center [757, 181] width 505 height 539
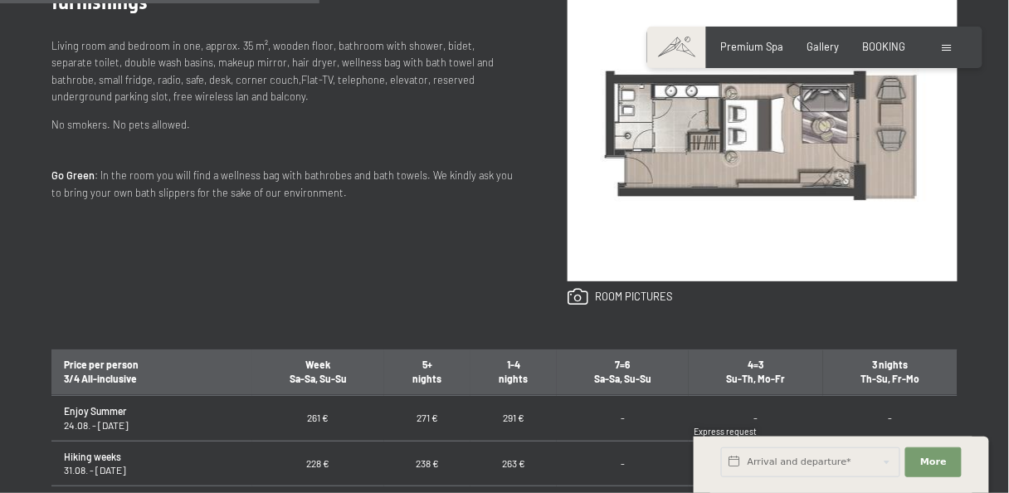
scroll to position [885, 0]
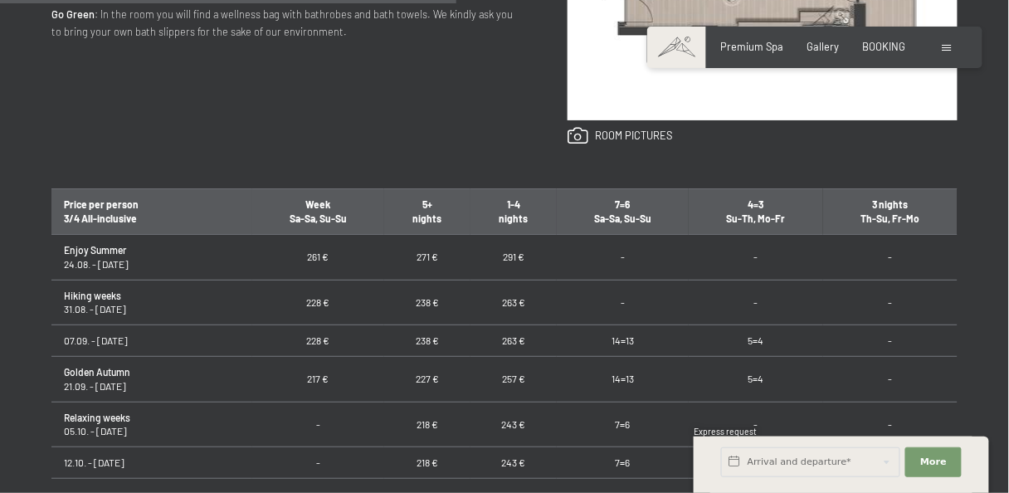
drag, startPoint x: 198, startPoint y: 192, endPoint x: 405, endPoint y: 109, distance: 223.5
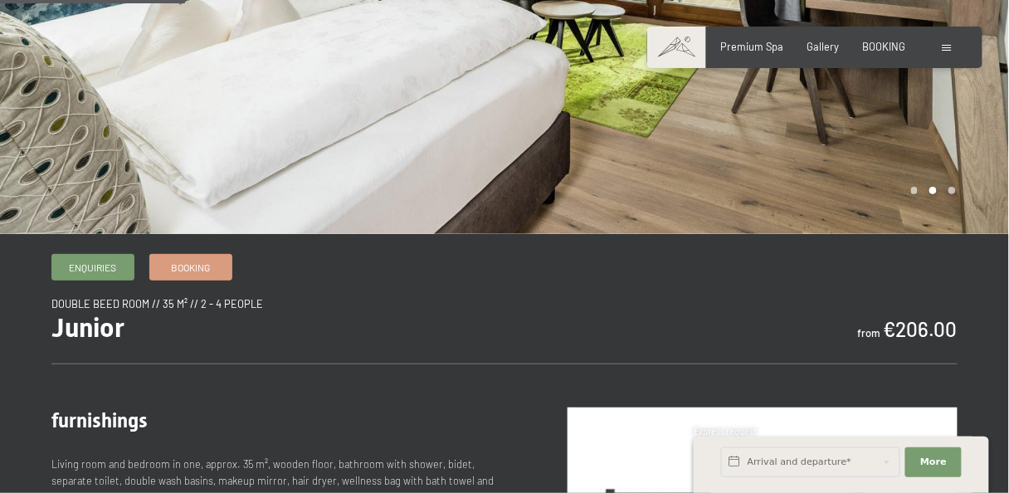
scroll to position [177, 0]
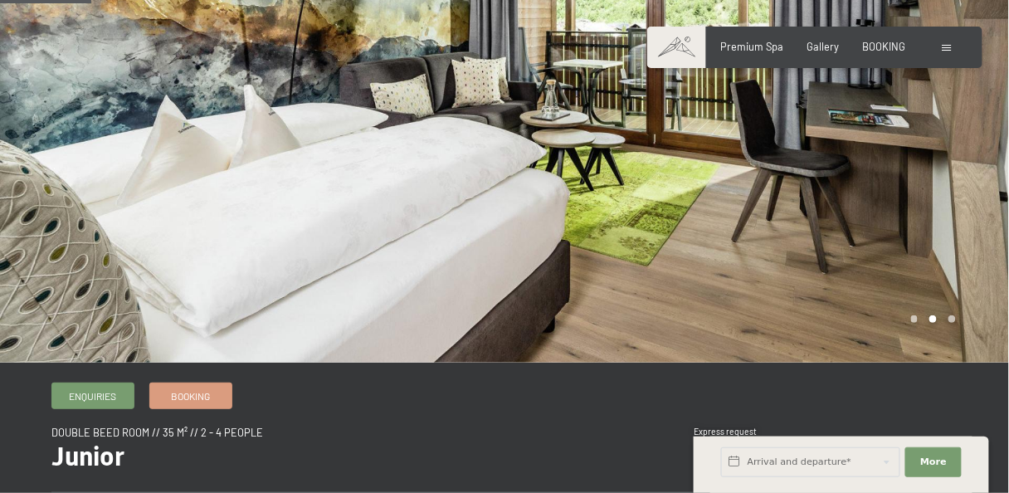
click at [536, 131] on div at bounding box center [757, 92] width 505 height 539
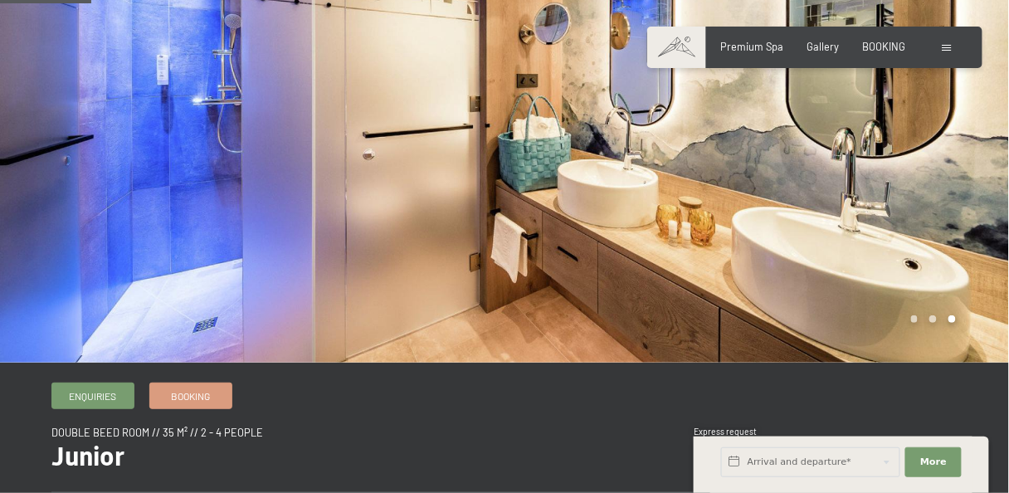
click at [775, 159] on div at bounding box center [757, 92] width 505 height 539
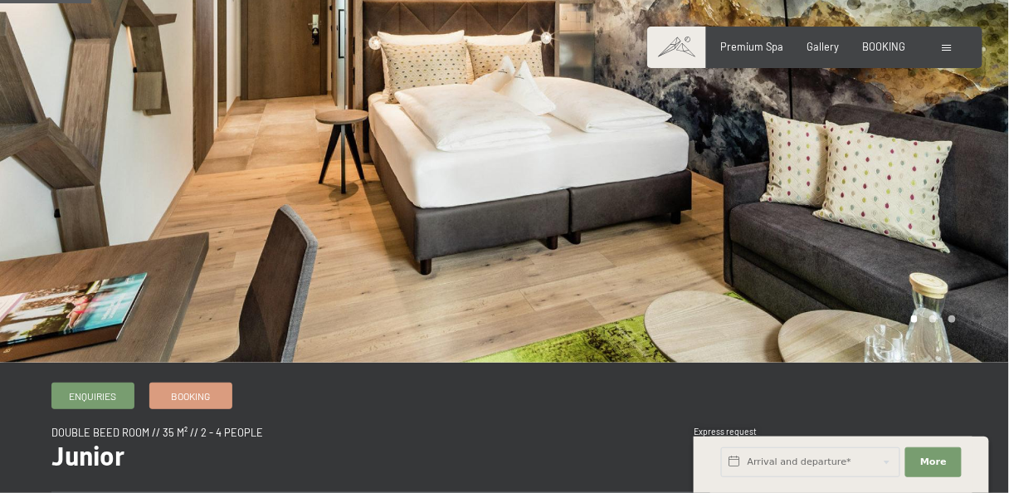
click at [770, 159] on div at bounding box center [757, 92] width 505 height 539
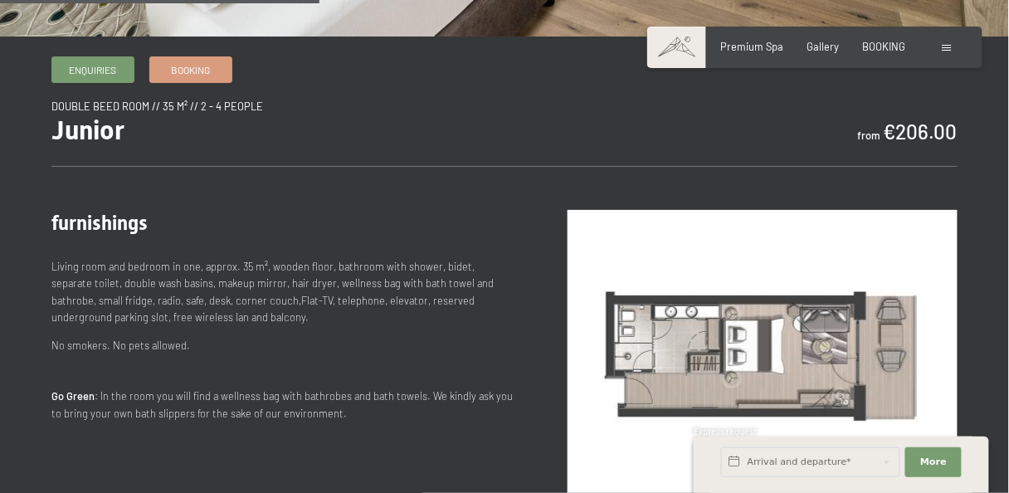
scroll to position [619, 0]
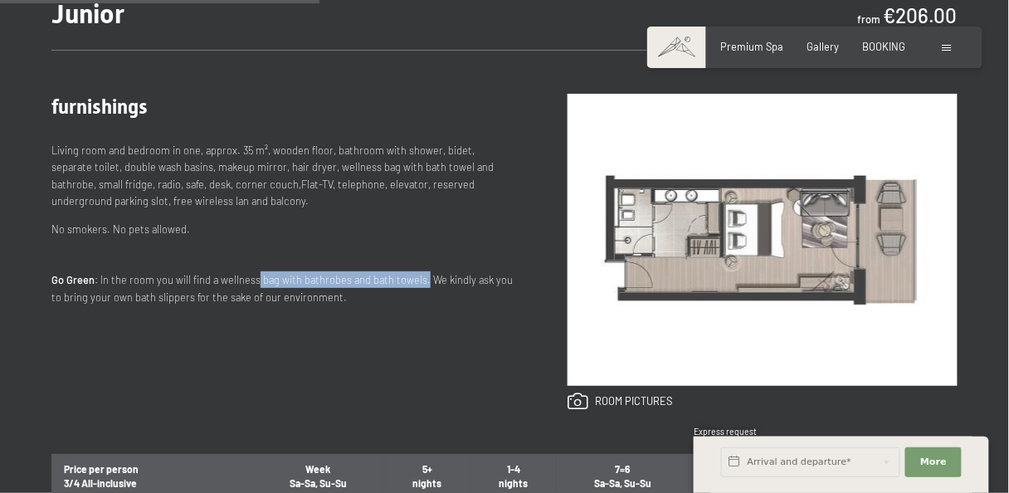
drag, startPoint x: 253, startPoint y: 281, endPoint x: 417, endPoint y: 284, distance: 164.3
click at [417, 284] on p "Go Green : In the room you will find a wellness bag with bathrobes and bath tow…" at bounding box center [282, 288] width 463 height 34
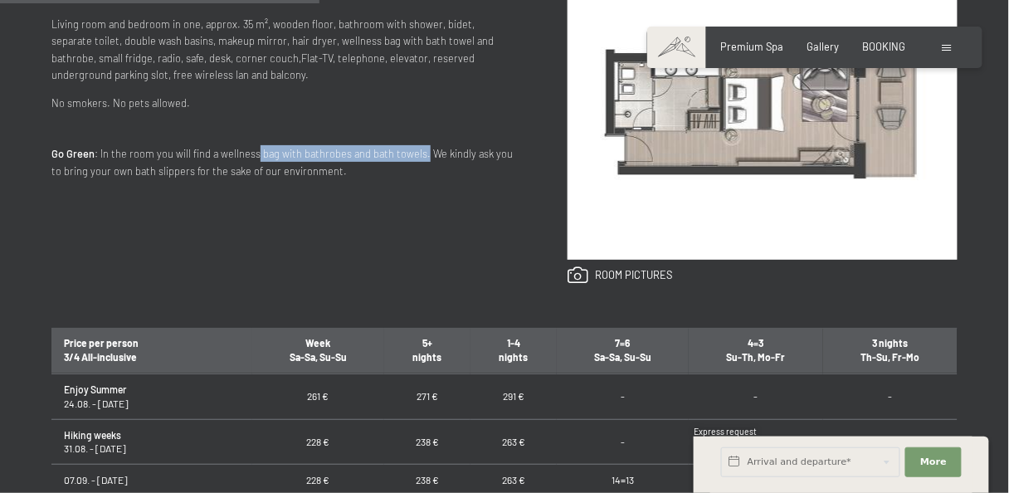
scroll to position [885, 0]
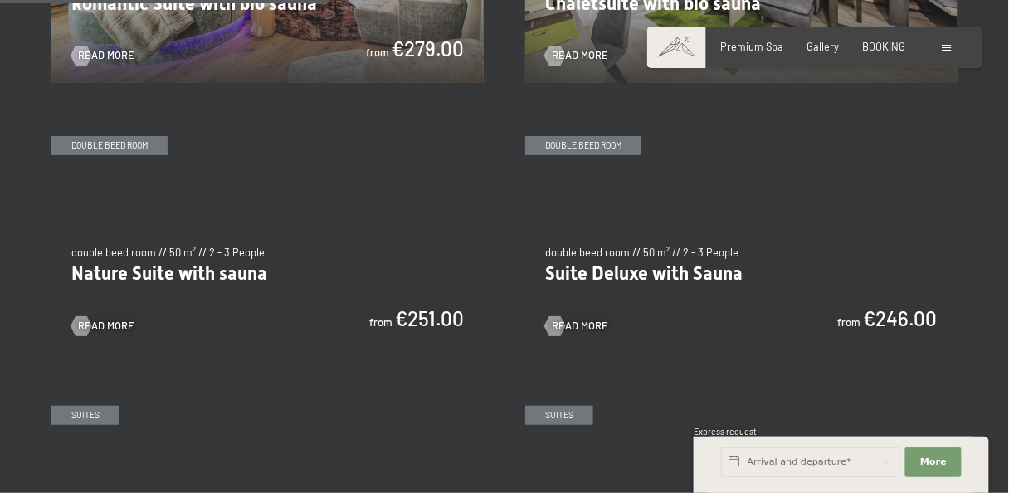
scroll to position [974, 0]
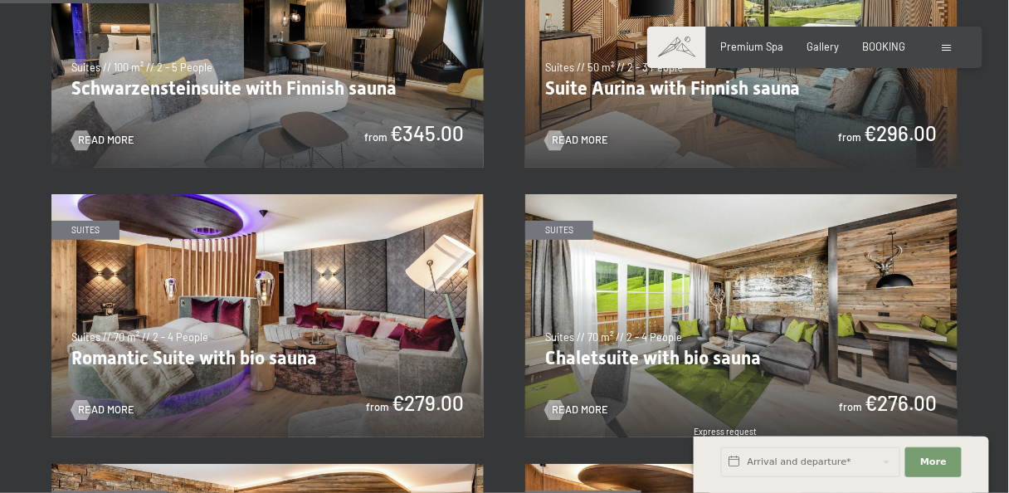
drag, startPoint x: 1003, startPoint y: 124, endPoint x: 1002, endPoint y: 109, distance: 15.8
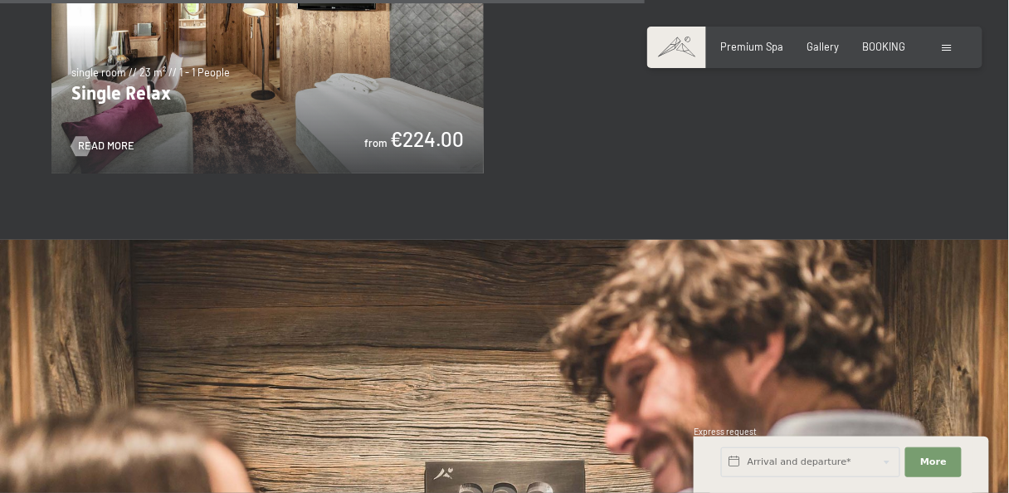
scroll to position [2390, 0]
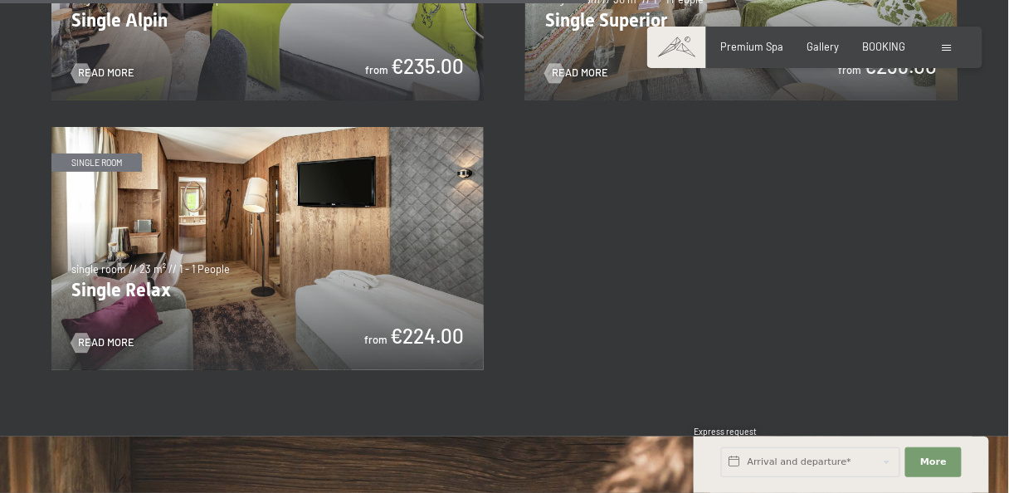
click at [447, 236] on img at bounding box center [267, 248] width 432 height 243
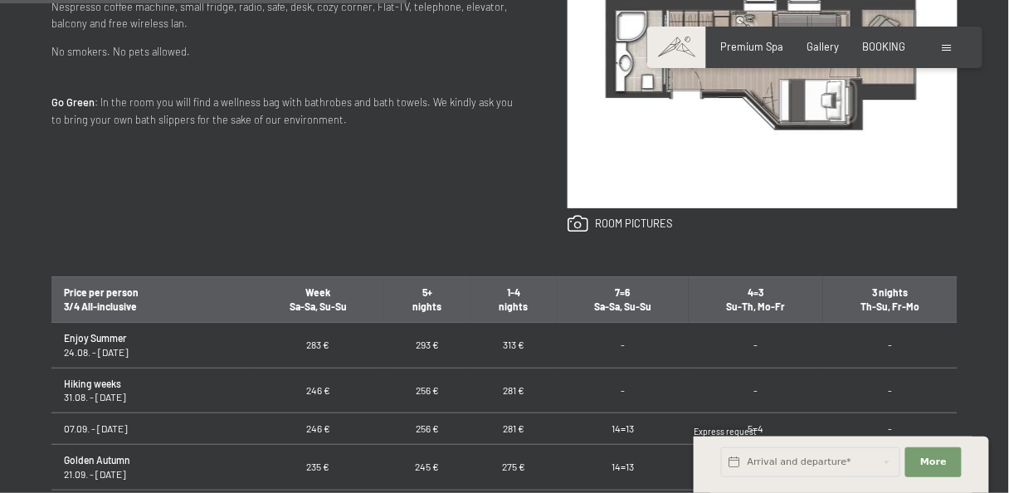
scroll to position [531, 0]
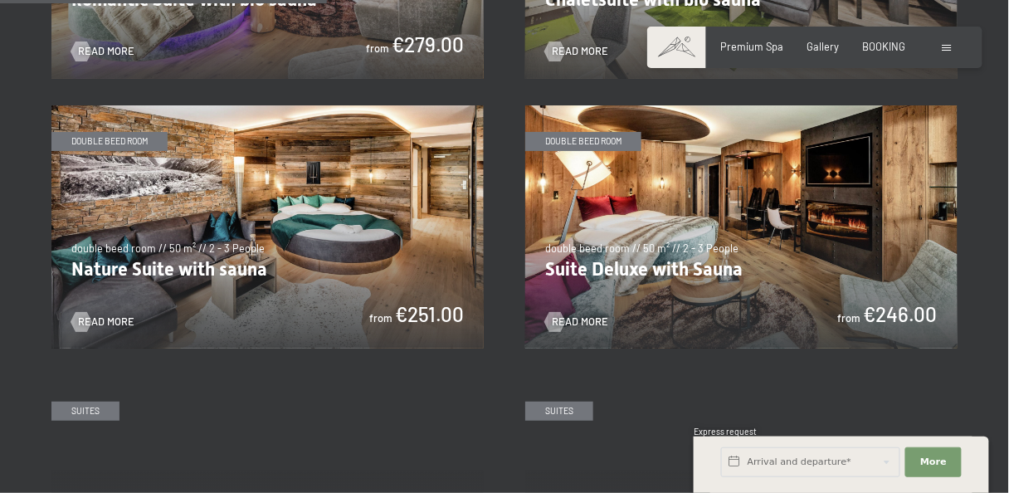
scroll to position [1328, 0]
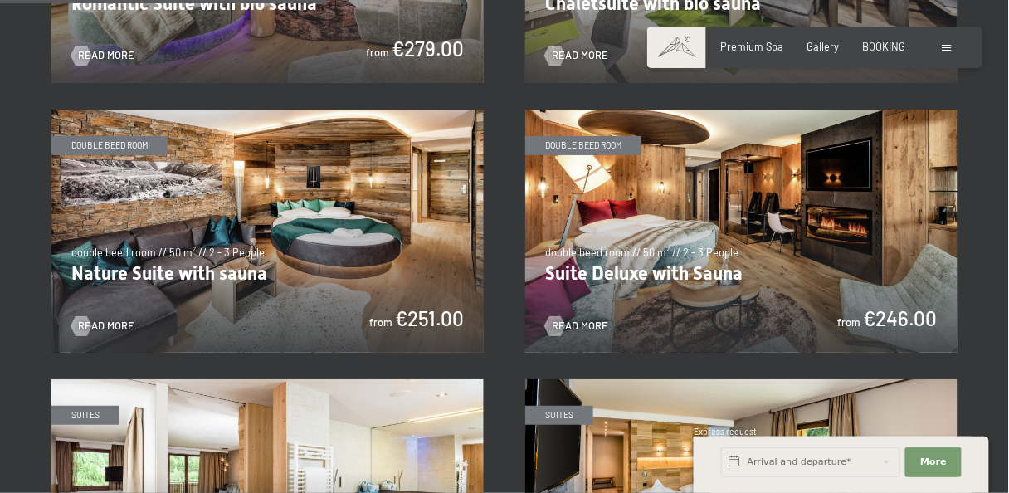
click at [691, 179] on img at bounding box center [741, 231] width 432 height 243
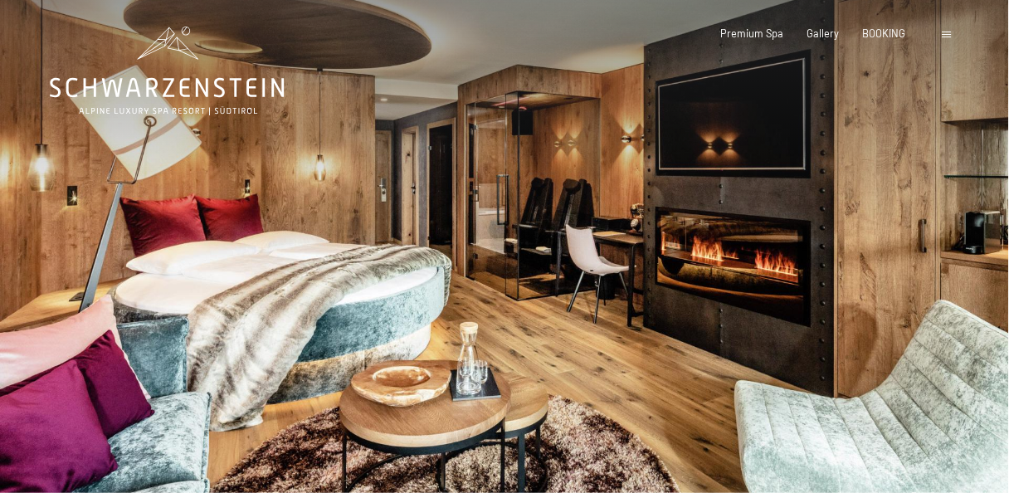
click at [952, 238] on div at bounding box center [757, 269] width 505 height 539
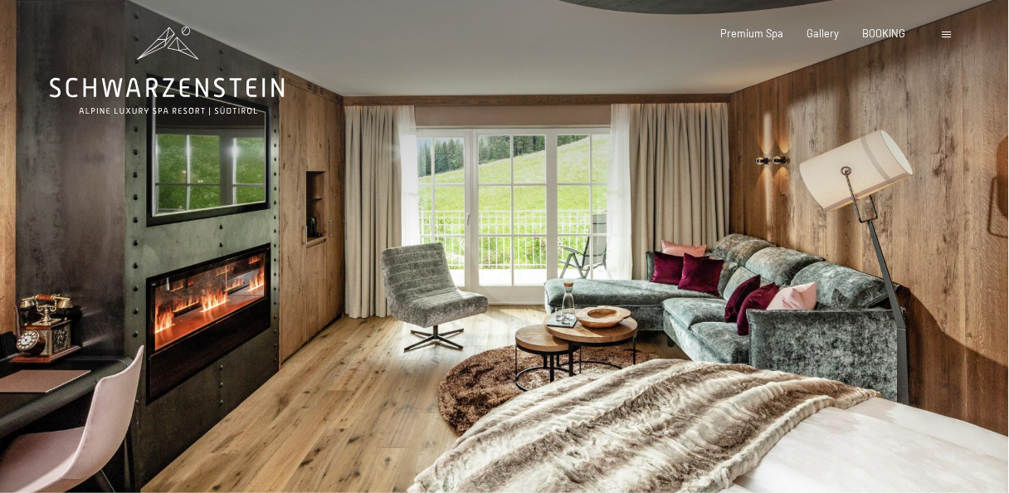
click at [938, 253] on div at bounding box center [757, 269] width 505 height 539
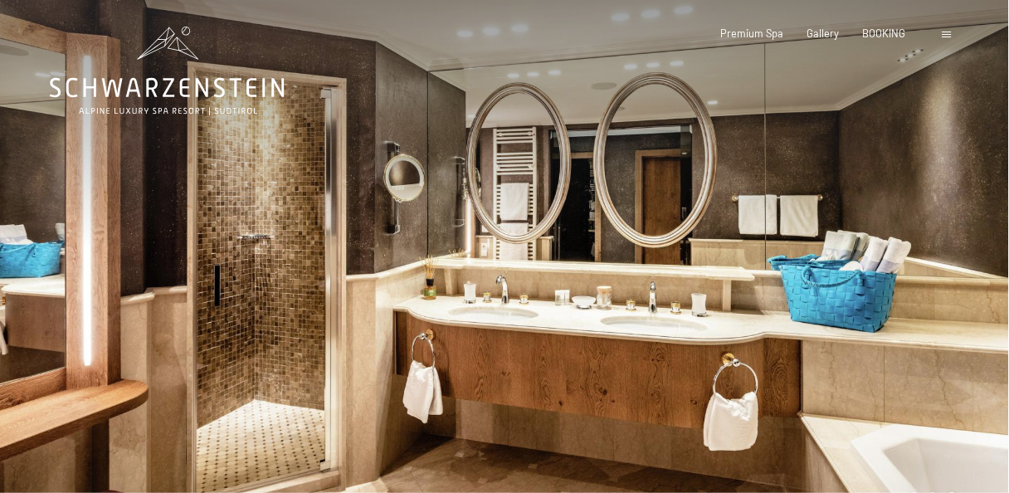
click at [949, 299] on div at bounding box center [757, 269] width 505 height 539
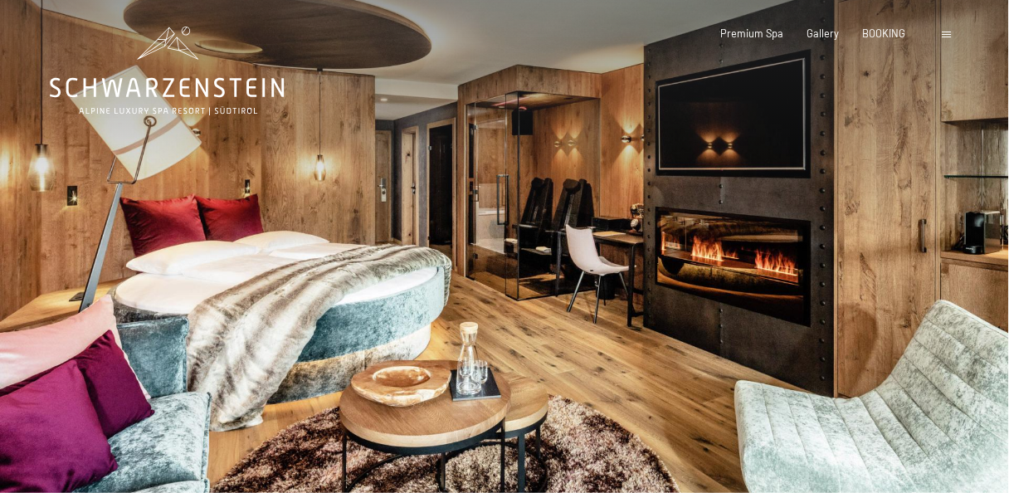
click at [947, 299] on div at bounding box center [757, 269] width 505 height 539
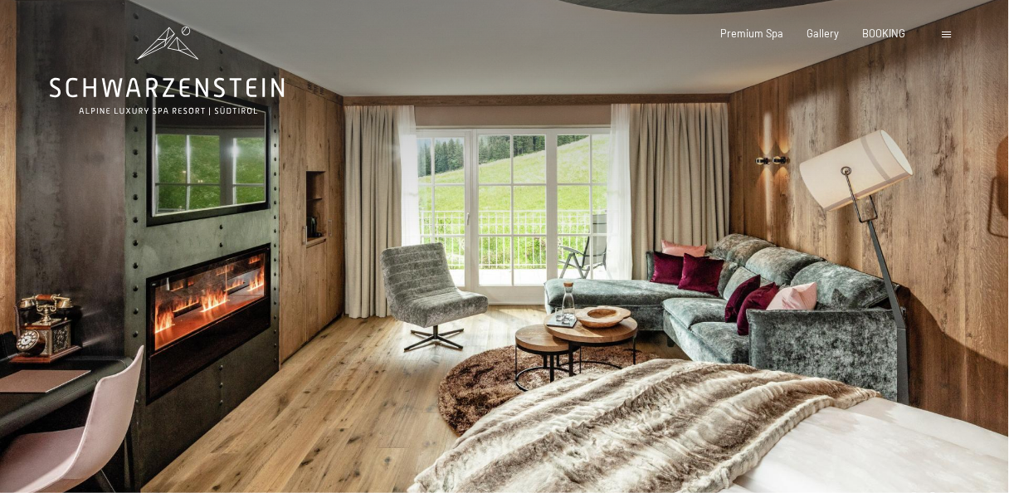
click at [947, 299] on div at bounding box center [757, 269] width 505 height 539
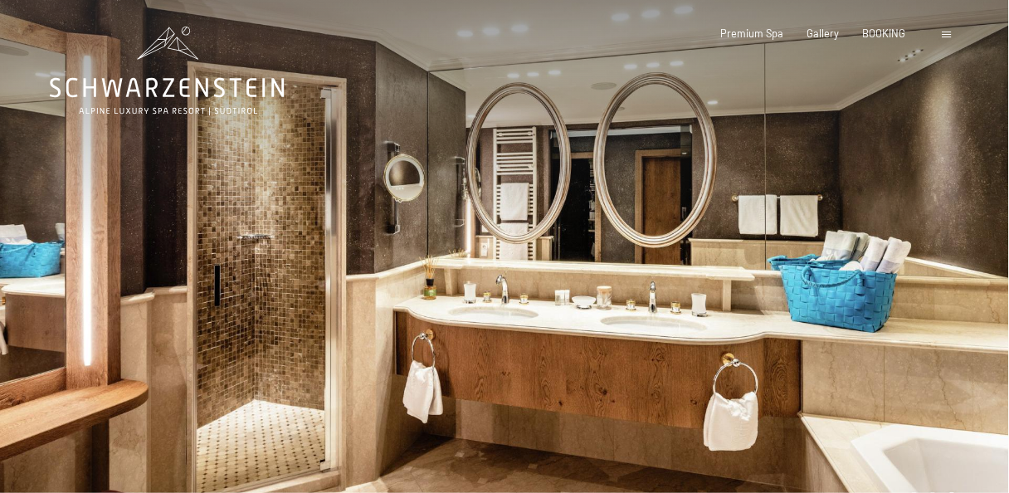
click at [947, 299] on div at bounding box center [757, 269] width 505 height 539
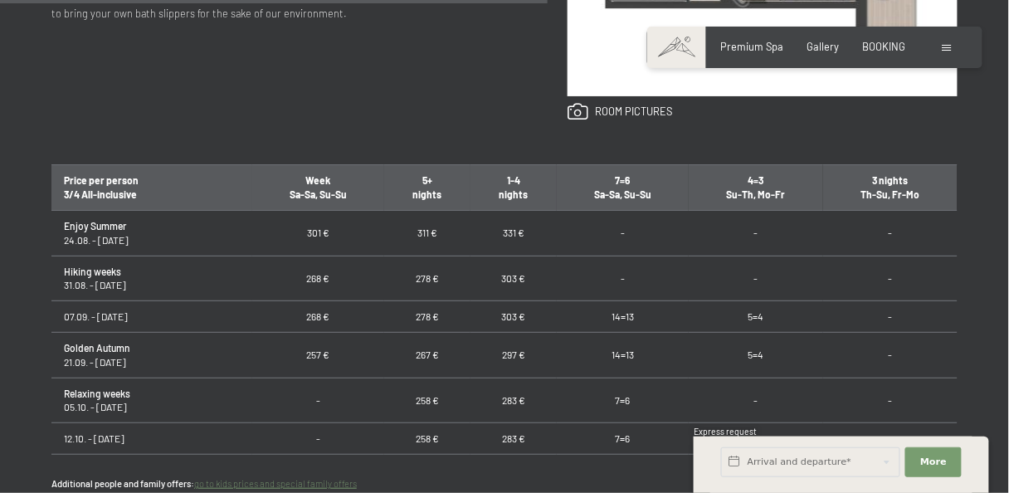
scroll to position [1062, 0]
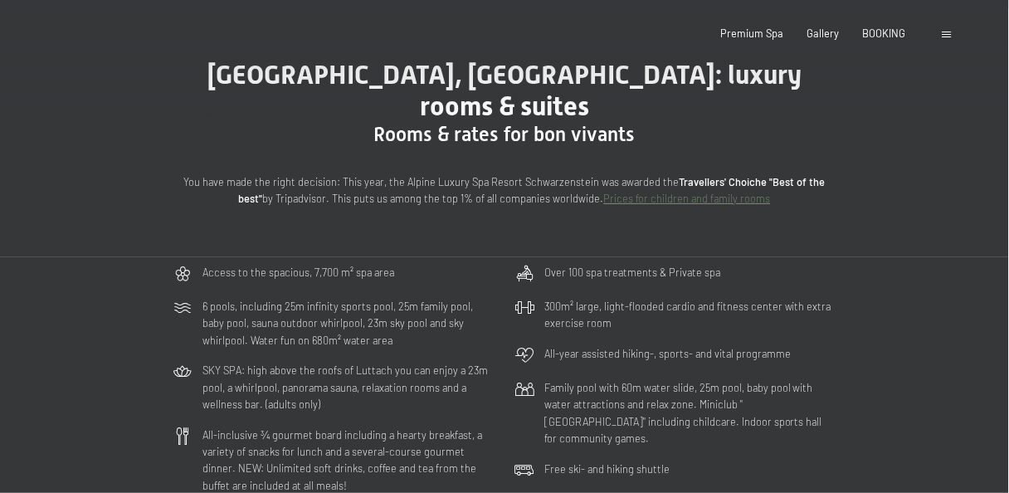
scroll to position [266, 0]
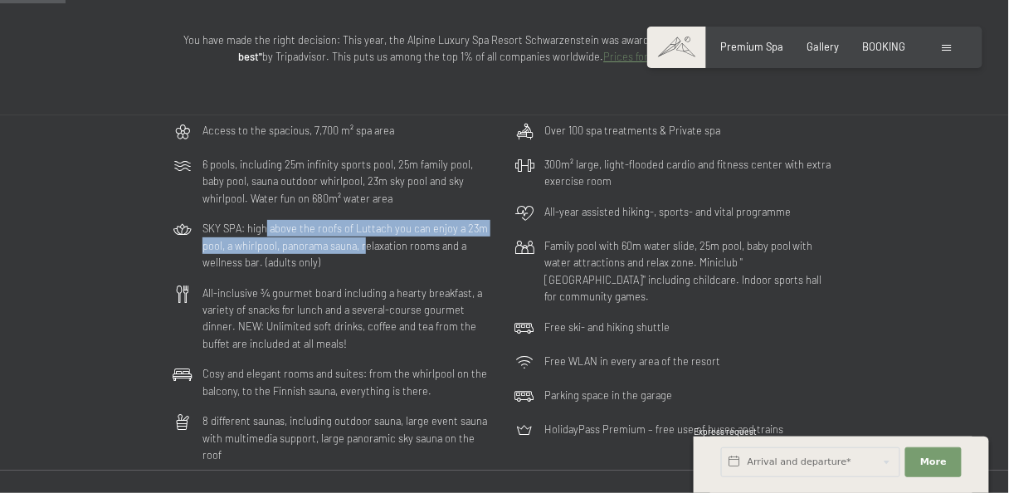
drag, startPoint x: 274, startPoint y: 204, endPoint x: 365, endPoint y: 215, distance: 91.9
click at [365, 220] on p "SKY SPA: high above the roofs of Luttach you can enjoy a 23m pool, a whirlpool,…" at bounding box center [349, 245] width 292 height 51
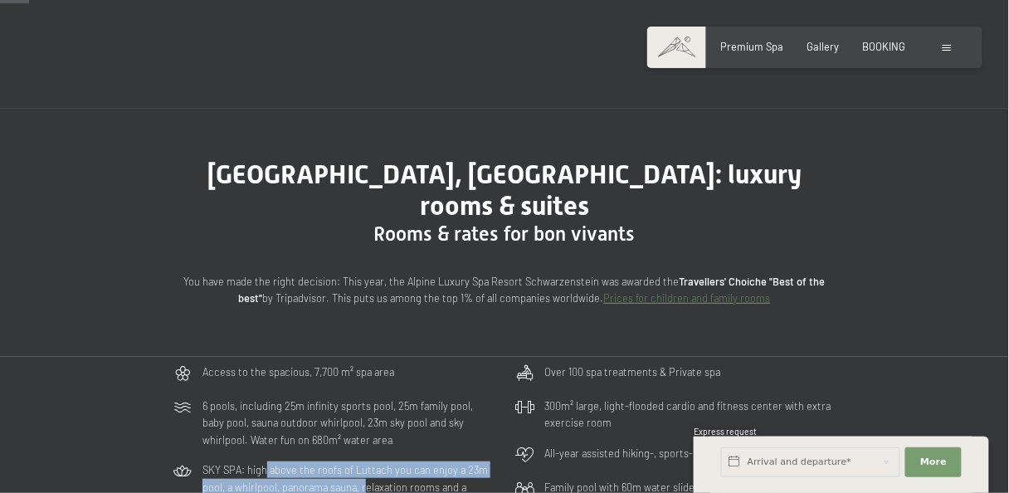
scroll to position [0, 0]
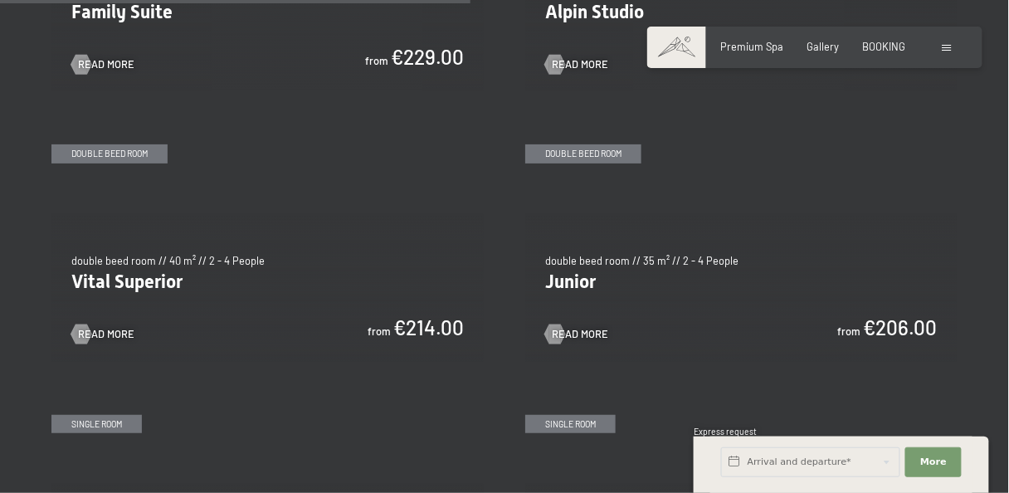
scroll to position [1859, 0]
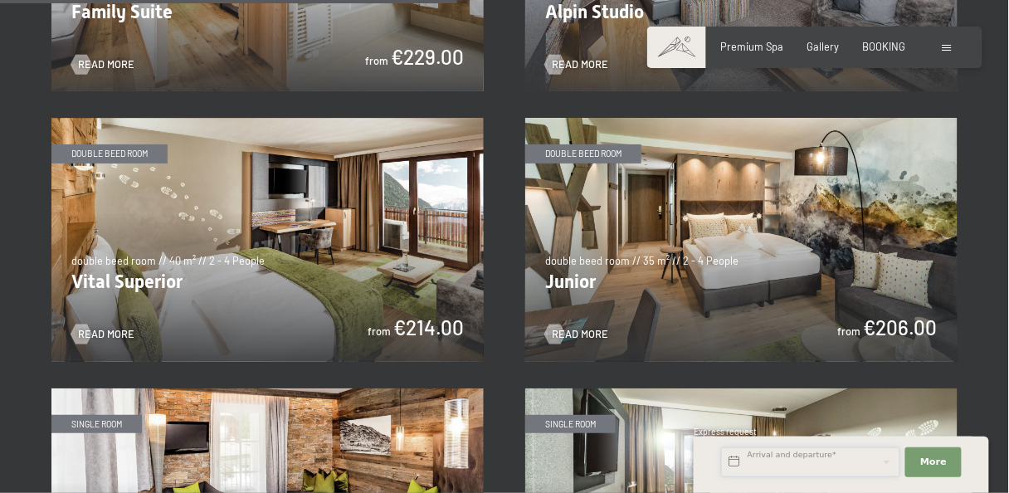
click at [808, 464] on input "text" at bounding box center [810, 462] width 179 height 30
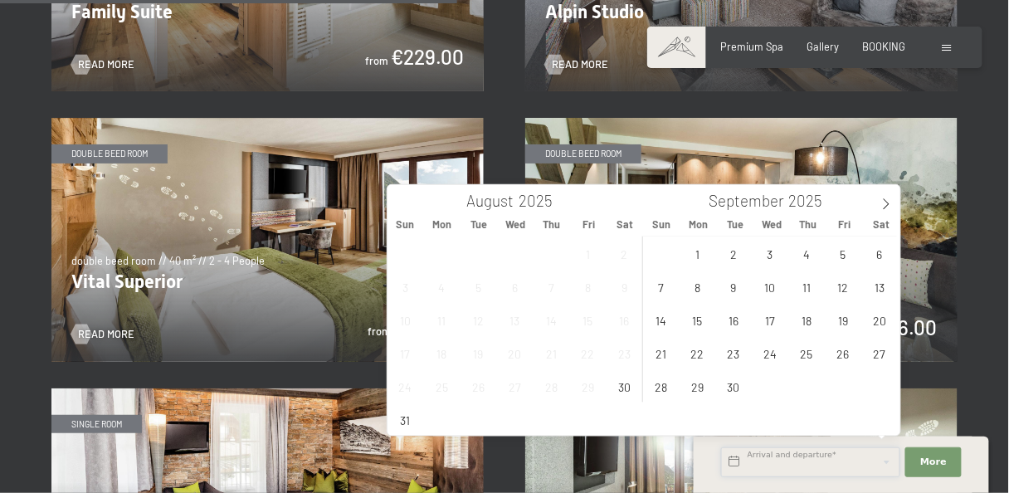
click at [807, 461] on input "text" at bounding box center [810, 462] width 179 height 30
click at [889, 202] on icon at bounding box center [887, 204] width 12 height 12
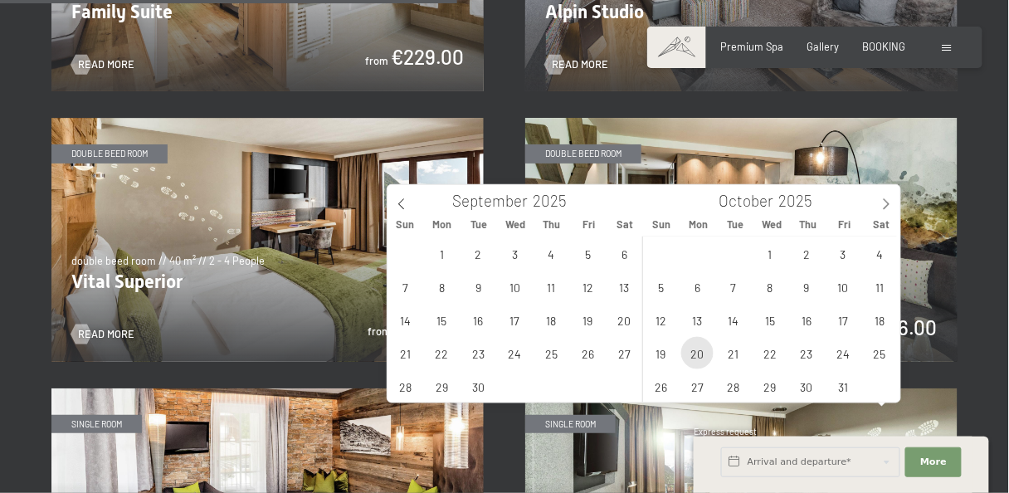
click at [703, 355] on span "20" at bounding box center [697, 353] width 32 height 32
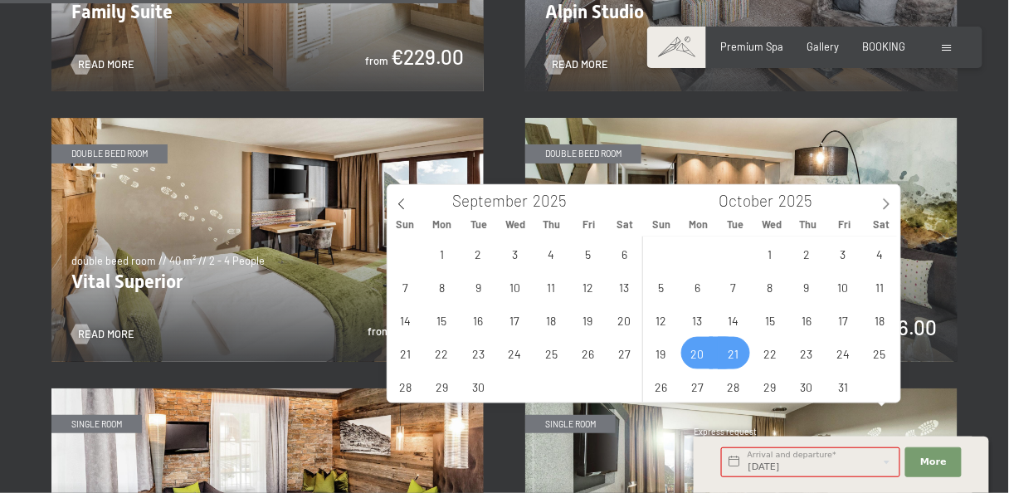
click at [731, 352] on span "21" at bounding box center [734, 353] width 32 height 32
type input "Mon. 20/10/2025 - Tue. 21/10/2025"
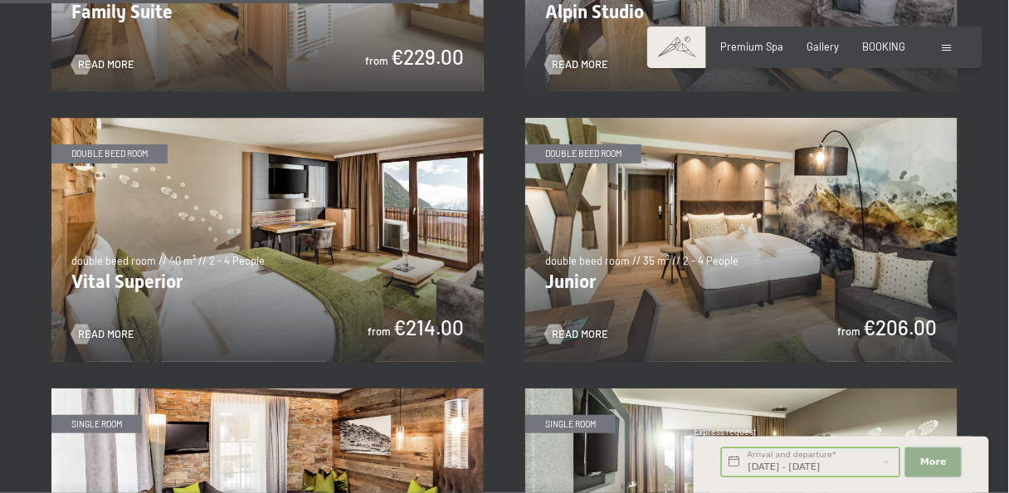
scroll to position [0, 0]
click at [949, 464] on button "More Hide address fields" at bounding box center [933, 462] width 56 height 30
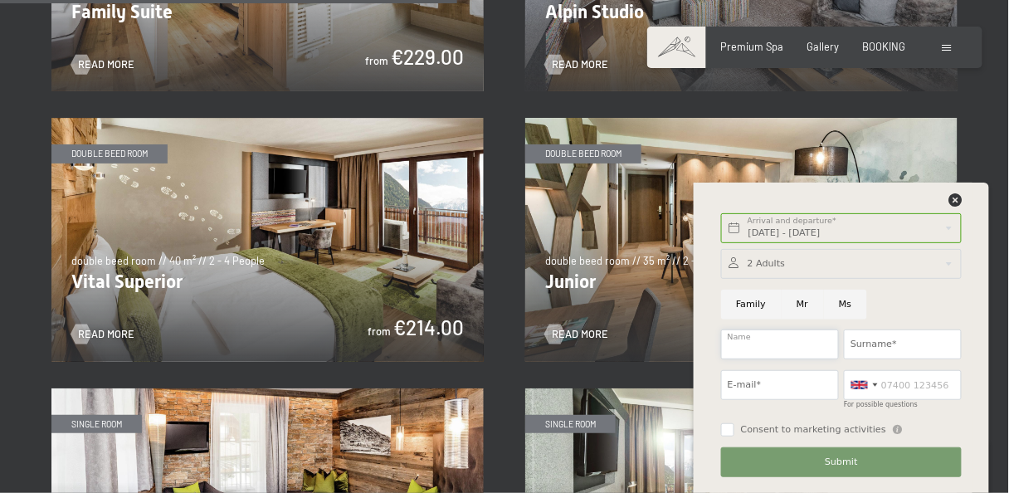
click at [766, 346] on input "Name" at bounding box center [780, 344] width 118 height 30
type input "Francesco"
type input "Mascia"
type input "fraa.mascia@gmail.com"
type input "07391314015"
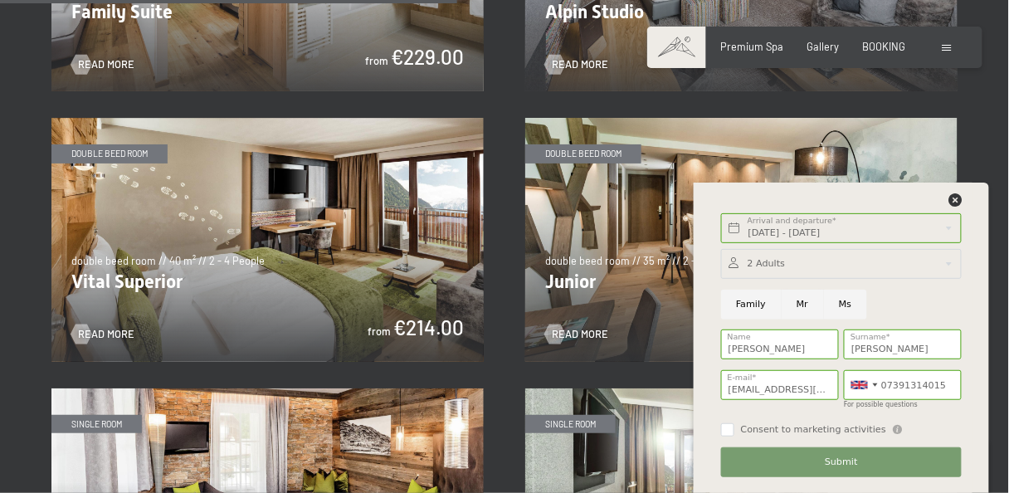
click at [788, 305] on input "Mr" at bounding box center [803, 305] width 42 height 30
radio input "true"
click at [828, 461] on span "Submit" at bounding box center [841, 462] width 33 height 13
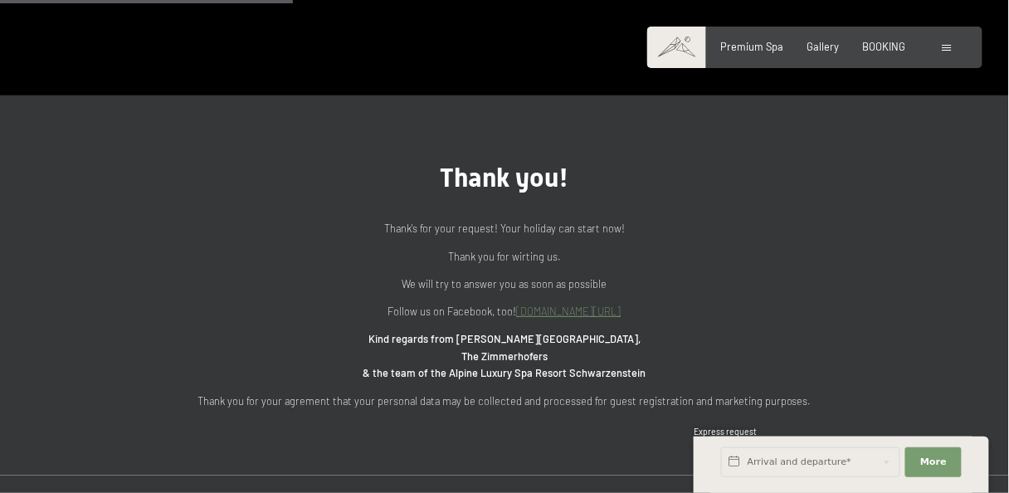
scroll to position [442, 0]
drag, startPoint x: 781, startPoint y: 467, endPoint x: 773, endPoint y: 461, distance: 10.1
click at [780, 467] on input "text" at bounding box center [810, 462] width 179 height 30
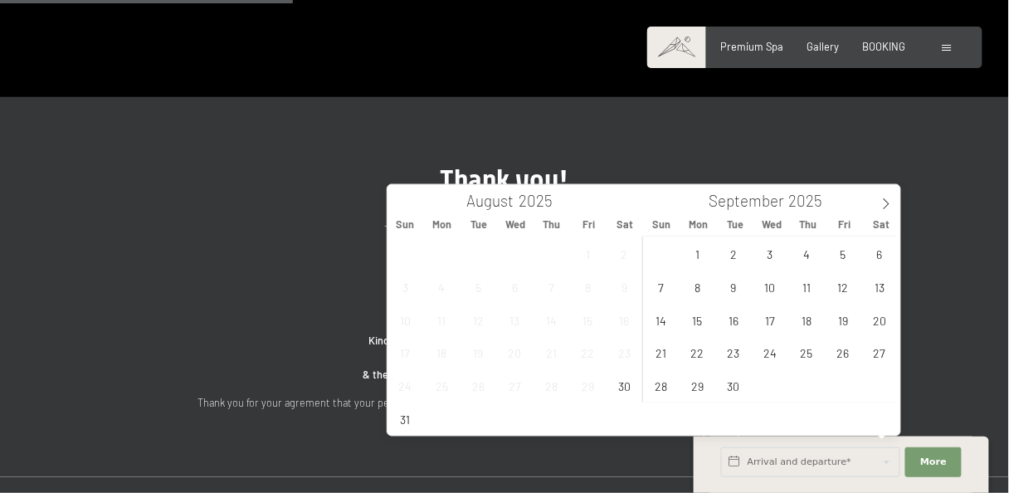
click at [131, 263] on div "Thank you! Thank's for your request! Your holiday can start now! Thank you for …" at bounding box center [505, 286] width 764 height 247
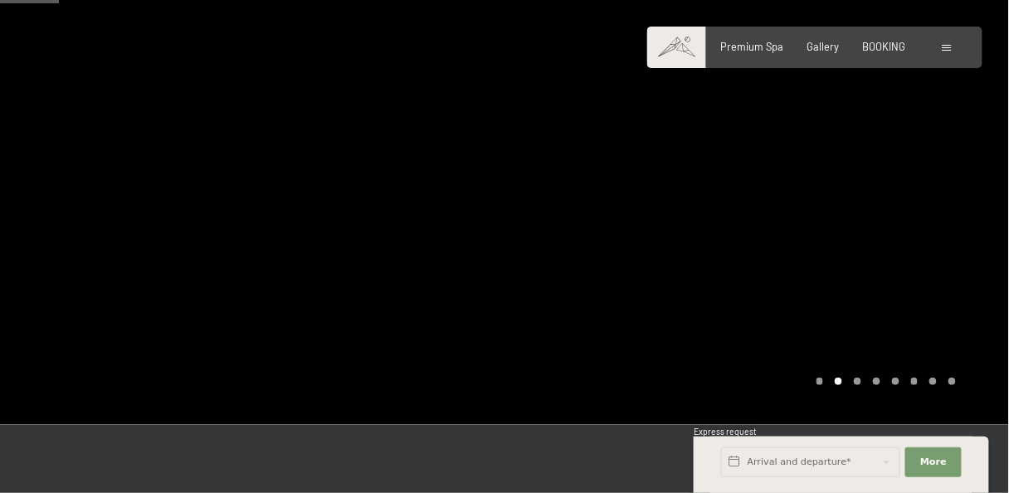
scroll to position [88, 0]
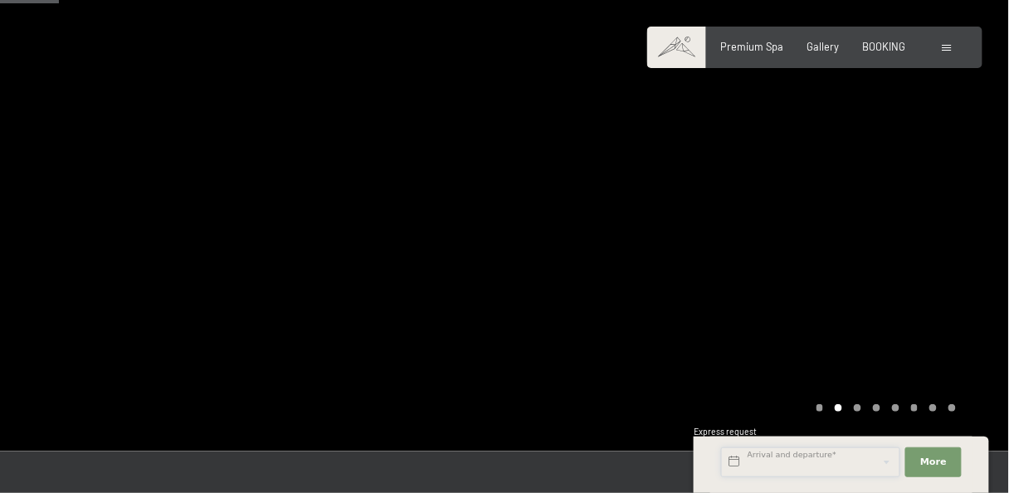
click at [877, 470] on input "text" at bounding box center [810, 462] width 179 height 30
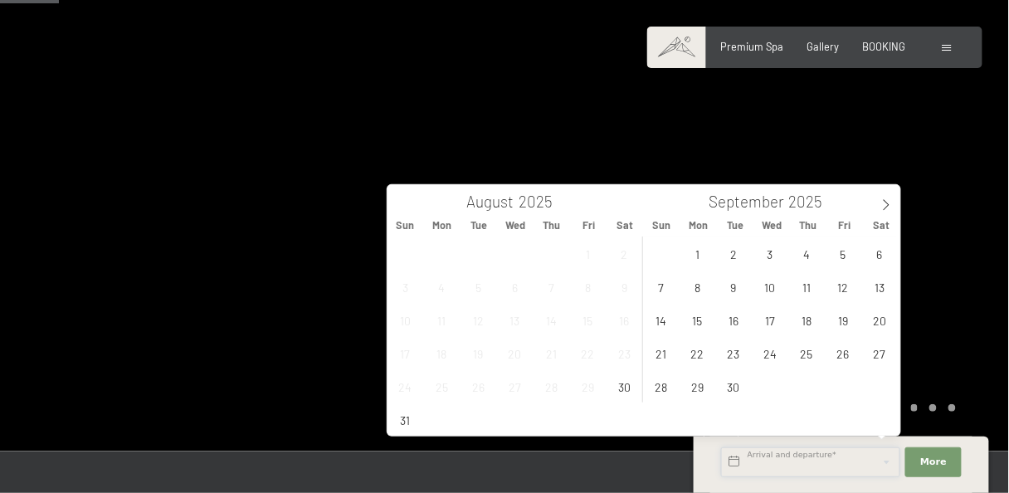
click at [828, 462] on input "text" at bounding box center [810, 462] width 179 height 30
click at [879, 463] on input "text" at bounding box center [810, 462] width 179 height 30
click at [881, 196] on span at bounding box center [886, 199] width 28 height 28
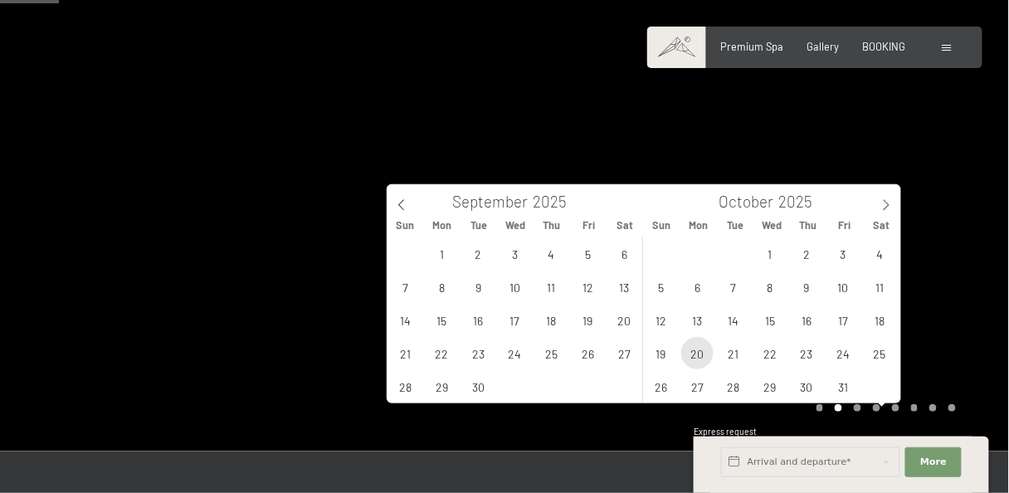
click at [691, 349] on span "20" at bounding box center [697, 353] width 32 height 32
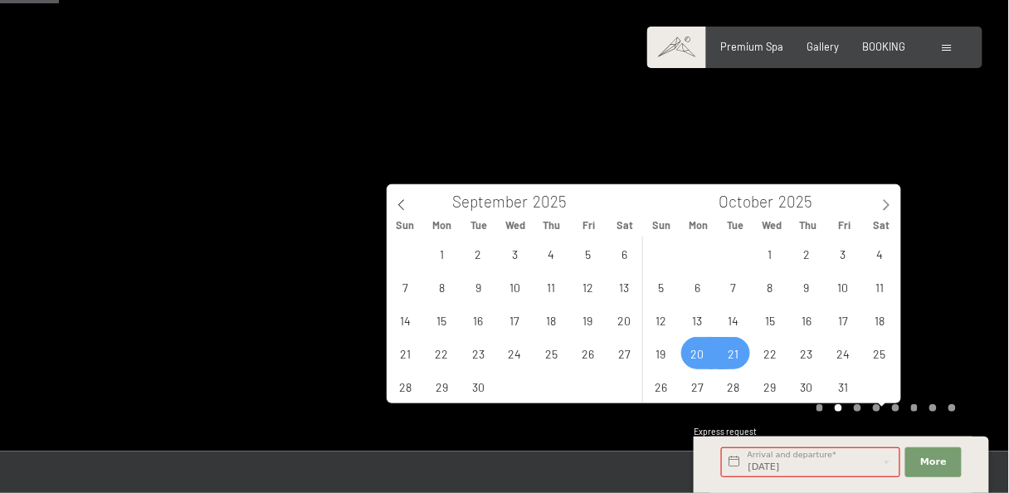
click at [730, 350] on span "21" at bounding box center [734, 353] width 32 height 32
type input "Mon. 20/10/2025 - Tue. 21/10/2025"
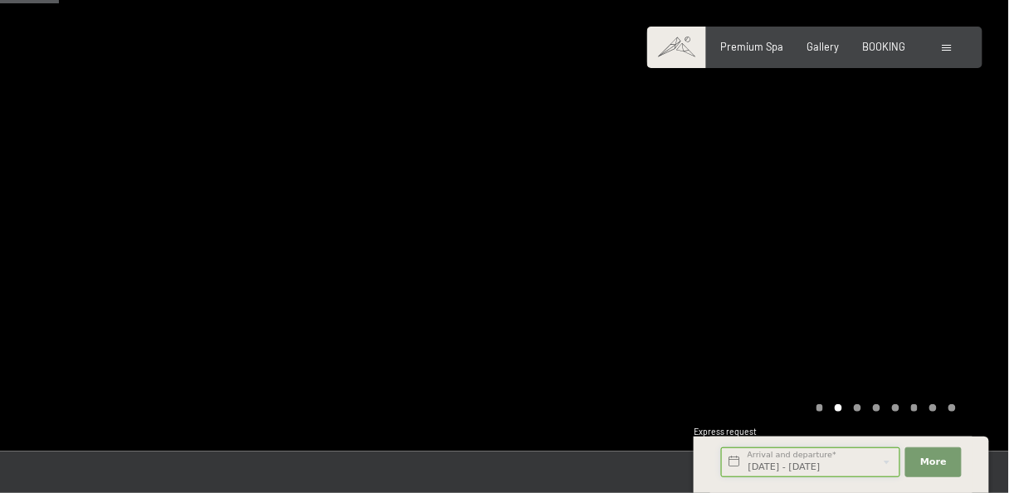
scroll to position [0, 21]
drag, startPoint x: 932, startPoint y: 456, endPoint x: 857, endPoint y: 381, distance: 106.2
click at [933, 456] on span "More" at bounding box center [933, 462] width 27 height 13
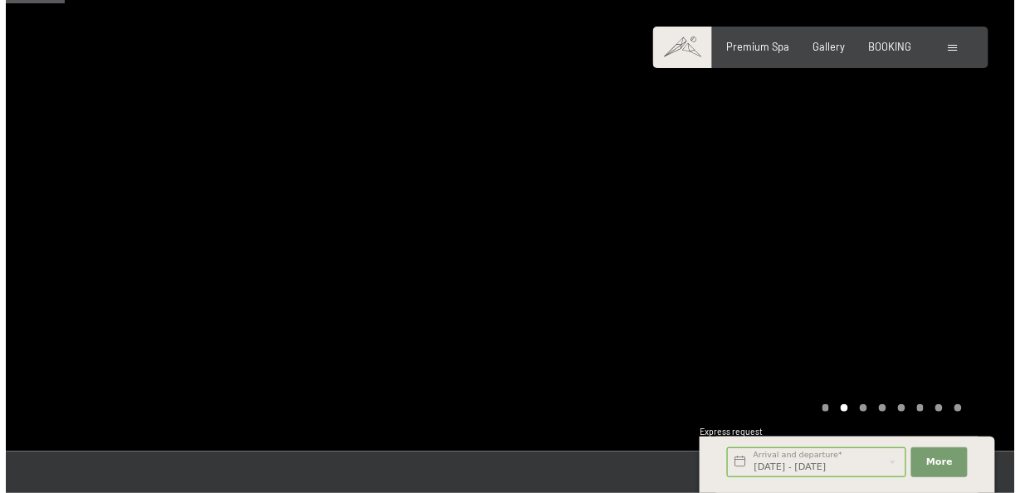
scroll to position [0, 0]
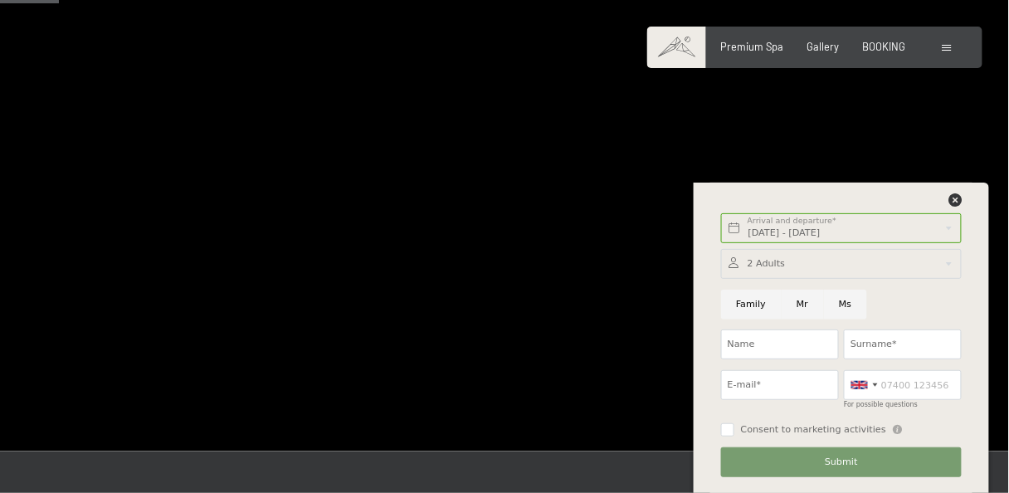
click at [936, 48] on div "Booking Enquiries Premium Spa Gallery BOOKING DE IT EN Vouchers Gallery Enquiri…" at bounding box center [815, 47] width 282 height 15
click at [948, 48] on span at bounding box center [947, 47] width 9 height 7
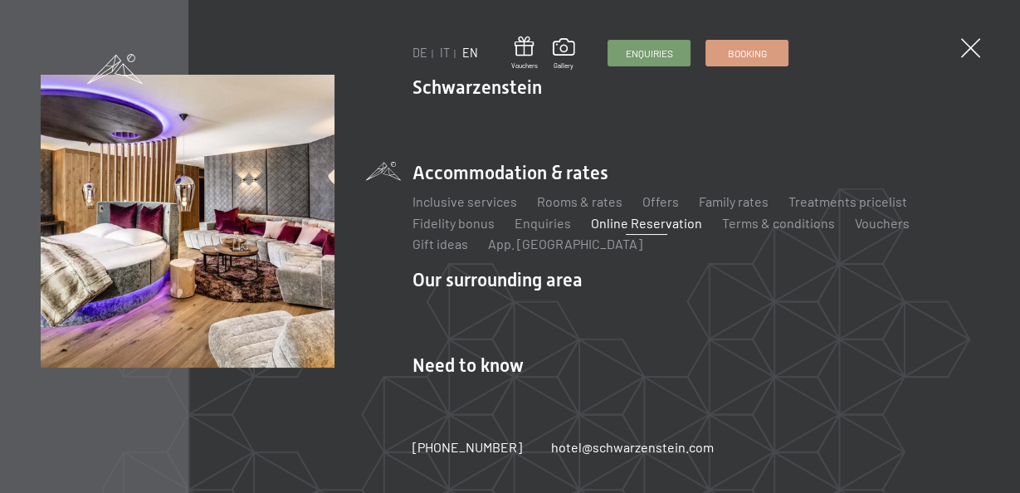
click at [693, 223] on link "Online Reservation" at bounding box center [646, 223] width 111 height 16
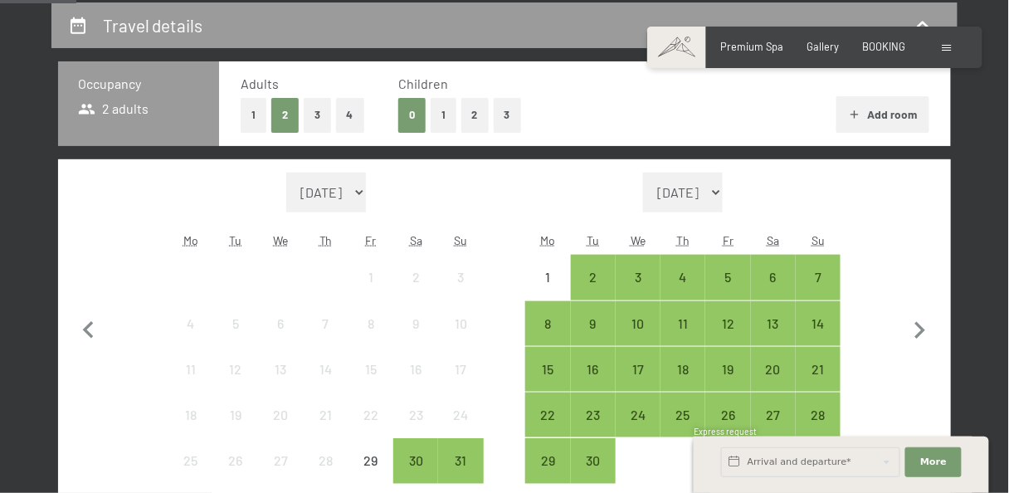
scroll to position [442, 0]
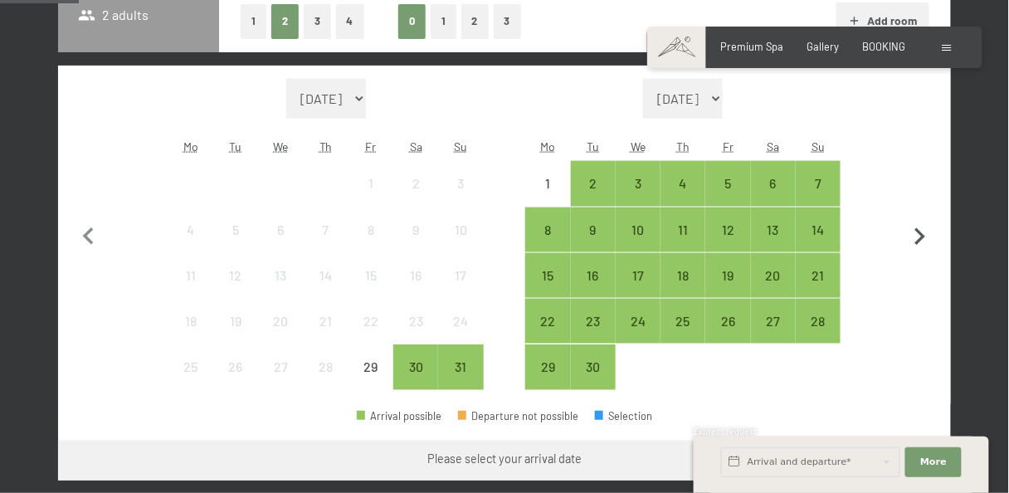
click at [917, 246] on icon "button" at bounding box center [920, 237] width 35 height 35
select select "2025-09-01"
select select "2025-10-01"
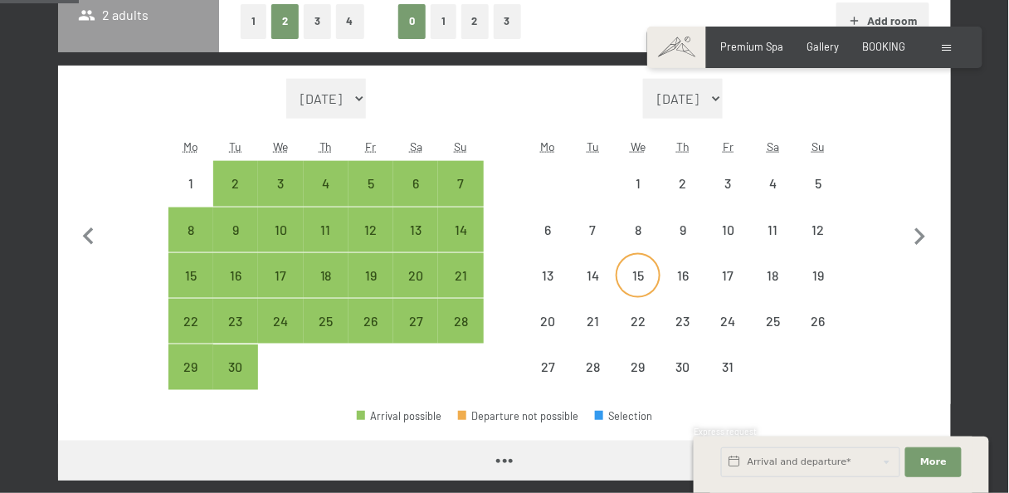
select select "2025-09-01"
select select "2025-10-01"
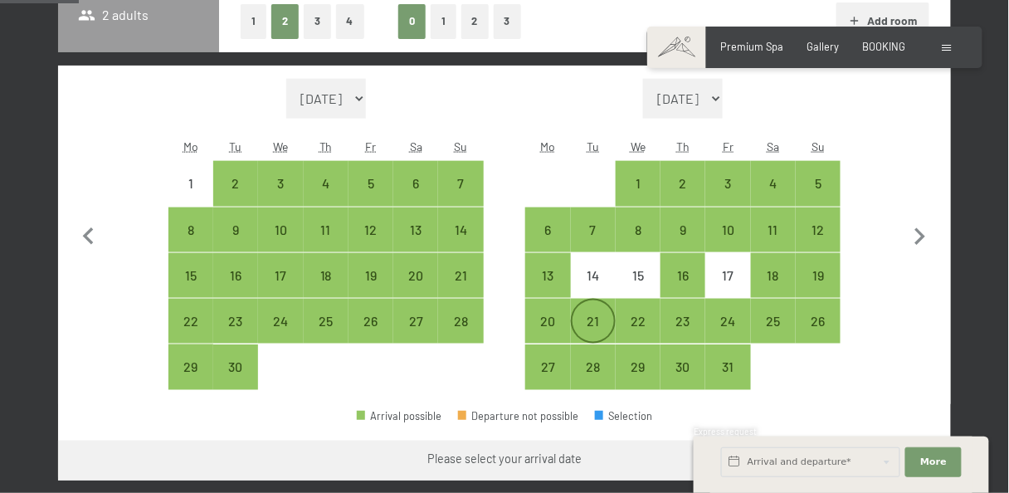
drag, startPoint x: 549, startPoint y: 322, endPoint x: 591, endPoint y: 319, distance: 42.5
click at [552, 321] on div "20" at bounding box center [547, 335] width 41 height 41
select select "2025-09-01"
select select "2025-10-01"
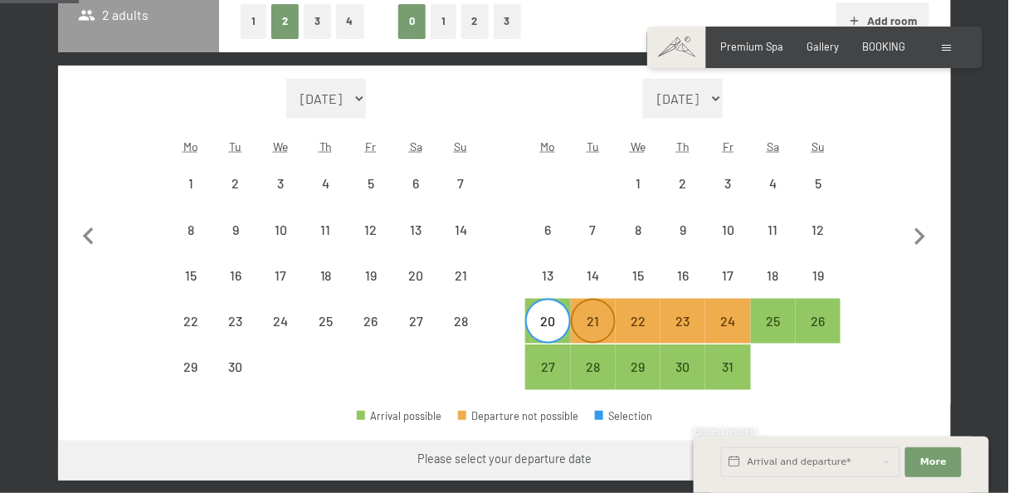
drag, startPoint x: 591, startPoint y: 319, endPoint x: 599, endPoint y: 318, distance: 8.3
click at [591, 319] on div "21" at bounding box center [593, 335] width 41 height 41
select select "2025-09-01"
select select "2025-10-01"
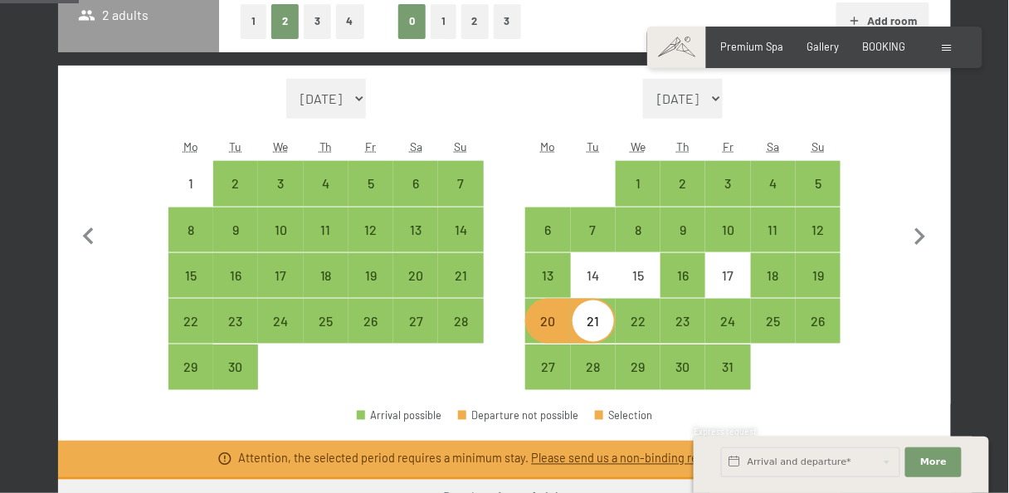
scroll to position [619, 0]
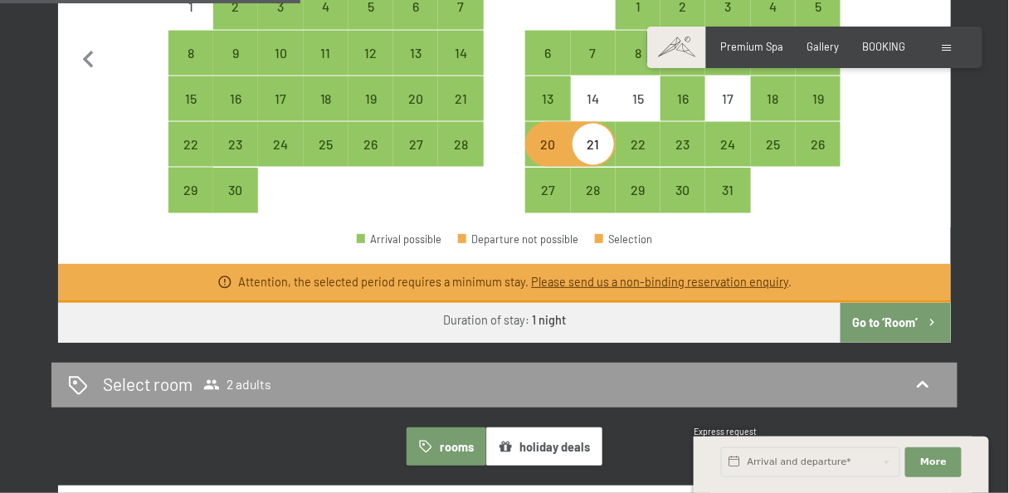
click at [898, 328] on button "Go to ‘Room’" at bounding box center [896, 323] width 110 height 40
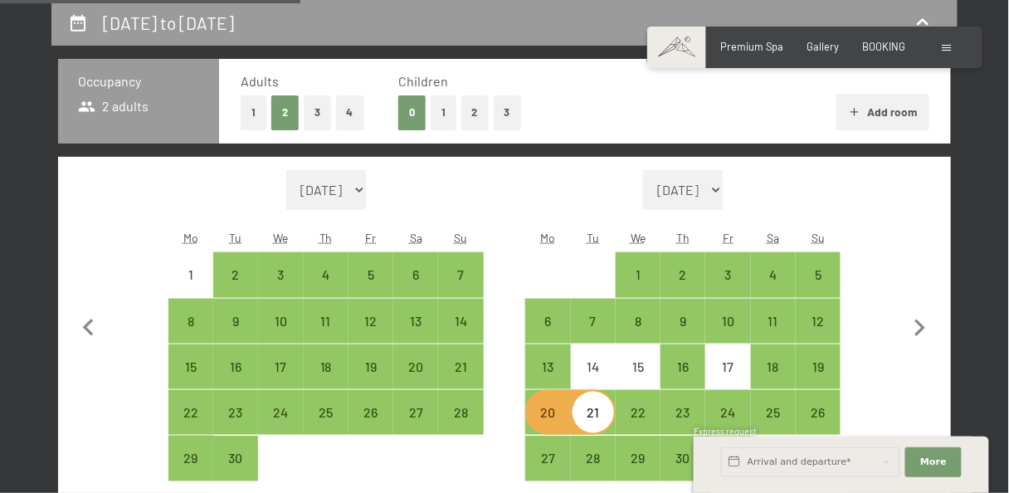
select select "2025-09-01"
select select "2025-10-01"
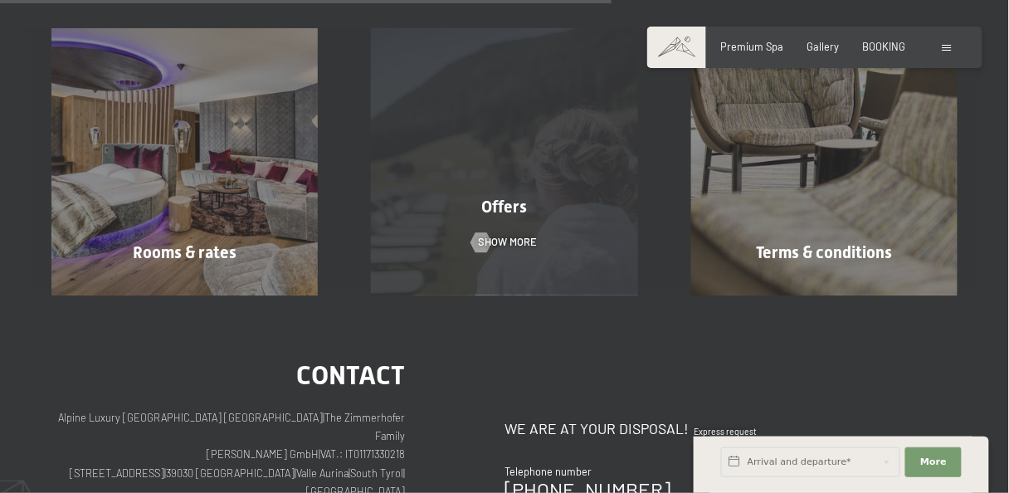
scroll to position [882, 0]
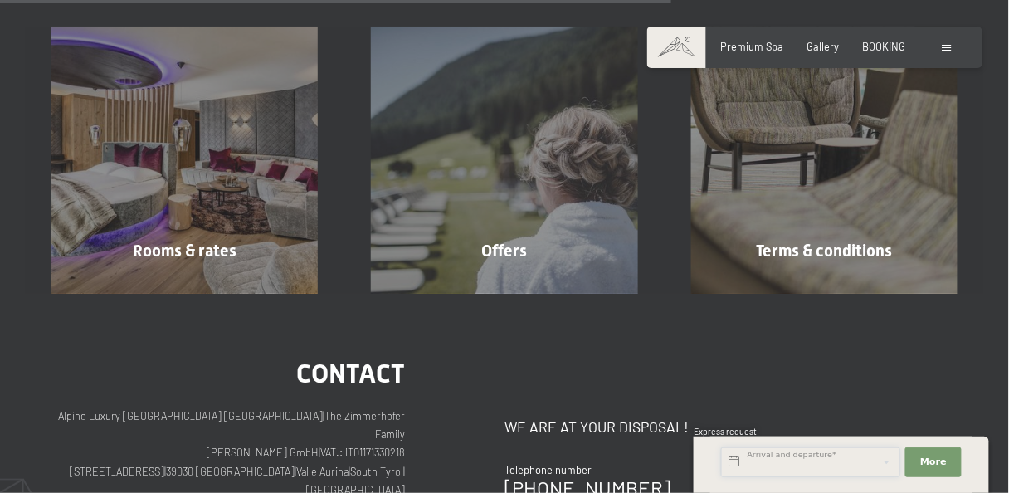
click at [818, 458] on input "text" at bounding box center [810, 462] width 179 height 30
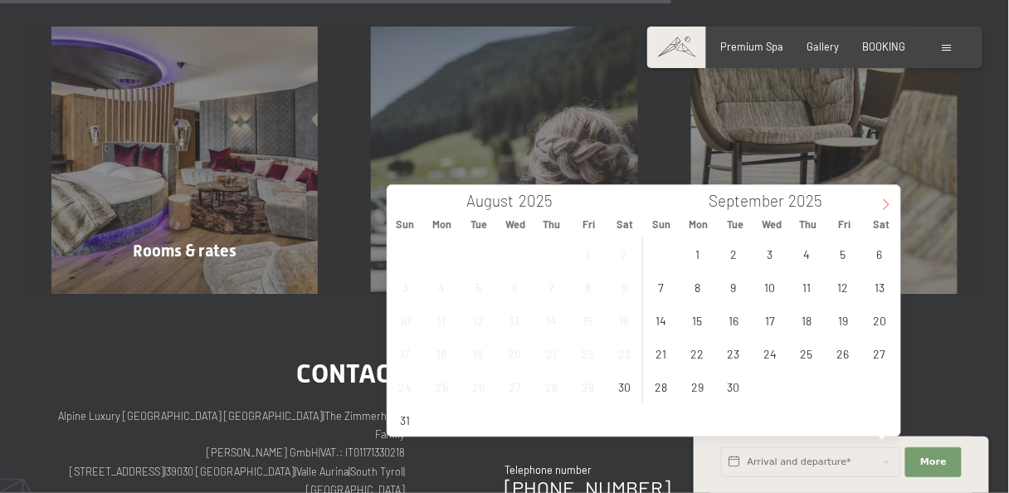
click at [881, 198] on span at bounding box center [886, 199] width 28 height 28
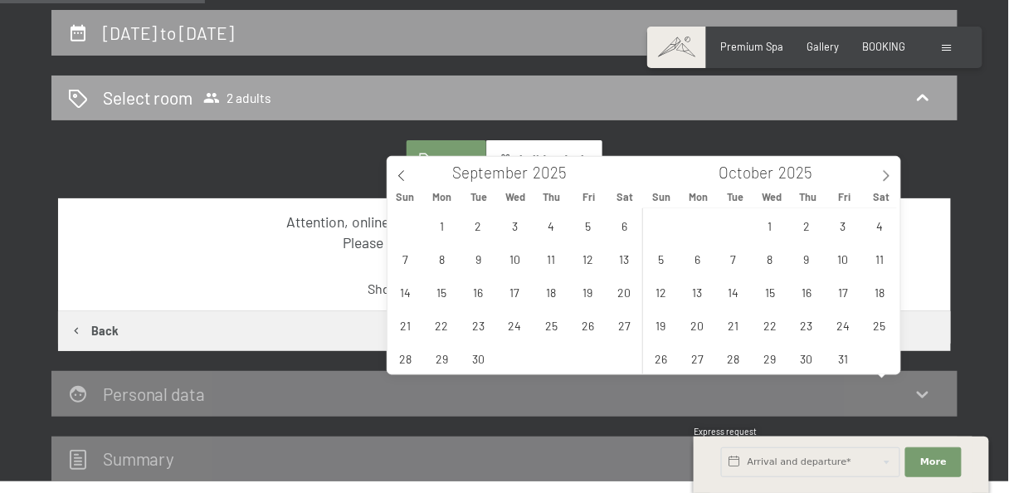
scroll to position [262, 0]
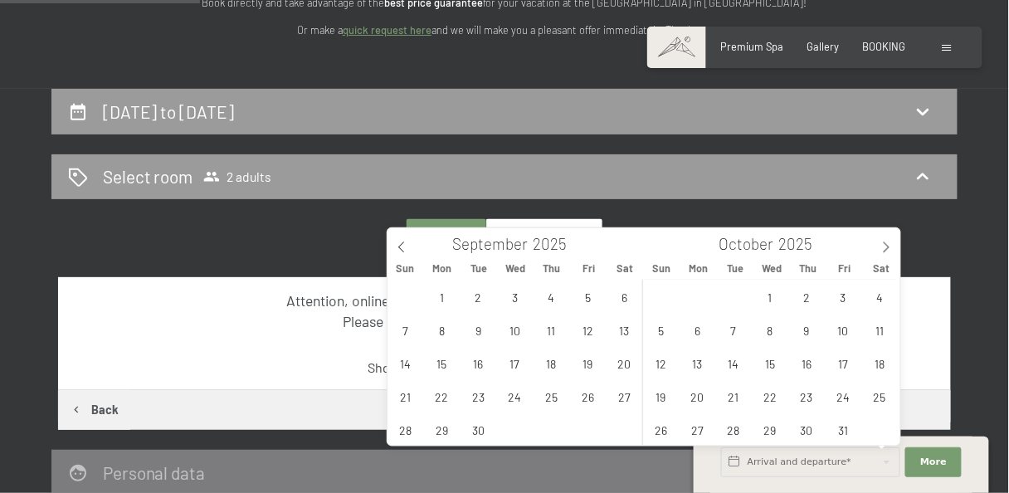
drag, startPoint x: 25, startPoint y: 270, endPoint x: 36, endPoint y: 266, distance: 11.3
click at [28, 271] on div "20th October to 21st October 2025 Select room 2 adults rooms holiday deals Atte…" at bounding box center [505, 325] width 1006 height 472
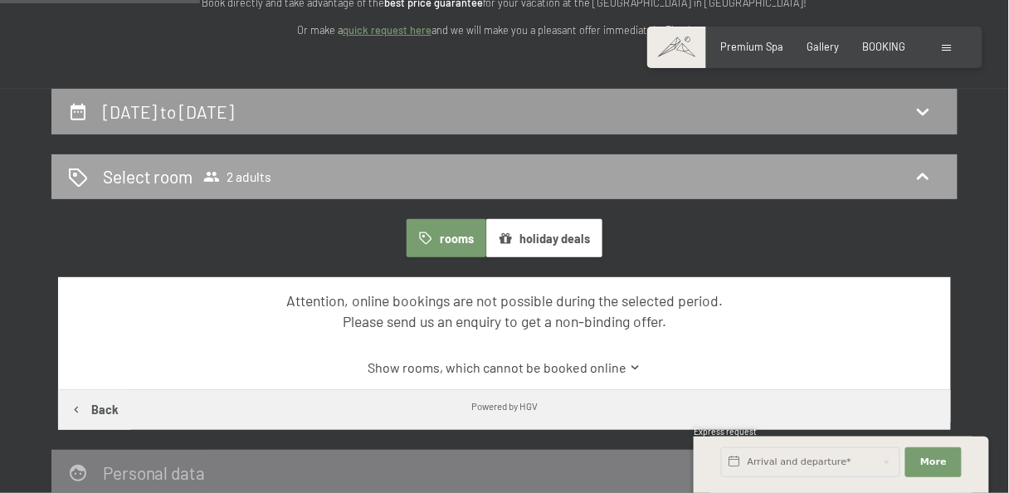
click at [490, 164] on div "Select room 2 adults" at bounding box center [504, 176] width 873 height 24
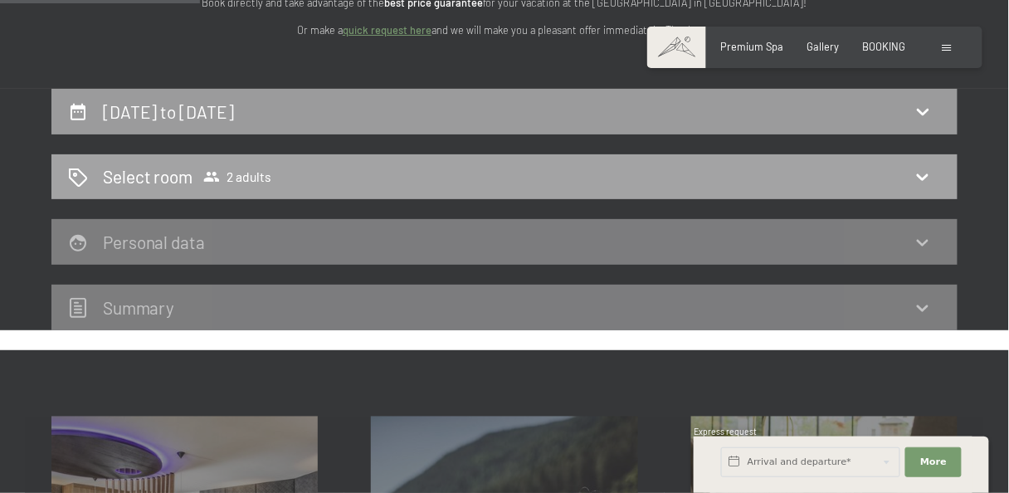
click at [490, 164] on div "Select room 2 adults" at bounding box center [504, 176] width 873 height 24
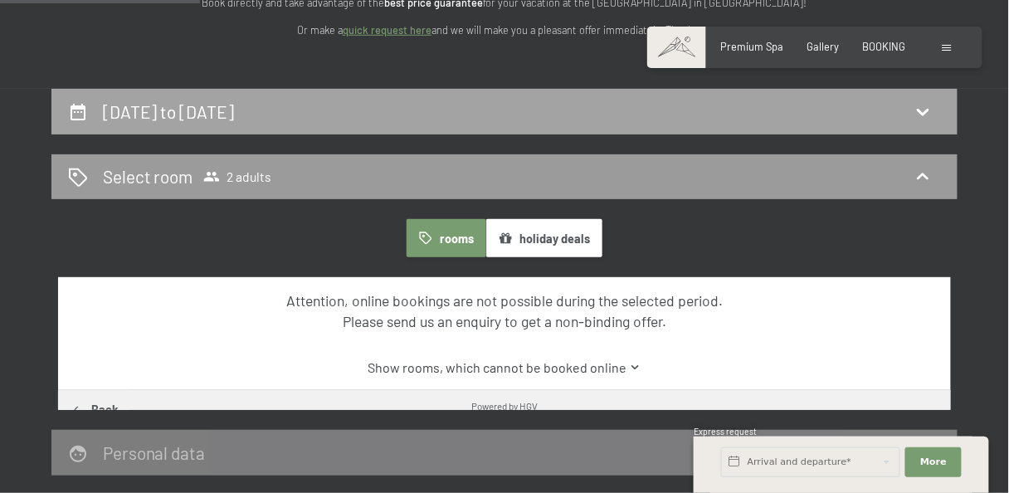
click at [502, 94] on div "20th October to 21st October 2025" at bounding box center [504, 112] width 906 height 46
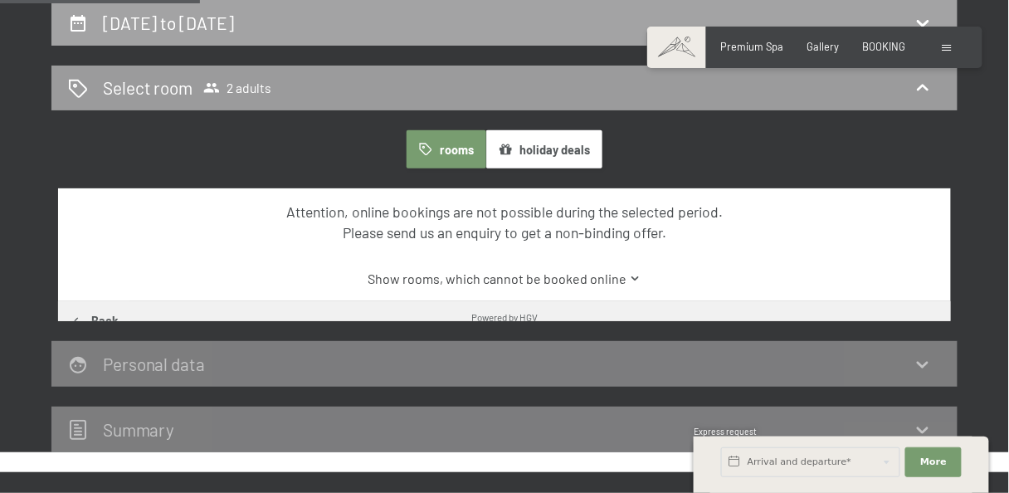
select select "2025-09-01"
select select "2025-10-01"
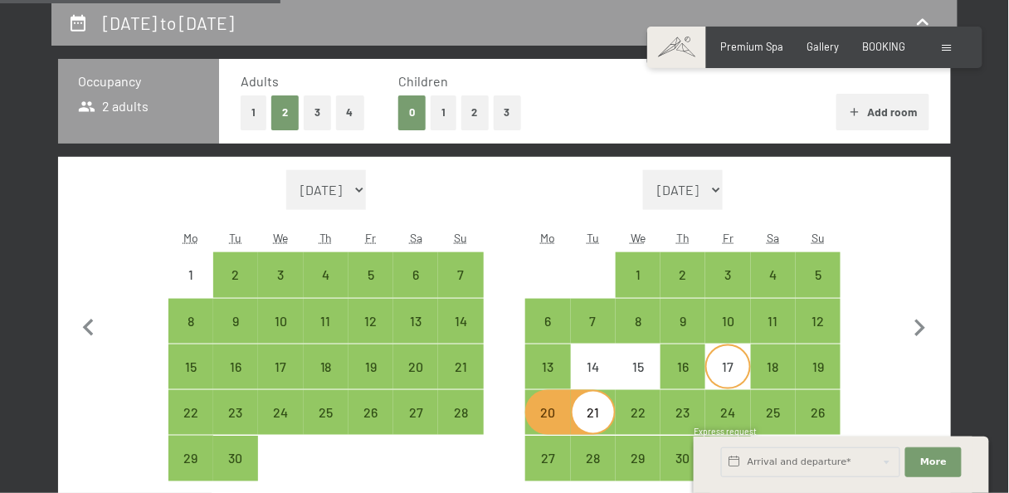
scroll to position [439, 0]
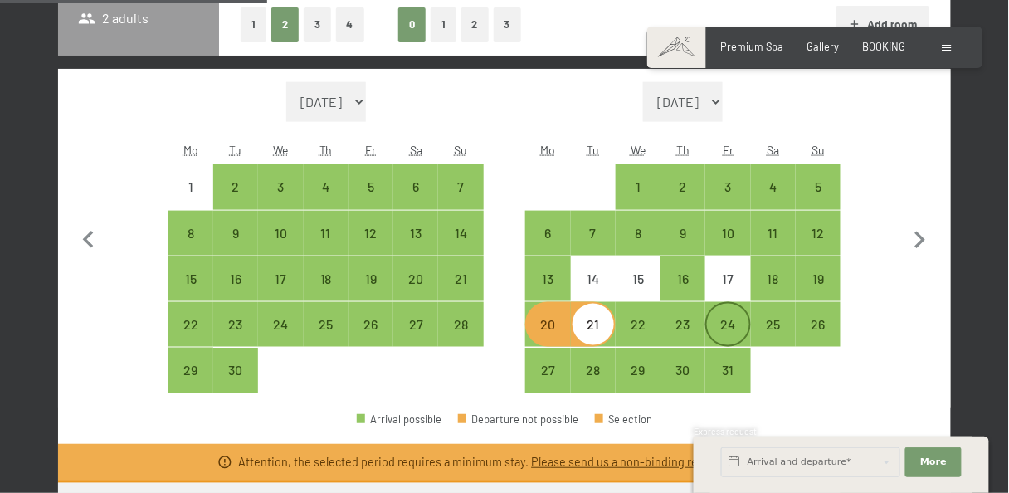
drag, startPoint x: 816, startPoint y: 329, endPoint x: 709, endPoint y: 343, distance: 108.0
click at [816, 329] on div "26" at bounding box center [818, 338] width 41 height 41
select select "2025-09-01"
select select "2025-10-01"
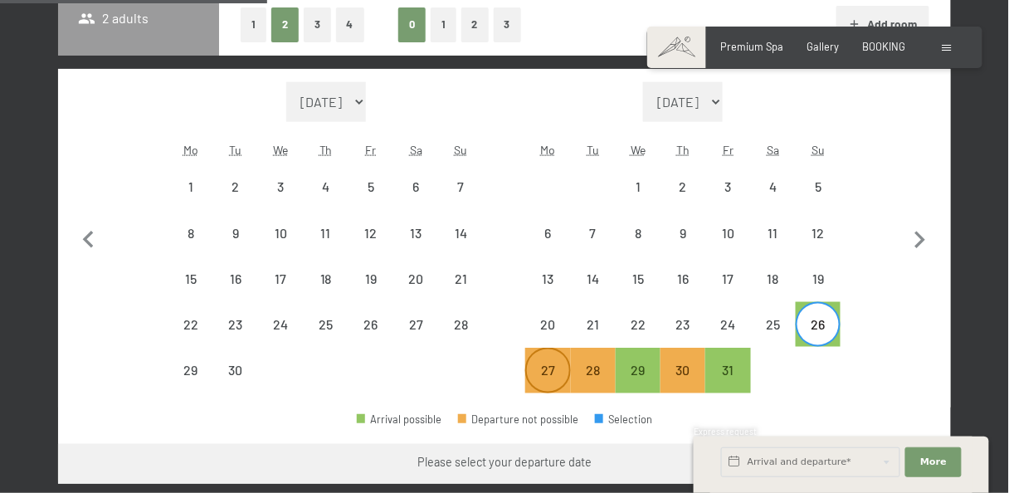
click at [548, 359] on div "27" at bounding box center [547, 369] width 41 height 41
select select "2025-09-01"
select select "2025-10-01"
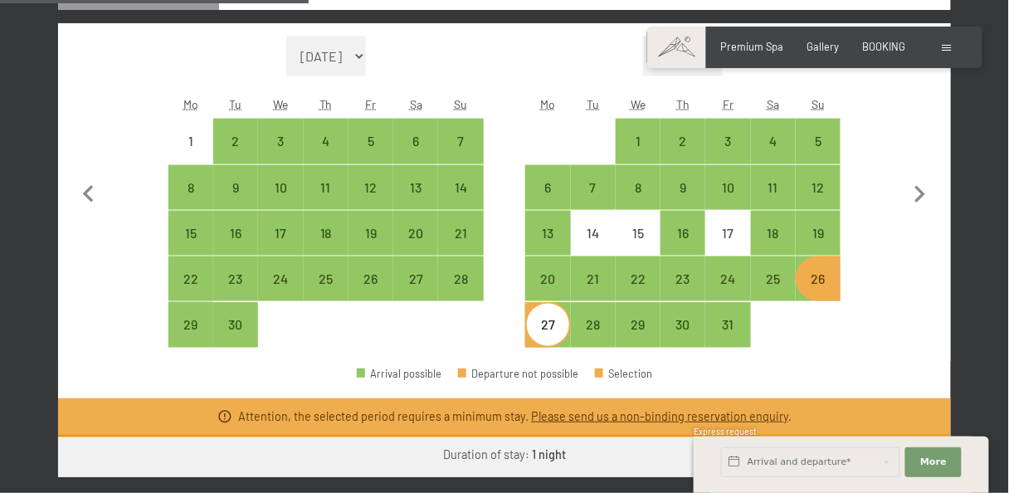
scroll to position [528, 0]
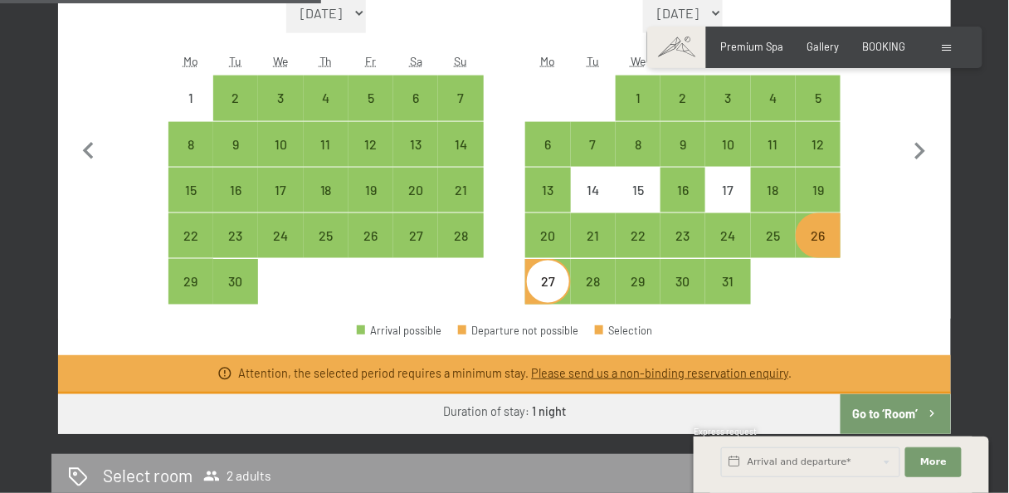
click at [820, 244] on div "26" at bounding box center [818, 249] width 41 height 41
select select "2025-09-01"
select select "2025-10-01"
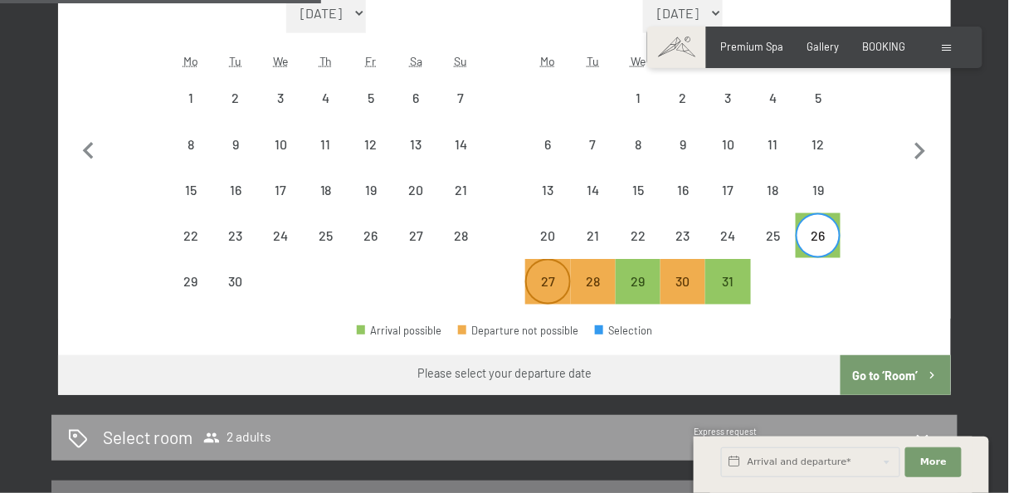
click at [551, 284] on div "27" at bounding box center [547, 296] width 41 height 41
select select "2025-09-01"
select select "2025-10-01"
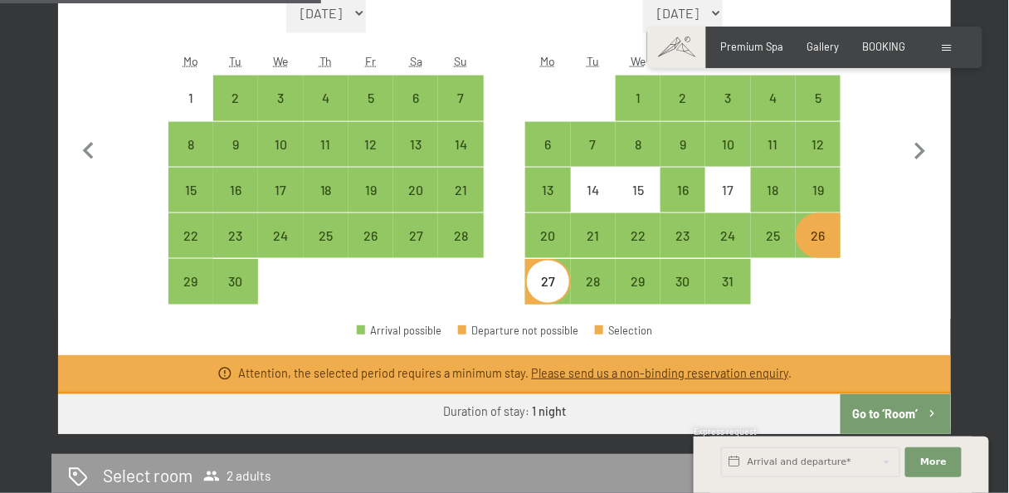
click at [874, 412] on button "Go to ‘Room’" at bounding box center [896, 414] width 110 height 40
select select "2025-09-01"
select select "2025-10-01"
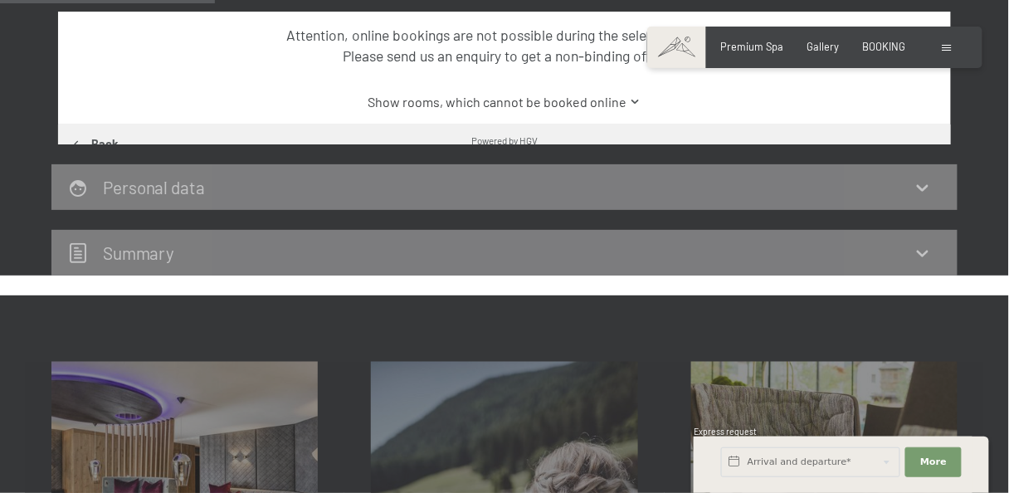
scroll to position [351, 0]
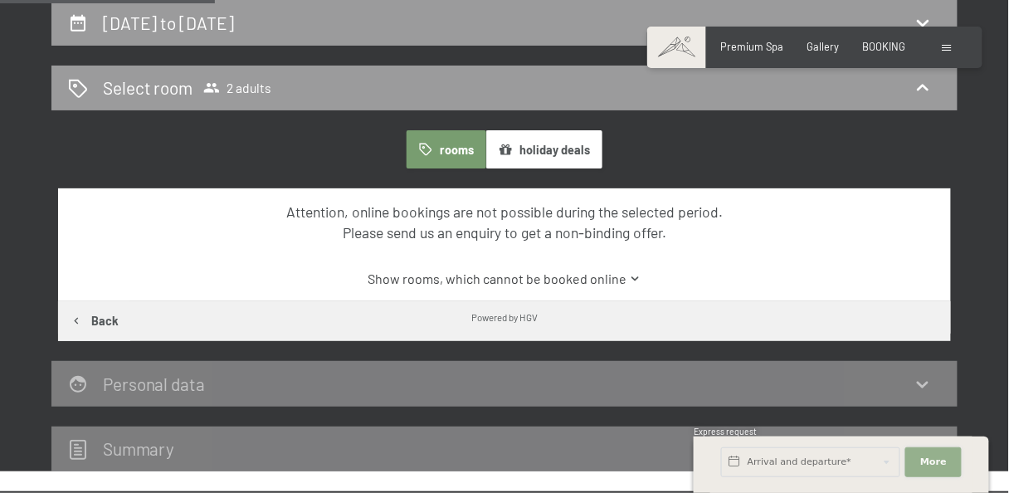
click at [920, 463] on button "More Hide address fields" at bounding box center [933, 462] width 56 height 30
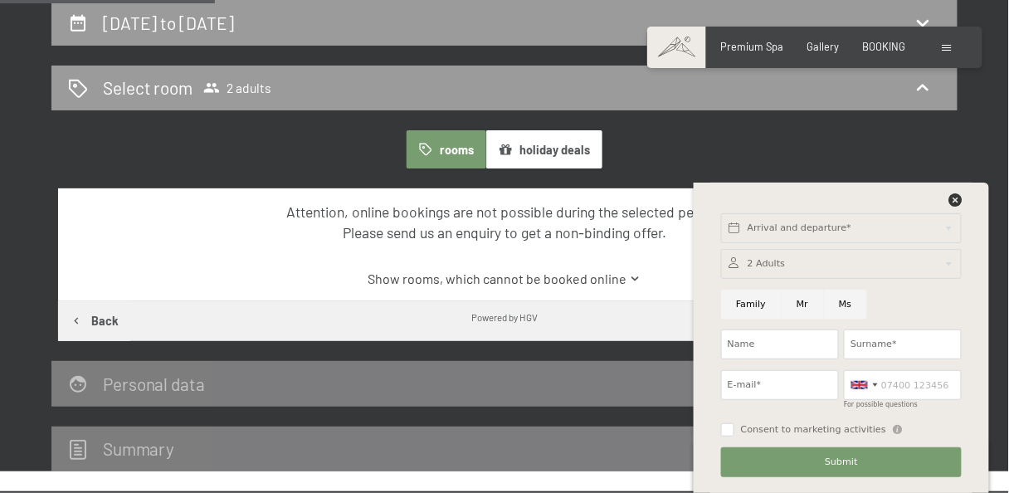
click at [803, 303] on input "Mr" at bounding box center [803, 305] width 42 height 30
radio input "true"
click at [770, 346] on input "Name" at bounding box center [780, 344] width 118 height 30
type input "Francesco"
type input "Mascia"
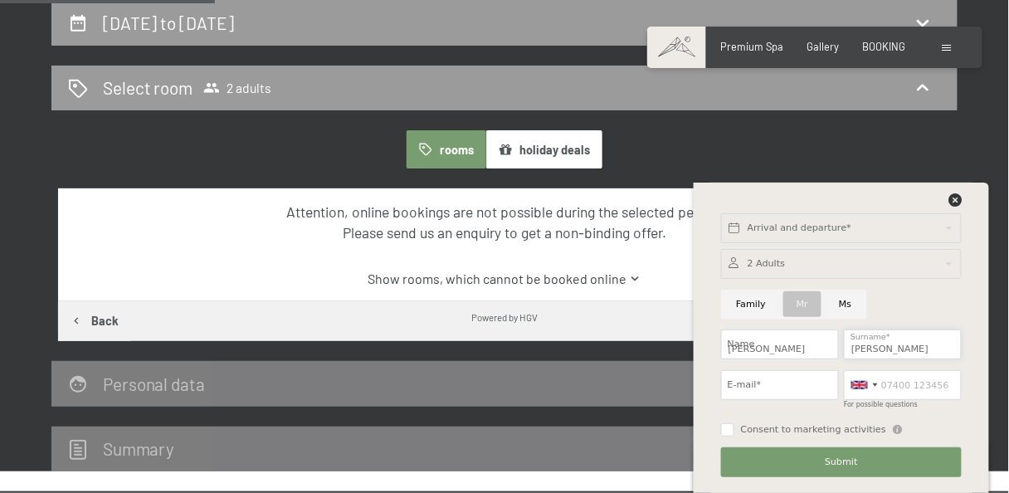
type input "fraa.mascia@gmail.com"
type input "07391314015"
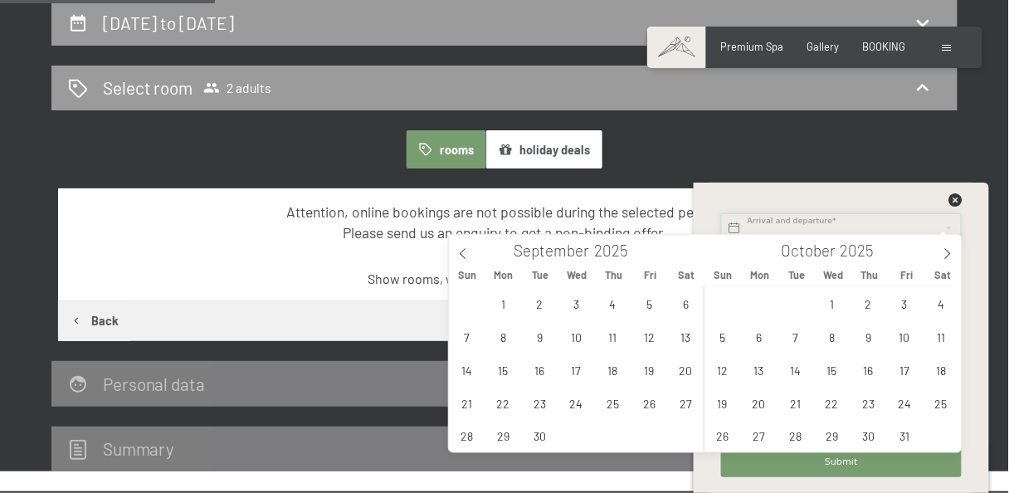
click at [846, 222] on input "text" at bounding box center [841, 228] width 241 height 30
click at [721, 433] on span "26" at bounding box center [722, 436] width 32 height 32
click at [755, 437] on span "27" at bounding box center [759, 436] width 32 height 32
type input "Sun. 26/10/2025 - Mon. 27/10/2025"
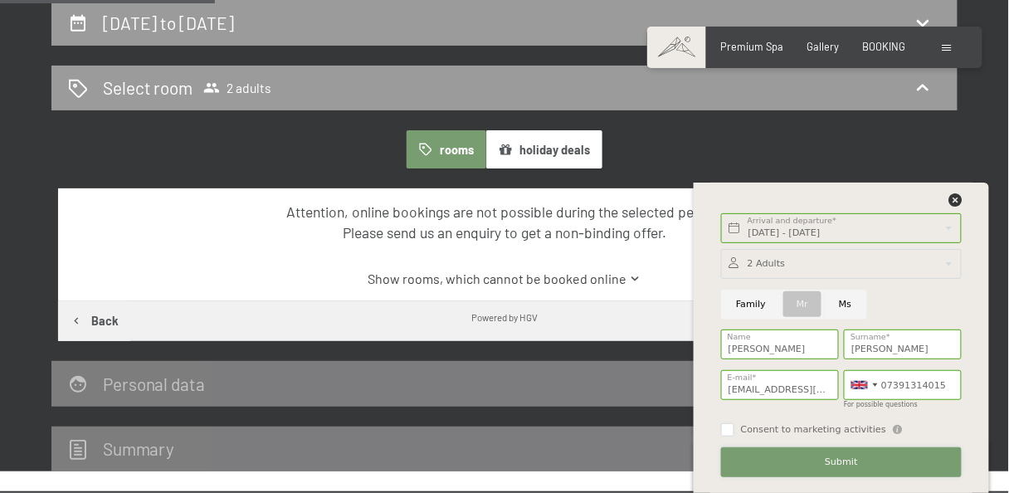
click at [854, 468] on span "Submit" at bounding box center [841, 462] width 33 height 13
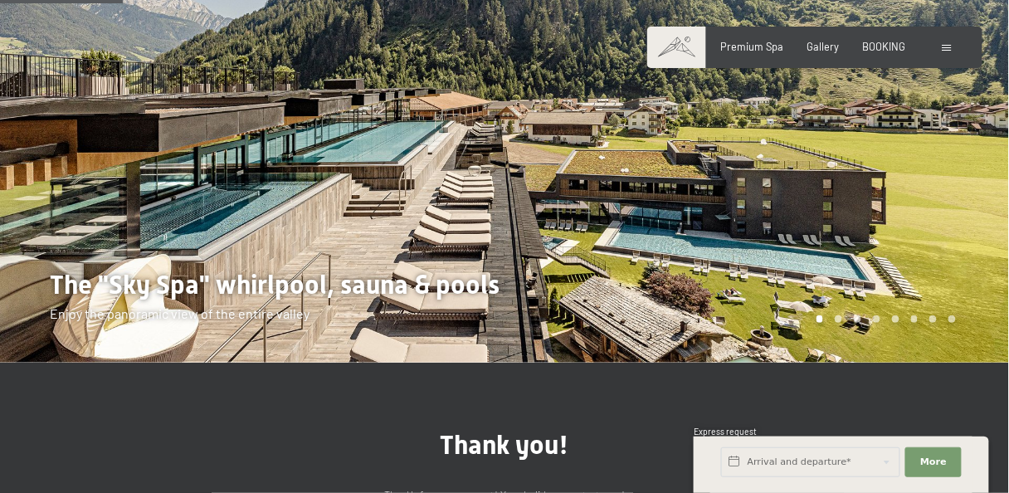
scroll to position [442, 0]
